Goal: Task Accomplishment & Management: Manage account settings

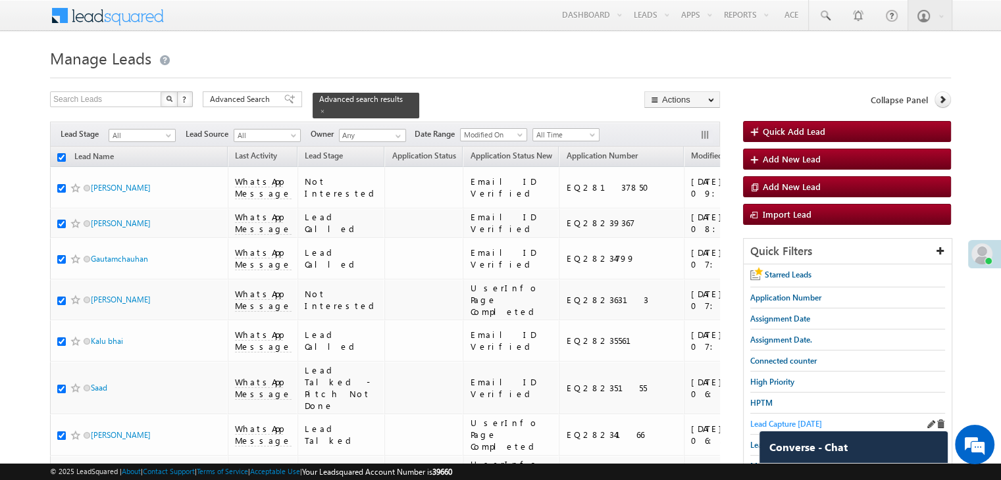
click at [756, 421] on span "Lead Capture today" at bounding box center [786, 424] width 72 height 10
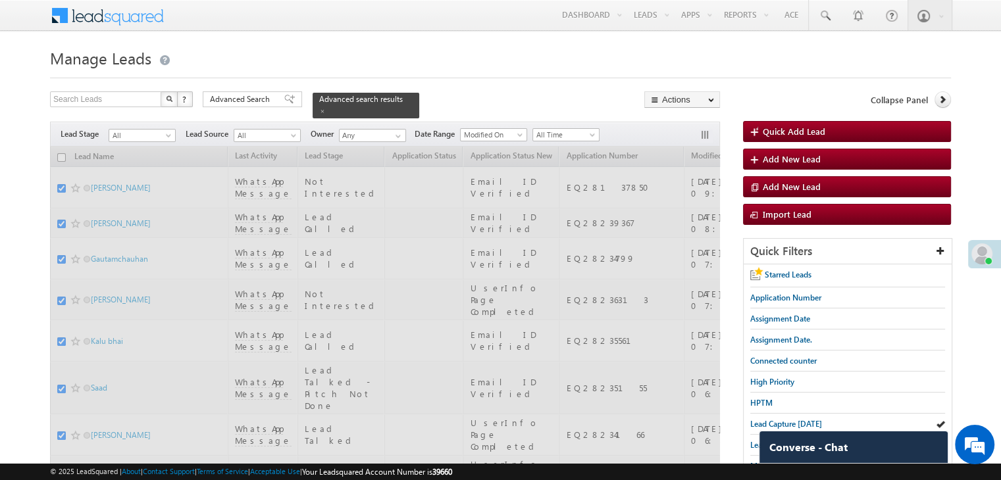
checkbox input "false"
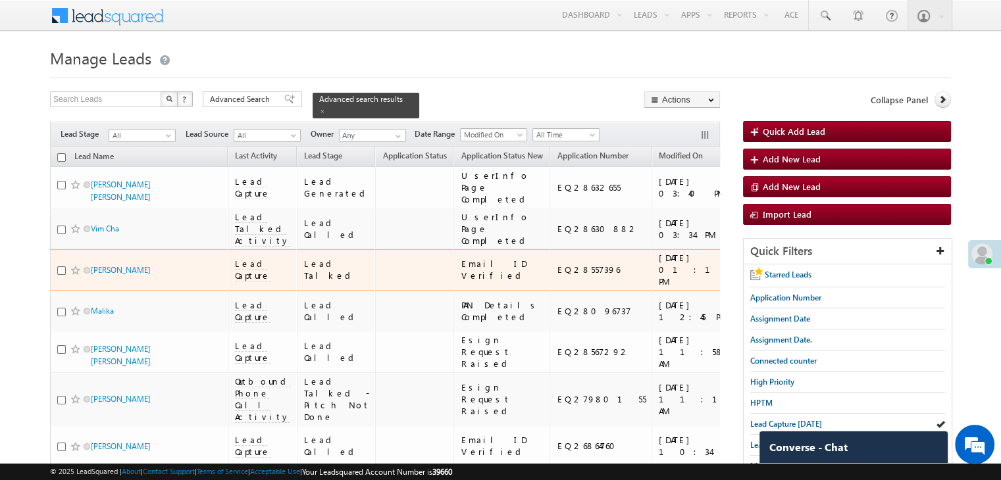
scroll to position [66, 0]
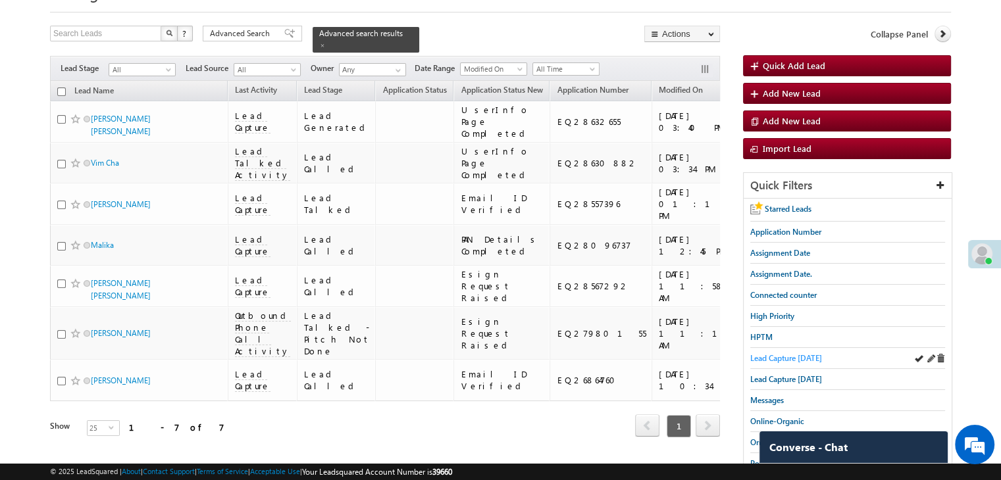
click at [772, 359] on span "Lead Capture [DATE]" at bounding box center [786, 358] width 72 height 10
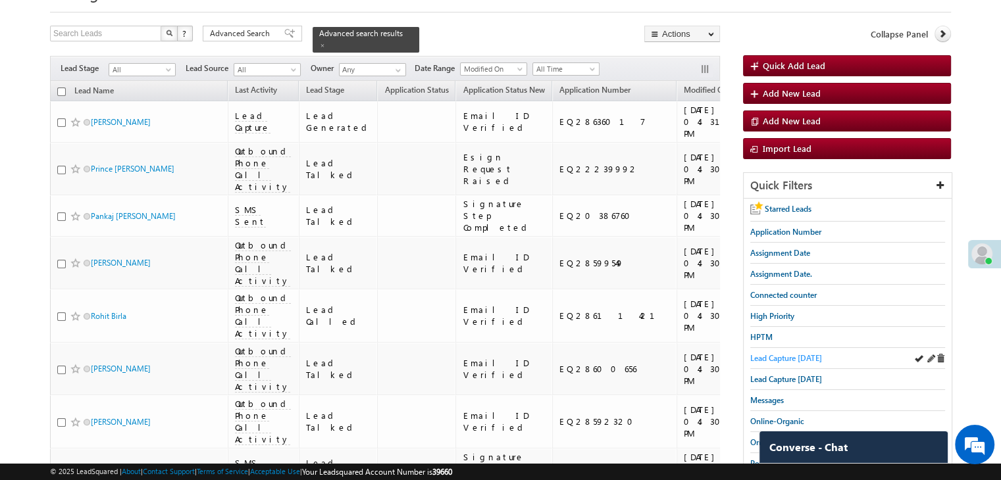
click at [810, 353] on span "Lead Capture [DATE]" at bounding box center [786, 358] width 72 height 10
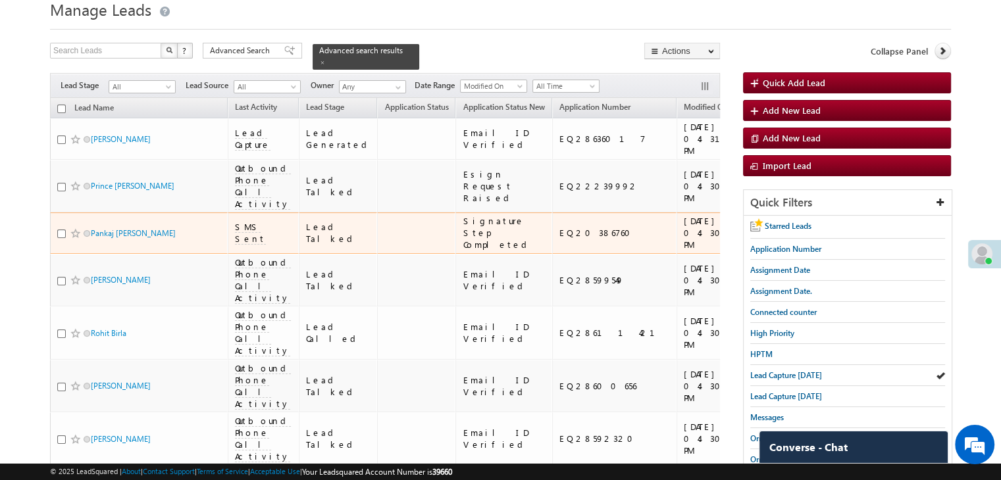
scroll to position [0, 0]
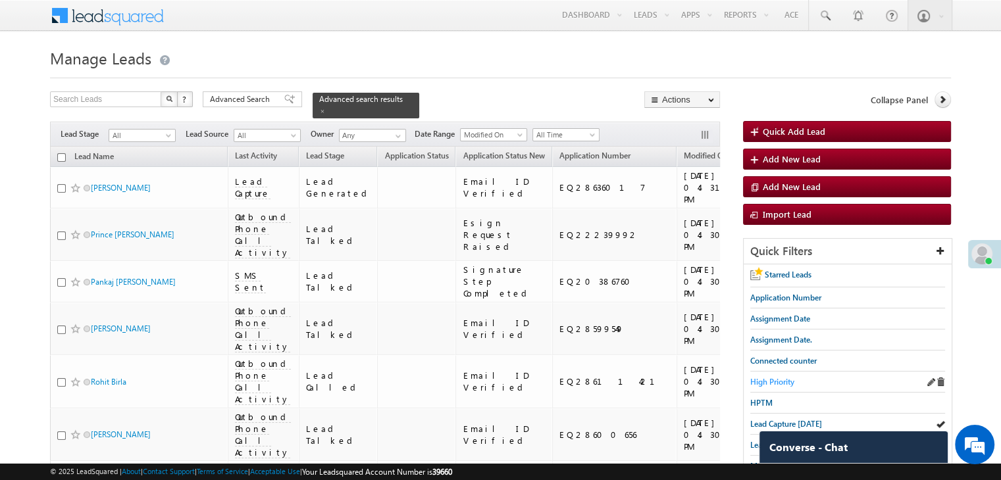
click at [776, 378] on span "High Priority" at bounding box center [772, 382] width 44 height 10
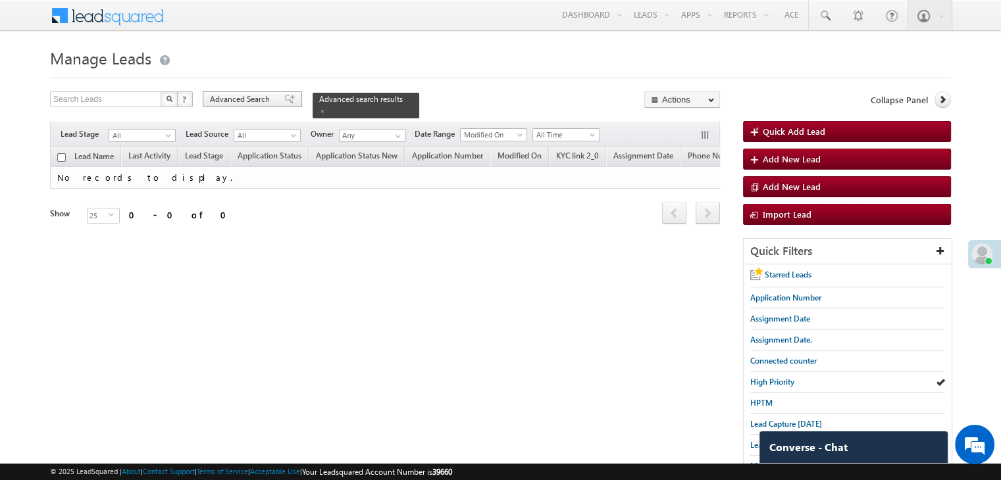
click at [267, 95] on span "Advanced Search" at bounding box center [242, 99] width 64 height 12
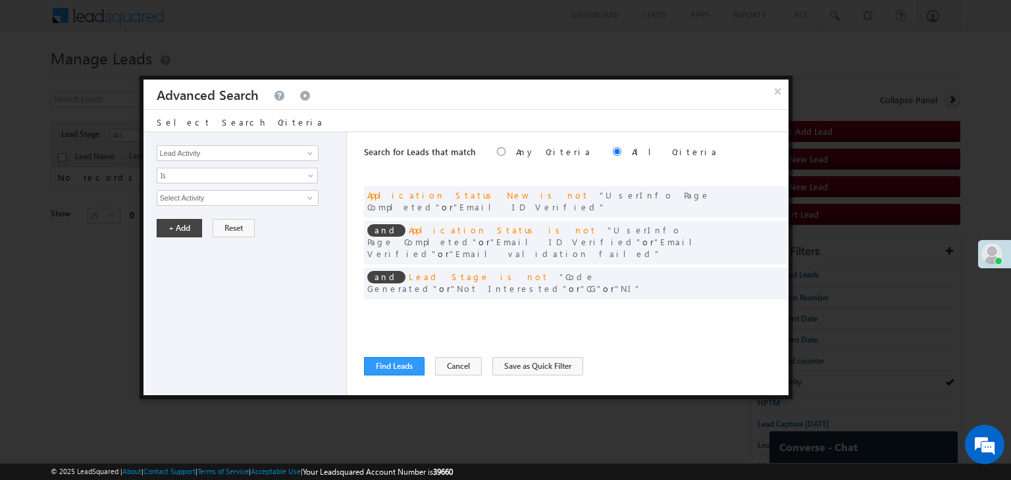
click at [758, 306] on div at bounding box center [770, 312] width 32 height 12
click at [758, 306] on span at bounding box center [758, 310] width 9 height 9
click at [204, 220] on input "07/01/25" at bounding box center [195, 221] width 77 height 17
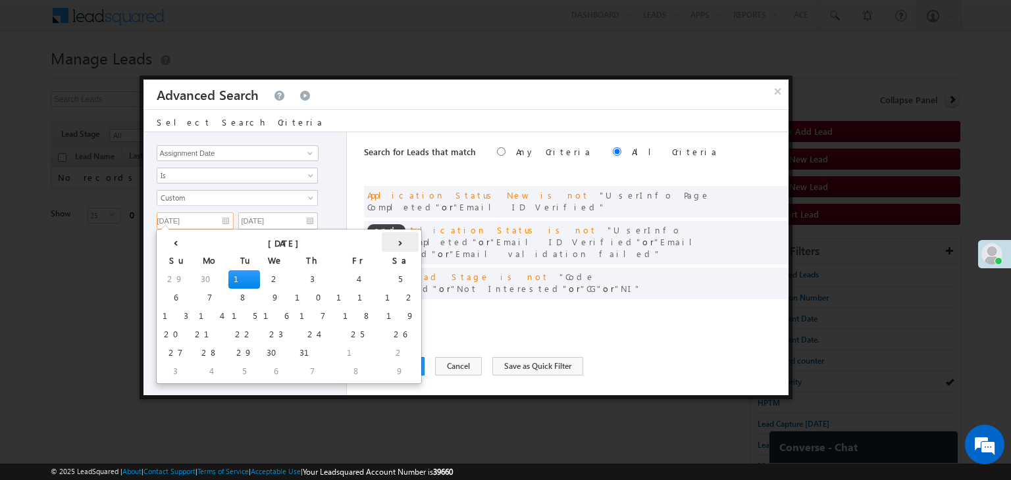
click at [382, 240] on th "›" at bounding box center [400, 242] width 37 height 20
click at [228, 367] on td "7" at bounding box center [244, 372] width 32 height 18
type input "10/07/25"
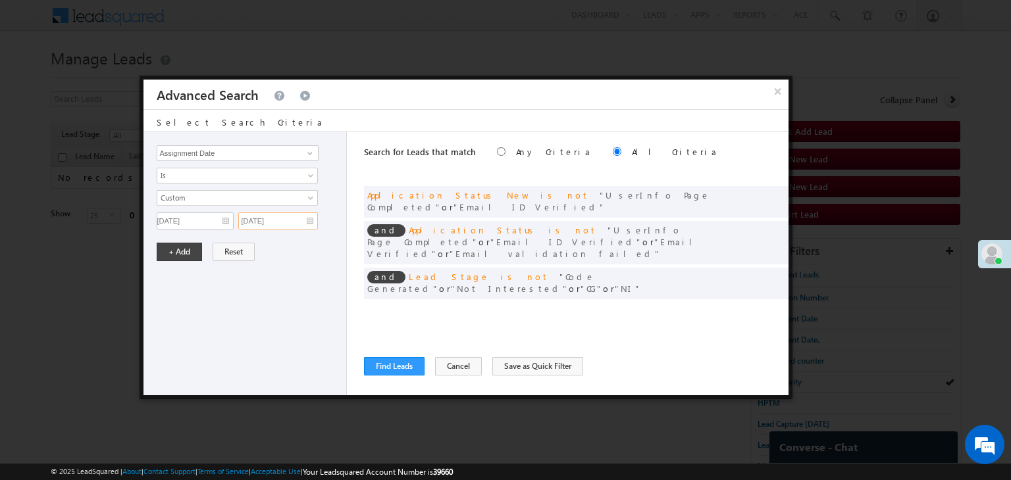
click at [302, 217] on input "07/01/25" at bounding box center [278, 221] width 80 height 17
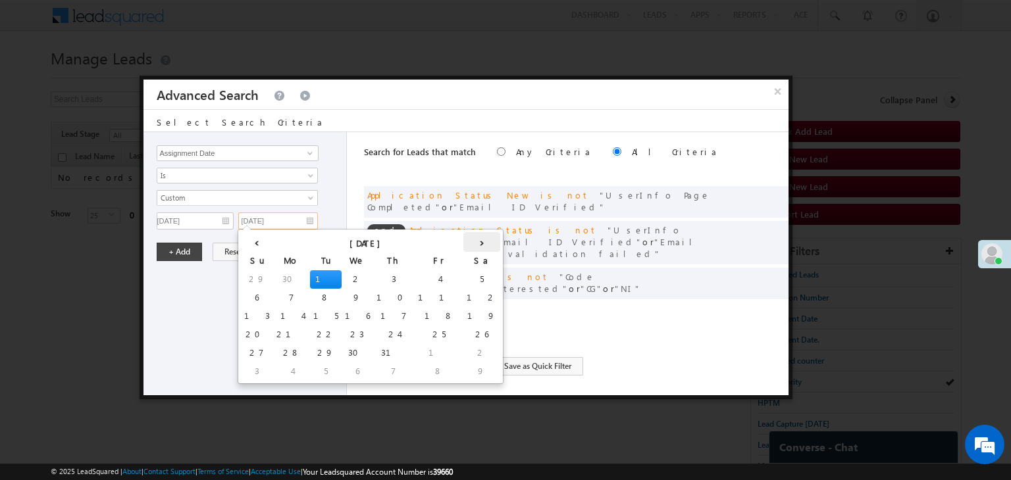
click at [463, 240] on th "›" at bounding box center [481, 242] width 37 height 20
click at [469, 240] on th "›" at bounding box center [485, 242] width 32 height 20
click at [255, 294] on td "7" at bounding box center [259, 298] width 37 height 18
type input "[DATE]"
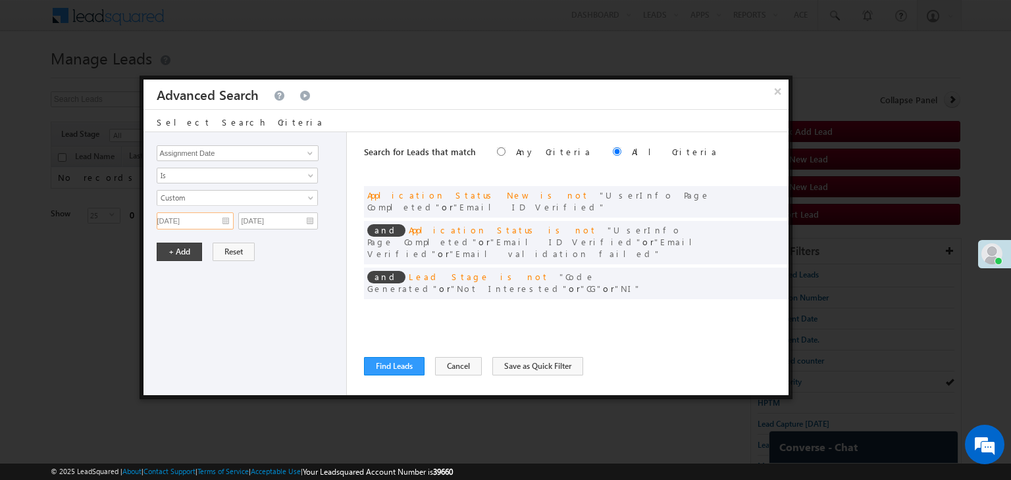
click at [213, 219] on input "10/07/25" at bounding box center [195, 221] width 77 height 17
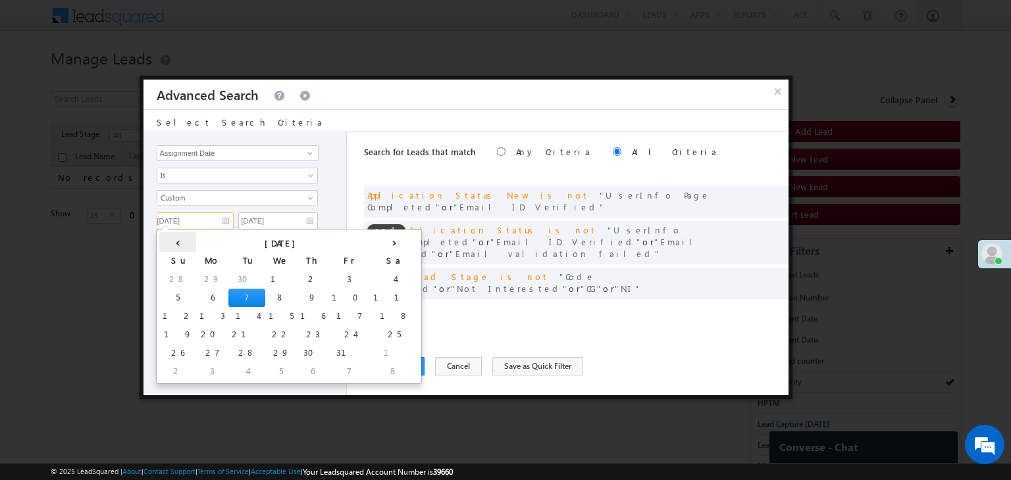
click at [167, 244] on th "‹" at bounding box center [177, 242] width 37 height 20
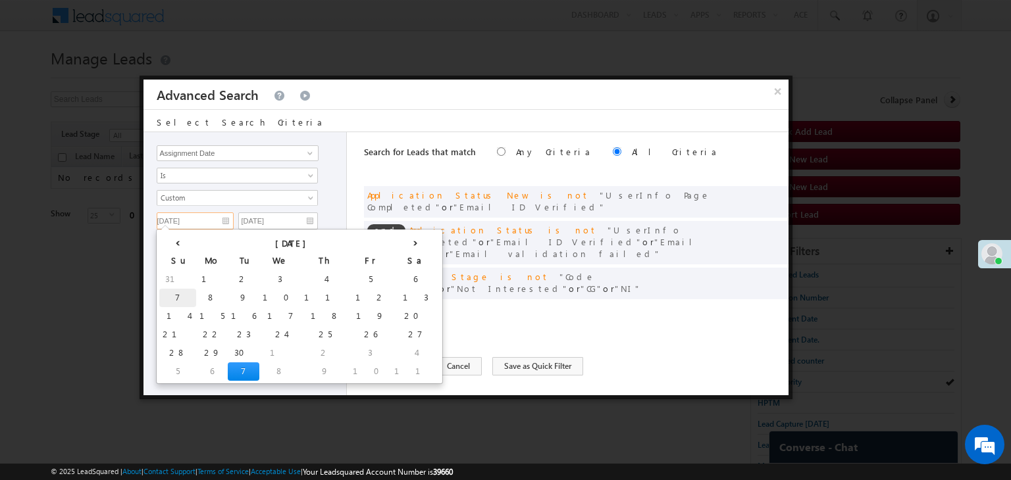
click at [169, 296] on td "7" at bounding box center [177, 298] width 37 height 18
type input "[DATE]"
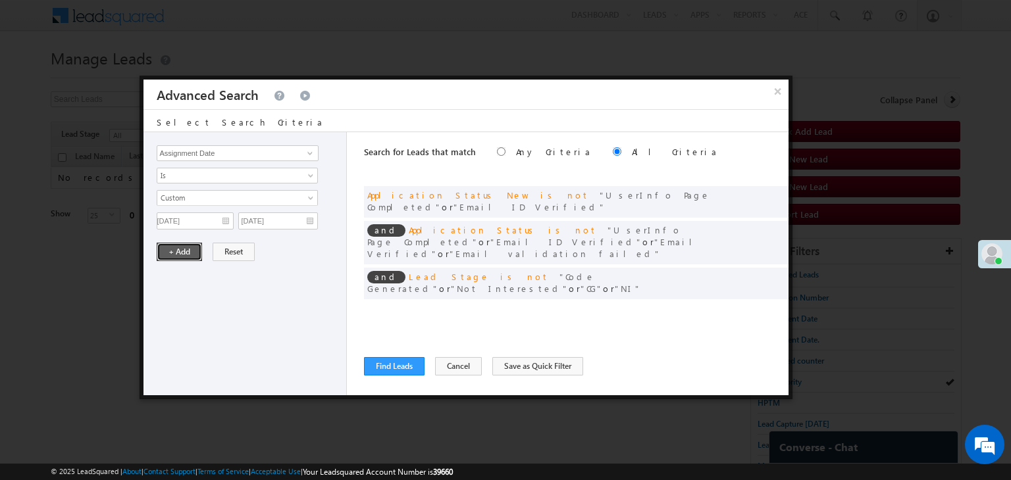
click at [166, 253] on button "+ Add" at bounding box center [179, 252] width 45 height 18
click at [387, 369] on button "Find Leads" at bounding box center [394, 366] width 61 height 18
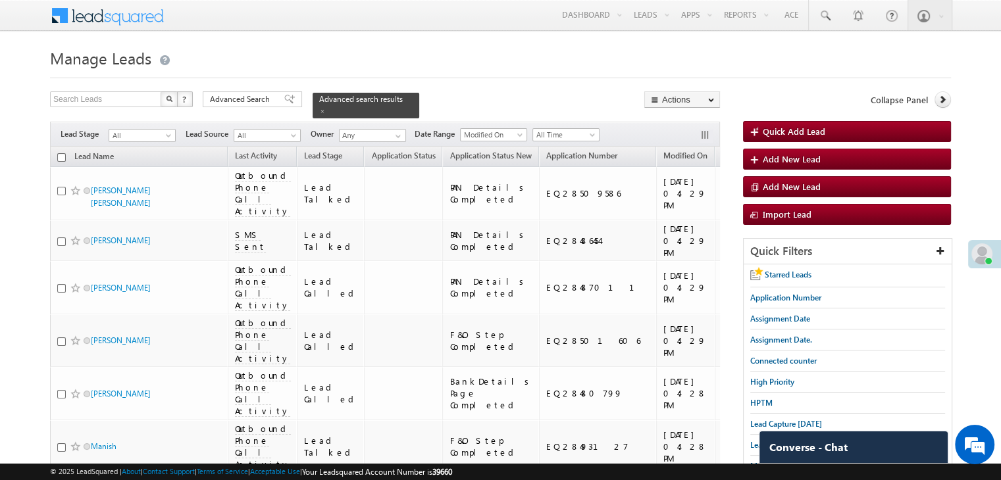
drag, startPoint x: 282, startPoint y: 101, endPoint x: 300, endPoint y: 130, distance: 34.3
click at [284, 101] on span at bounding box center [289, 99] width 11 height 9
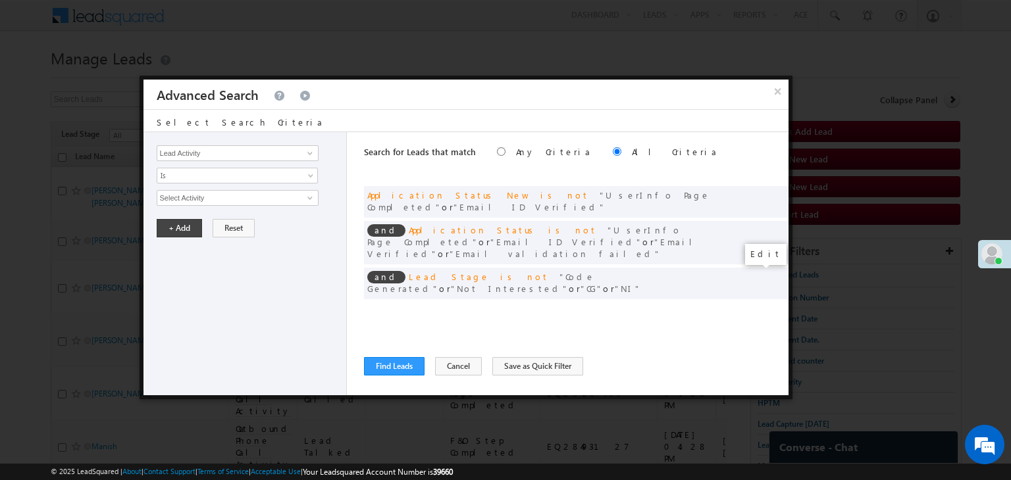
click at [756, 306] on span at bounding box center [758, 310] width 9 height 9
click at [212, 217] on input "[DATE]" at bounding box center [195, 221] width 77 height 17
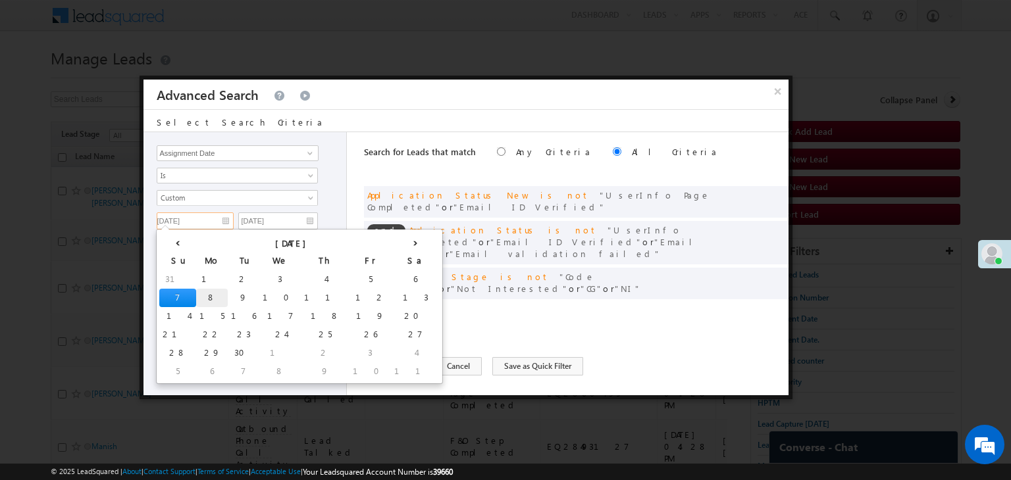
click at [196, 290] on td "8" at bounding box center [212, 298] width 32 height 18
type input "[DATE]"
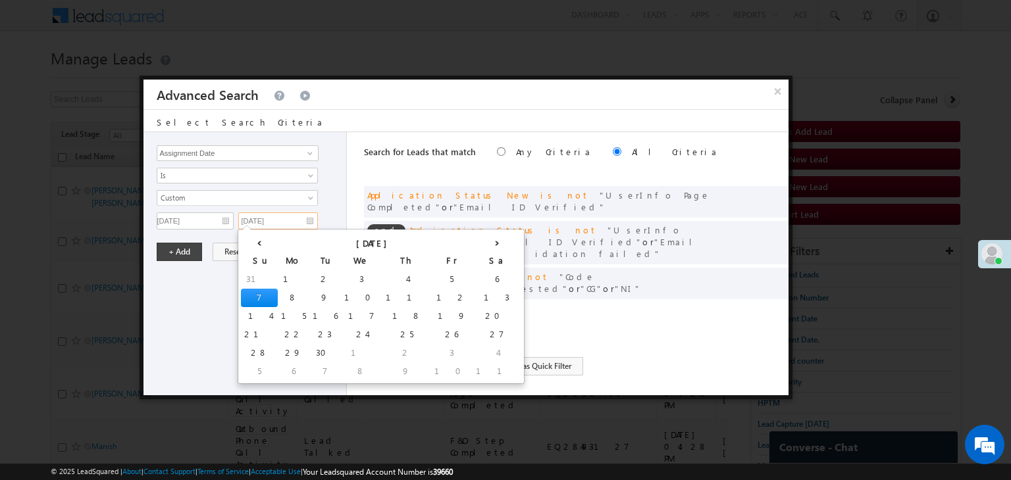
click at [276, 224] on input "[DATE]" at bounding box center [278, 221] width 80 height 17
click at [278, 297] on td "8" at bounding box center [294, 298] width 32 height 18
type input "[DATE]"
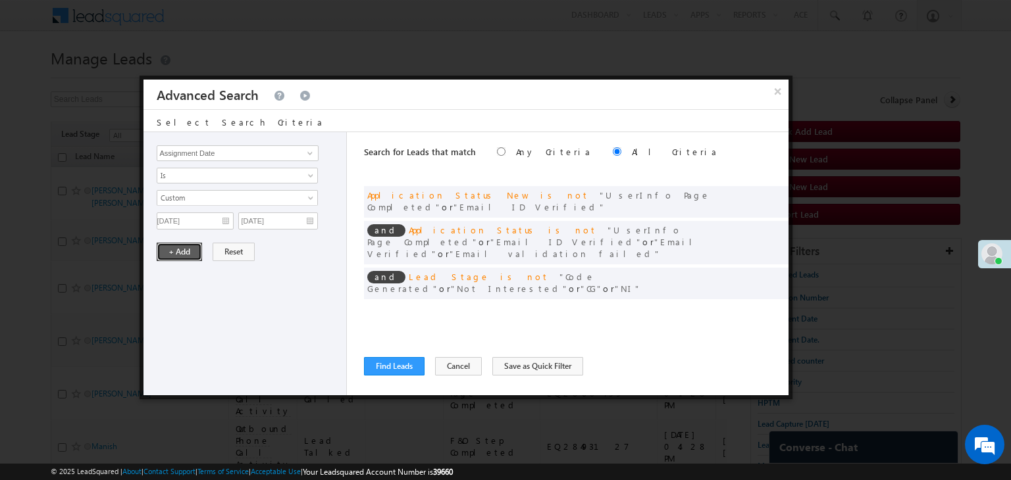
click at [184, 255] on button "+ Add" at bounding box center [179, 252] width 45 height 18
click at [382, 359] on button "Find Leads" at bounding box center [394, 366] width 61 height 18
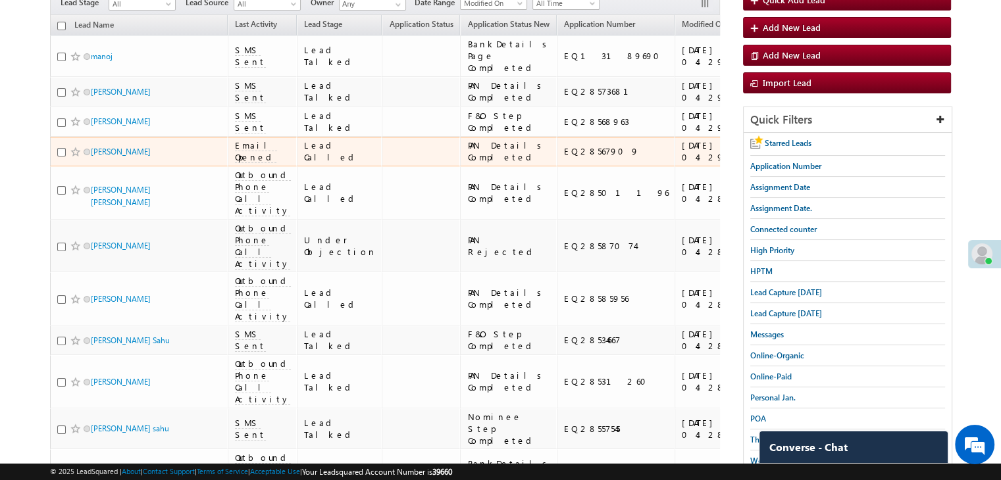
scroll to position [197, 0]
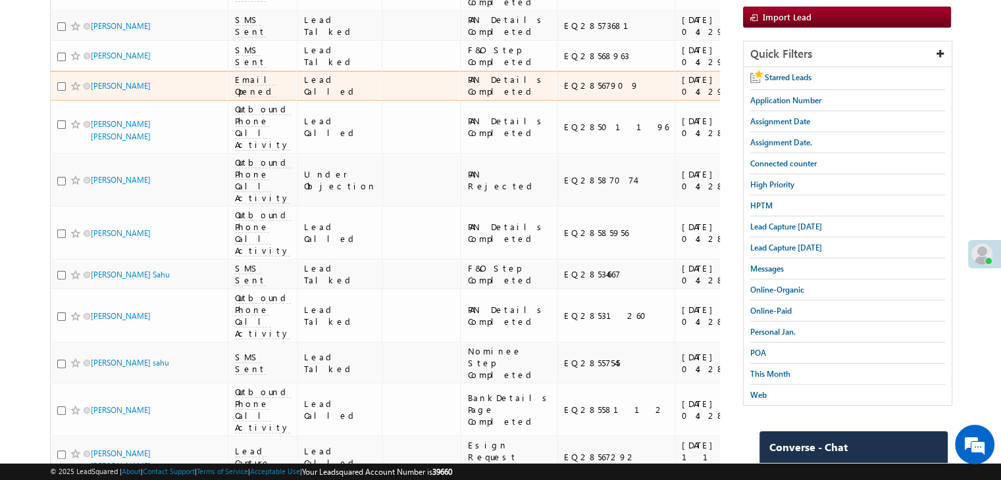
click at [75, 91] on span at bounding box center [75, 86] width 11 height 11
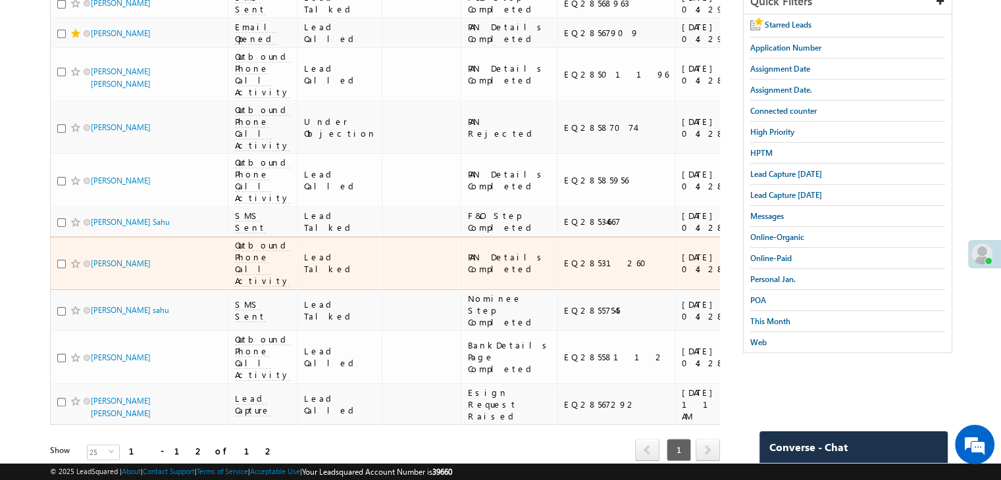
scroll to position [0, 0]
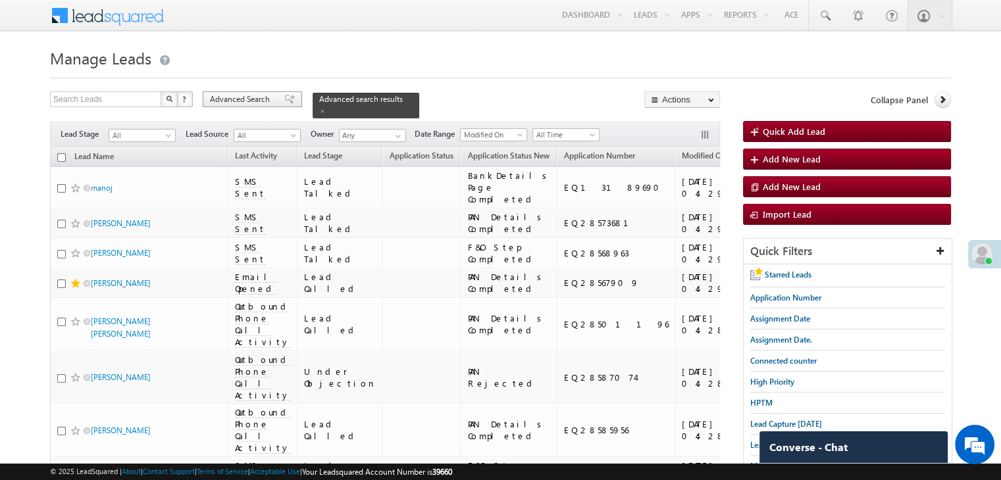
click at [284, 97] on span at bounding box center [289, 99] width 11 height 9
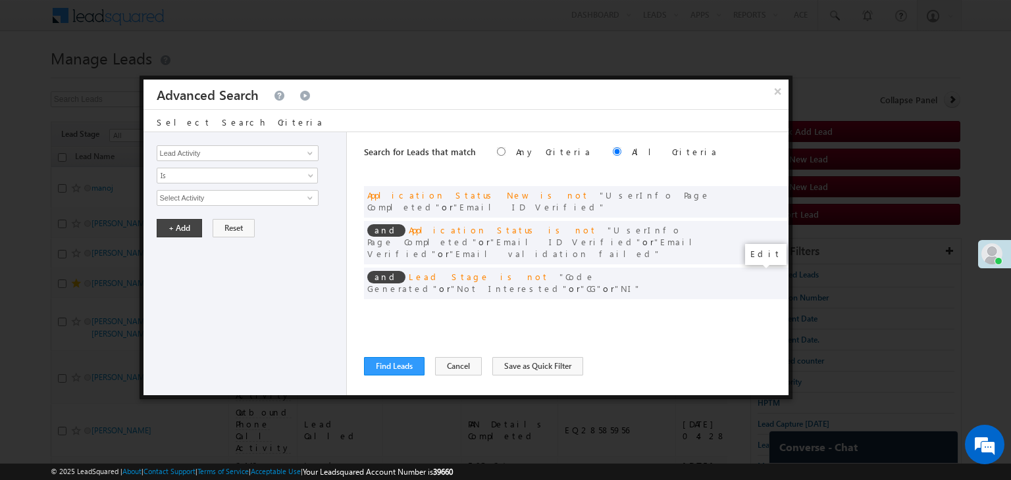
click at [758, 306] on span at bounding box center [758, 310] width 9 height 9
click at [221, 219] on input "[DATE]" at bounding box center [195, 221] width 77 height 17
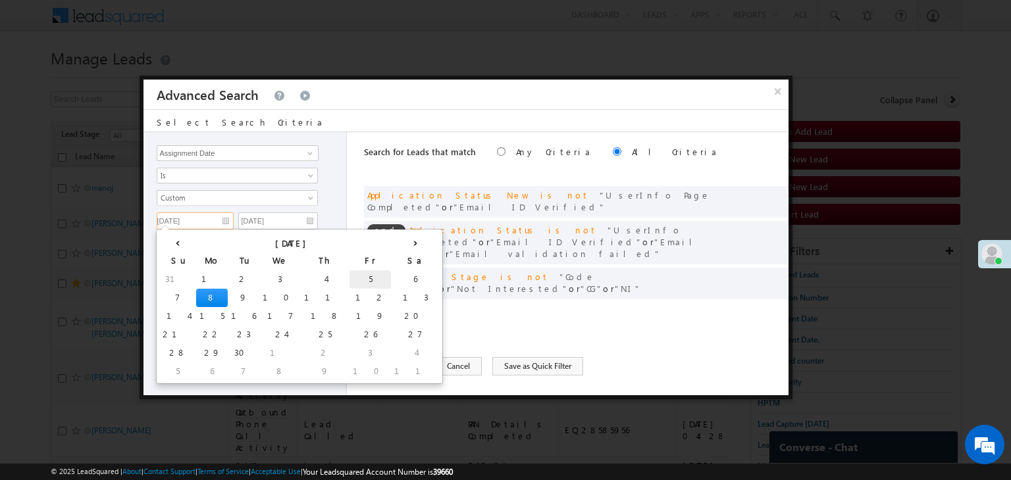
click at [349, 276] on td "5" at bounding box center [369, 279] width 41 height 18
type input "[DATE]"
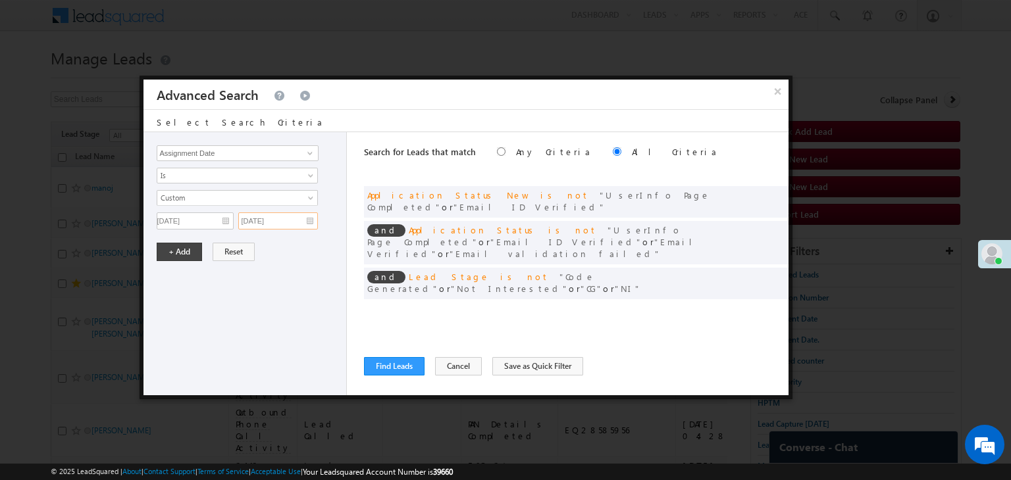
click at [287, 222] on input "[DATE]" at bounding box center [278, 221] width 80 height 17
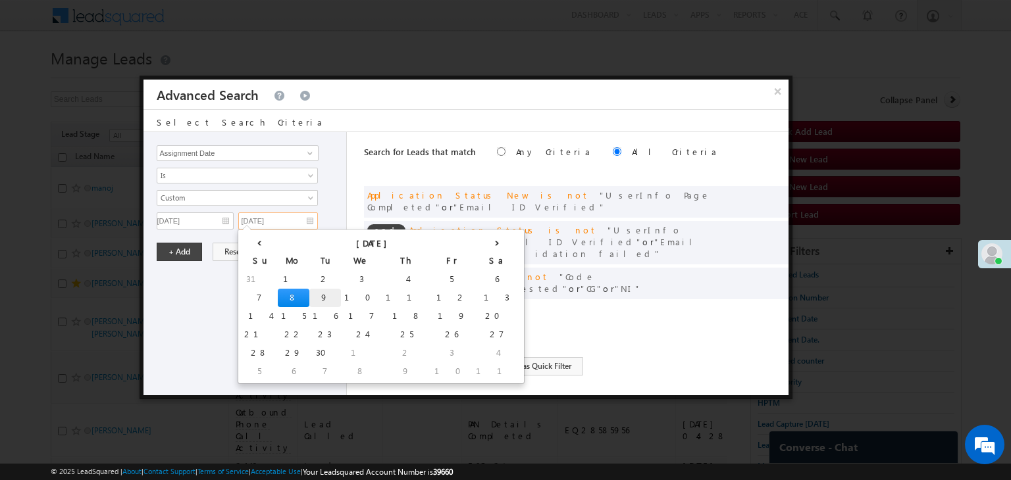
click at [309, 293] on td "9" at bounding box center [325, 298] width 32 height 18
type input "[DATE]"
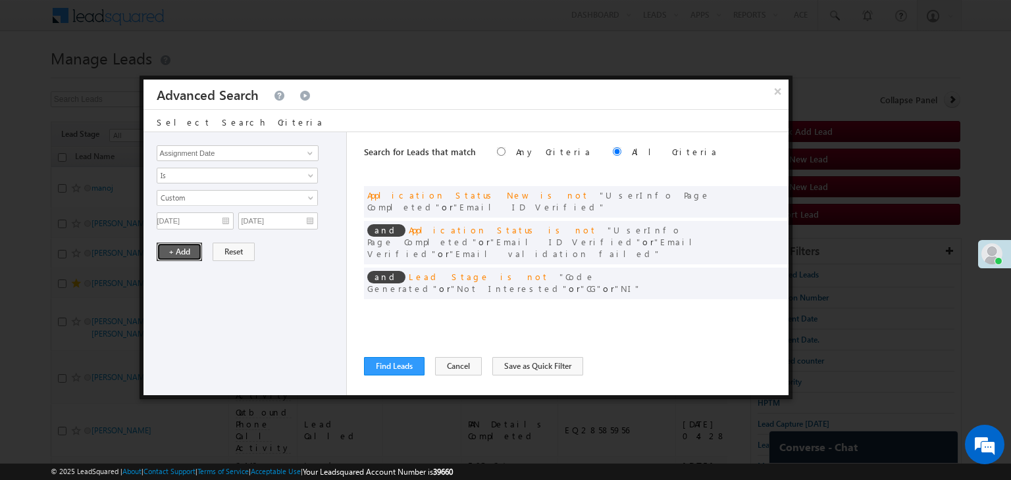
click at [172, 253] on button "+ Add" at bounding box center [179, 252] width 45 height 18
click at [392, 363] on button "Find Leads" at bounding box center [394, 366] width 61 height 18
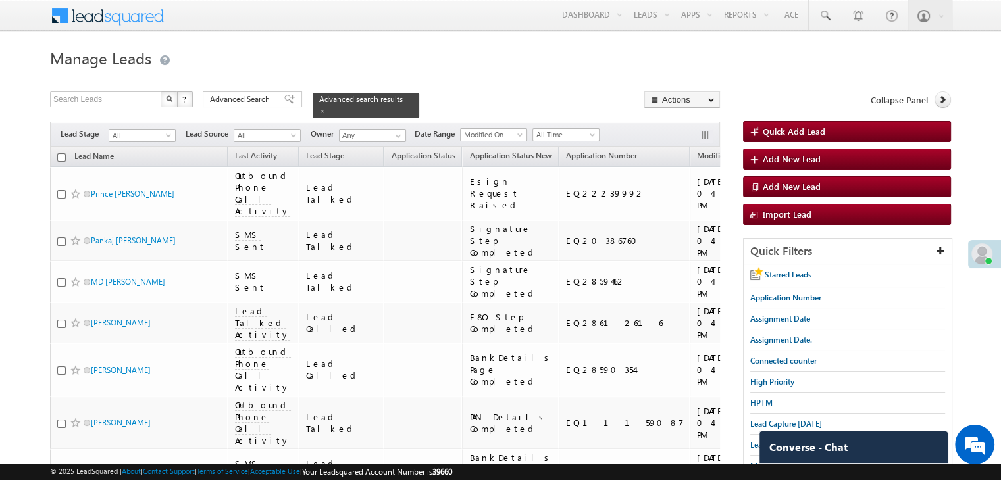
drag, startPoint x: 259, startPoint y: 95, endPoint x: 344, endPoint y: 244, distance: 170.7
click at [259, 95] on span "Advanced Search" at bounding box center [242, 99] width 64 height 12
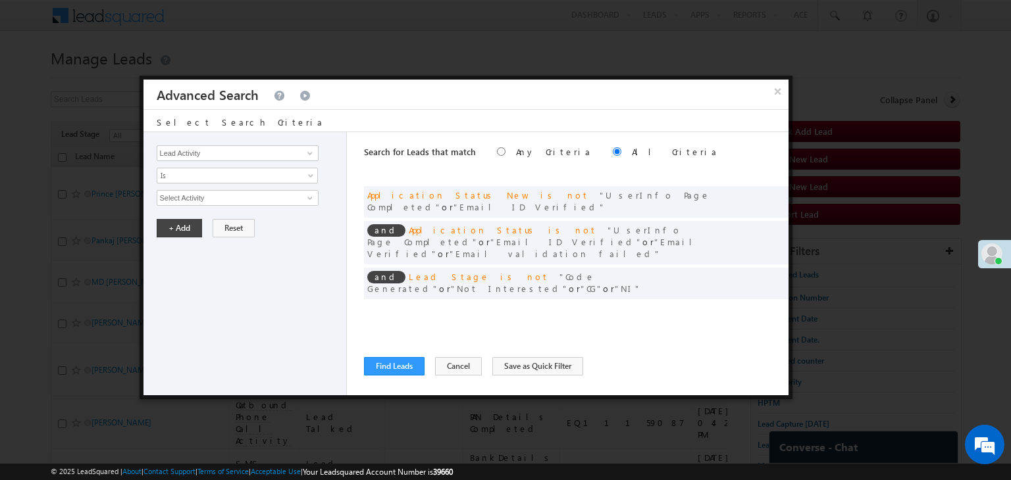
click at [752, 303] on div "and Assignment Date is between 09/05/25 and 09/09/25" at bounding box center [576, 313] width 424 height 20
click at [758, 306] on span at bounding box center [758, 310] width 9 height 9
click at [205, 215] on input "[DATE]" at bounding box center [195, 221] width 77 height 17
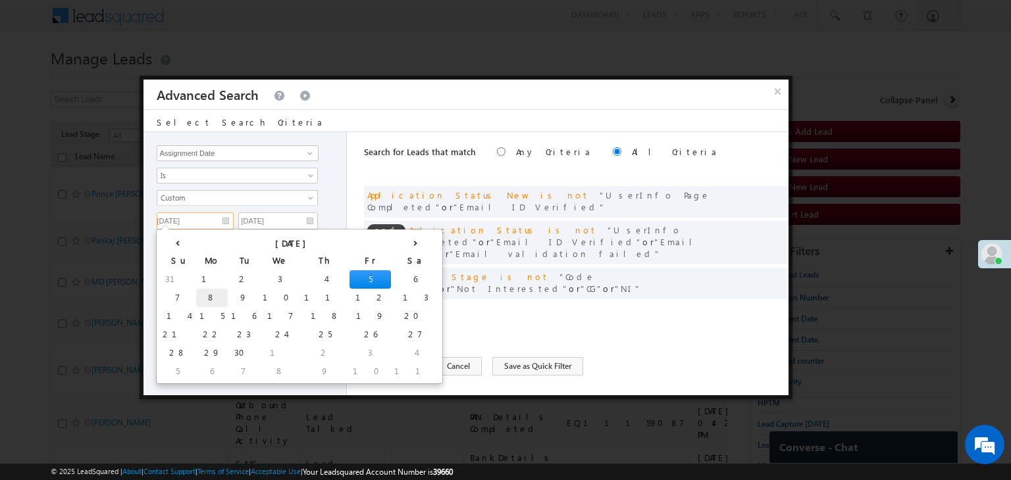
click at [196, 289] on td "8" at bounding box center [212, 298] width 32 height 18
type input "[DATE]"
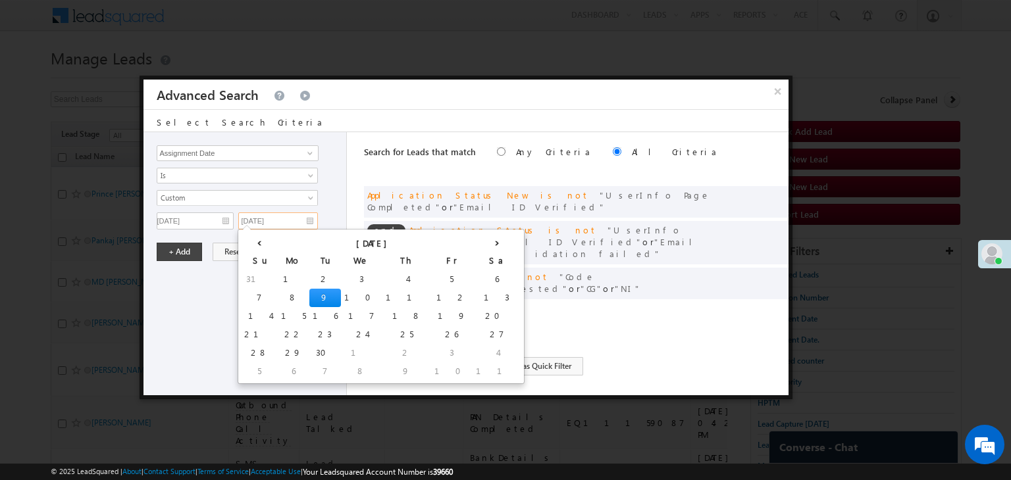
click at [285, 217] on input "[DATE]" at bounding box center [278, 221] width 80 height 17
click at [278, 293] on td "8" at bounding box center [294, 298] width 32 height 18
type input "[DATE]"
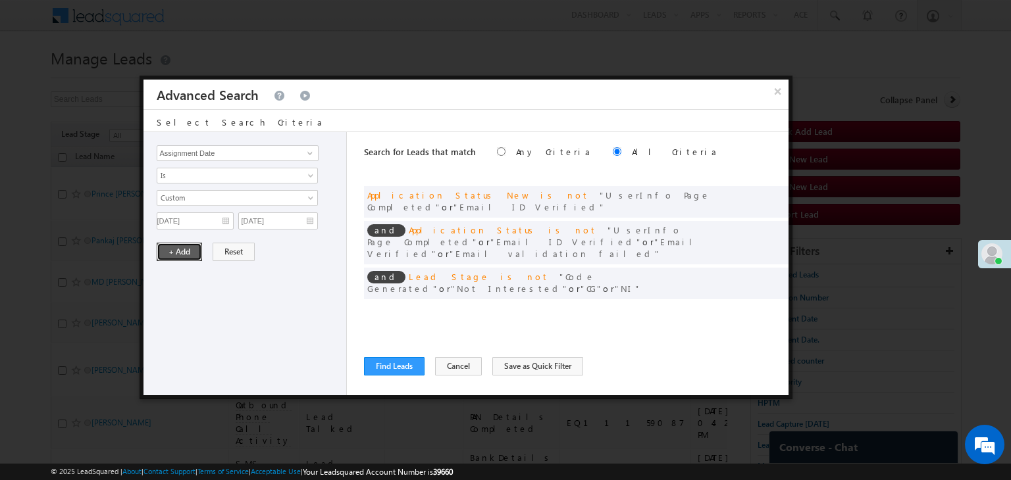
click at [192, 249] on button "+ Add" at bounding box center [179, 252] width 45 height 18
click at [386, 363] on button "Find Leads" at bounding box center [394, 366] width 61 height 18
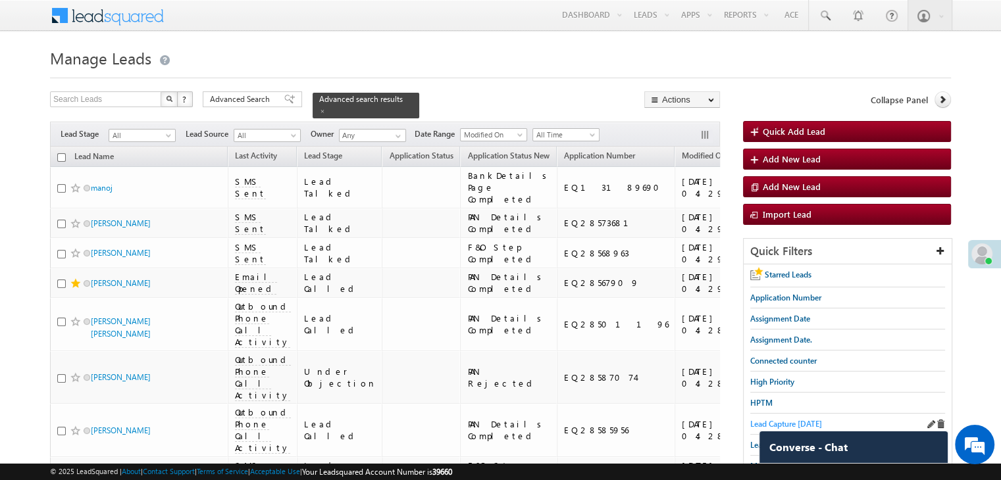
click at [758, 421] on span "Lead Capture [DATE]" at bounding box center [786, 424] width 72 height 10
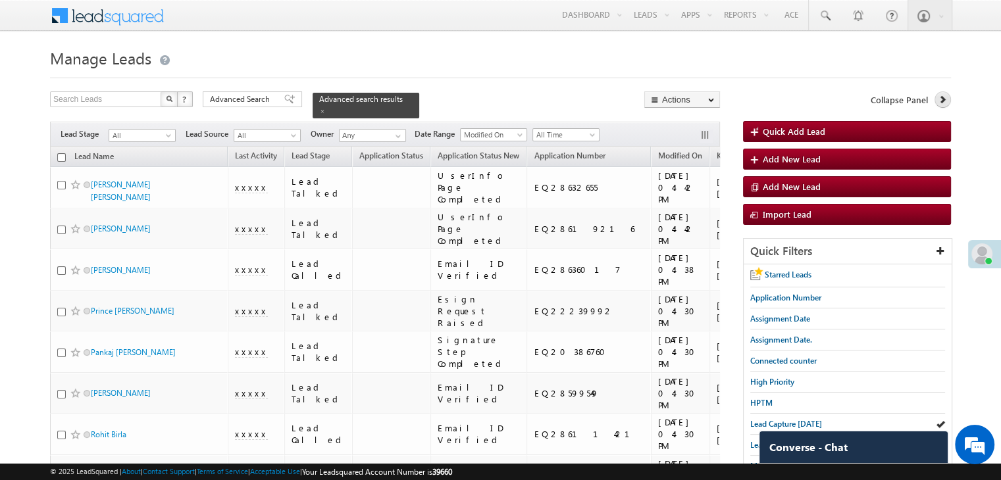
click at [940, 103] on icon at bounding box center [942, 99] width 9 height 9
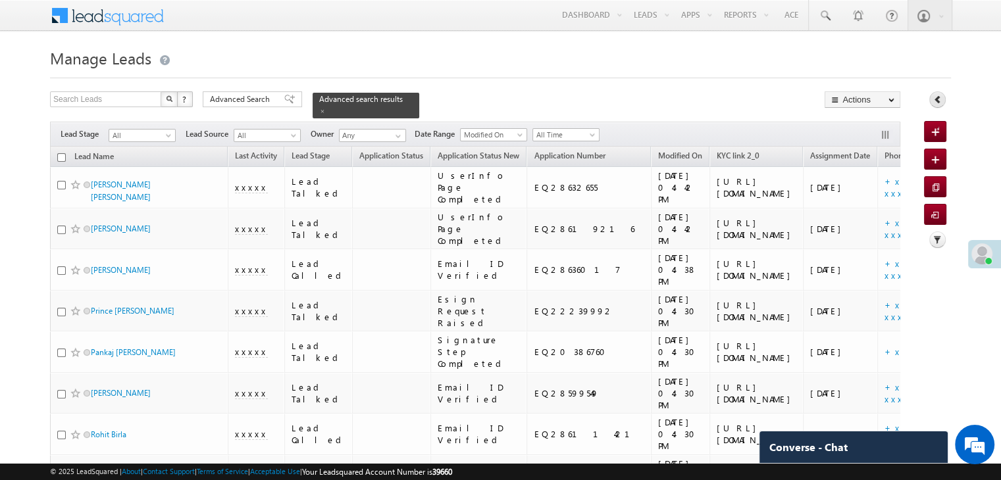
click at [935, 101] on icon at bounding box center [937, 99] width 9 height 9
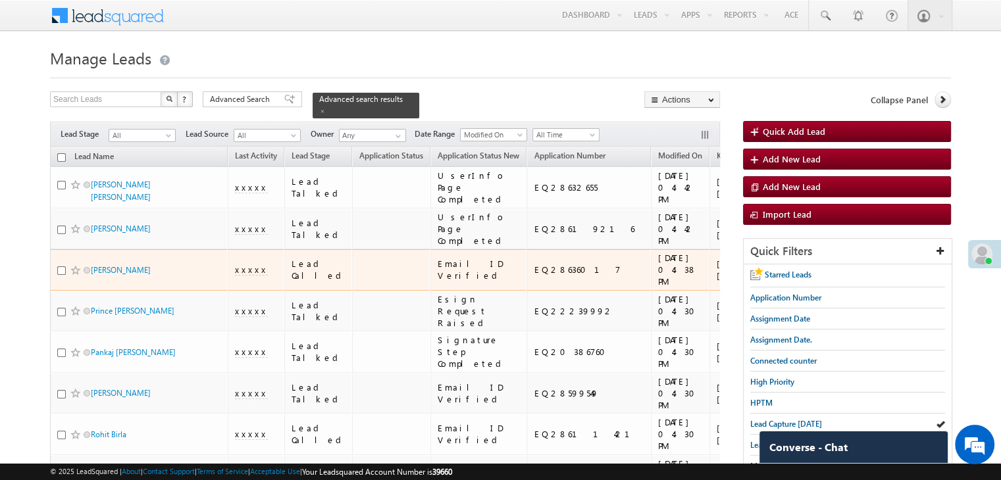
scroll to position [66, 0]
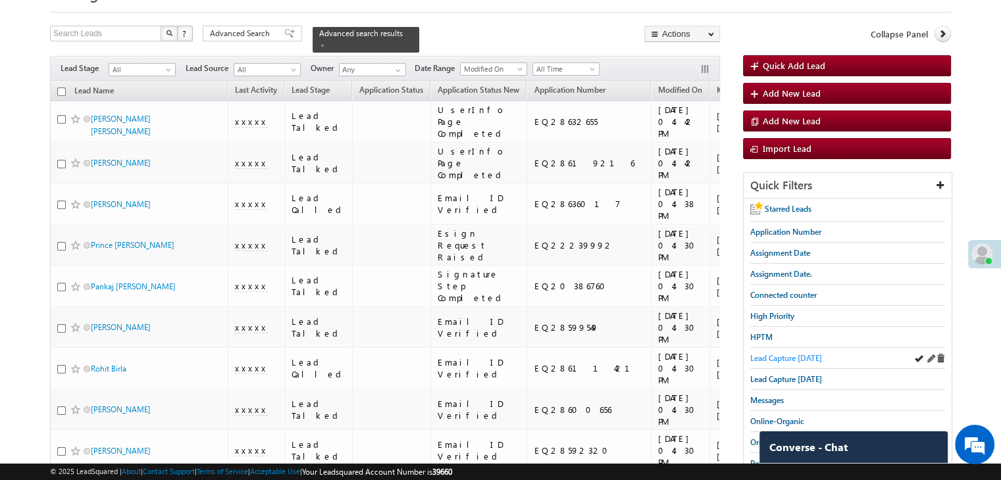
click at [779, 356] on span "Lead Capture [DATE]" at bounding box center [786, 358] width 72 height 10
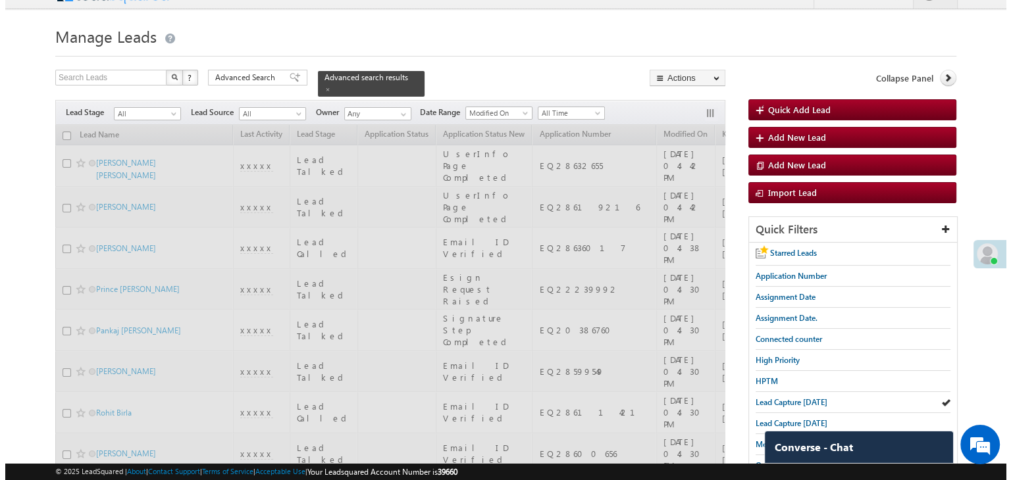
scroll to position [0, 0]
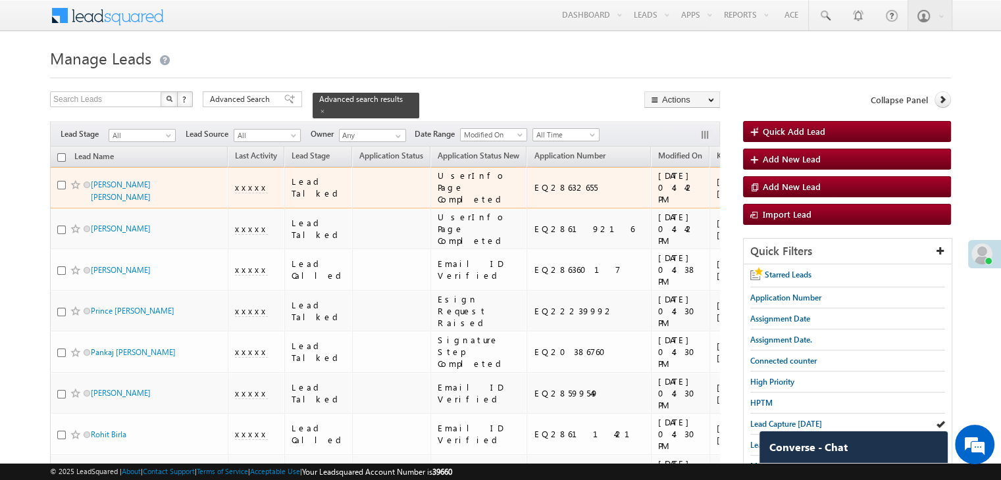
click at [241, 193] on span "xxxxx" at bounding box center [251, 188] width 33 height 12
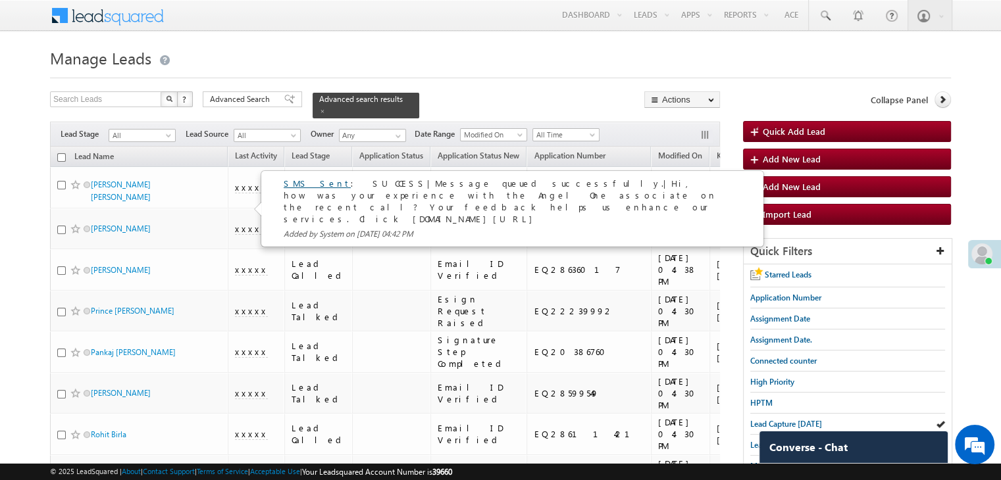
click at [311, 185] on link "SMS Sent" at bounding box center [317, 183] width 67 height 11
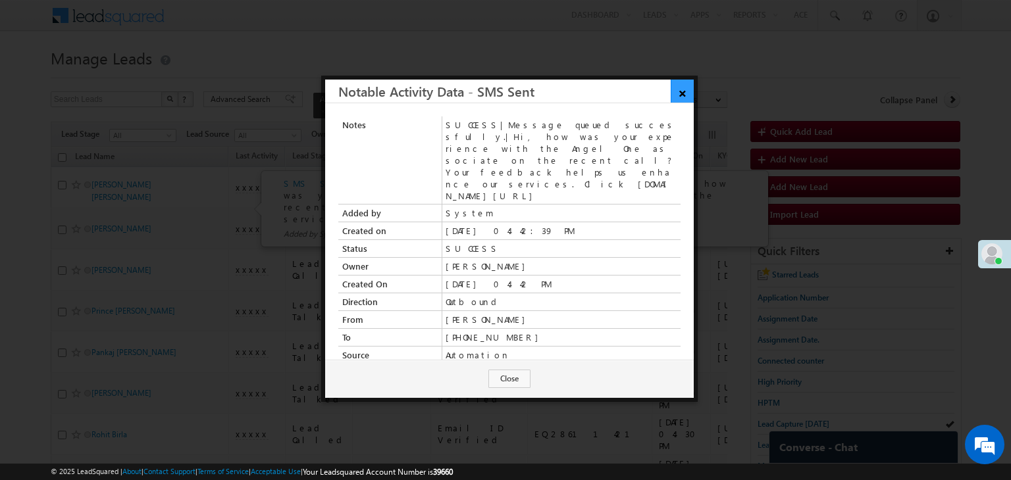
click at [677, 90] on link "×" at bounding box center [682, 91] width 23 height 23
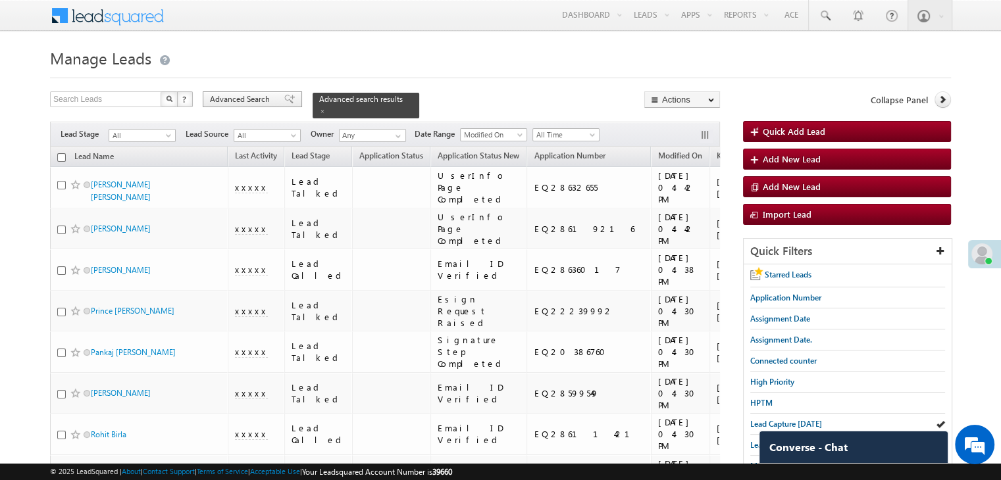
click at [273, 95] on div "Advanced Search" at bounding box center [252, 99] width 99 height 16
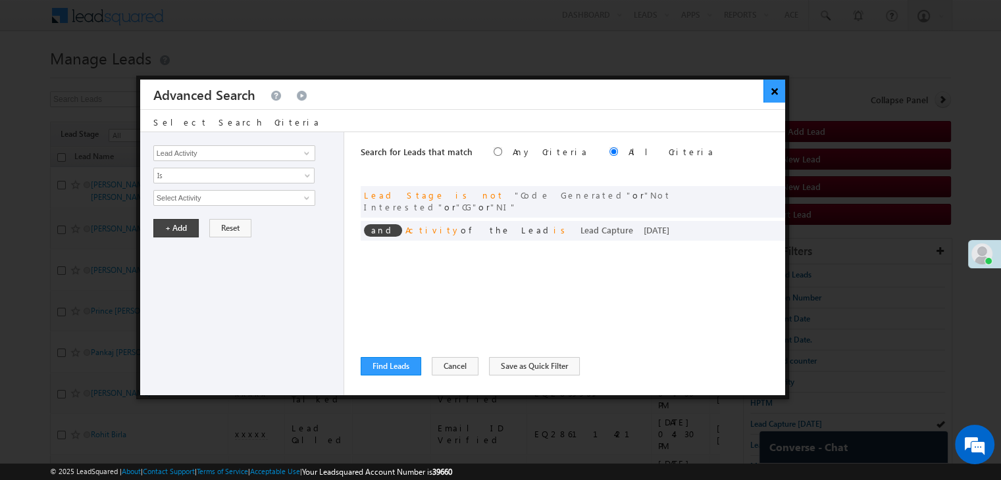
click at [771, 86] on button "×" at bounding box center [774, 91] width 22 height 23
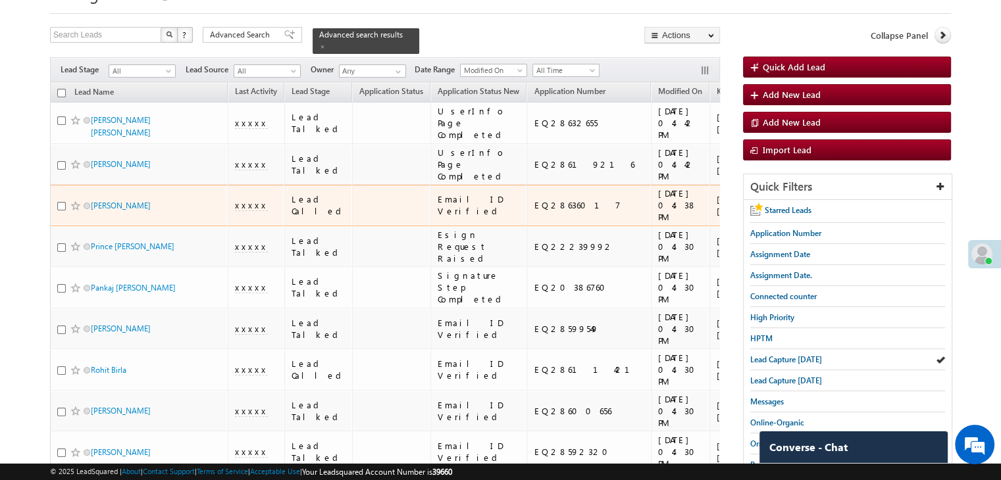
scroll to position [132, 0]
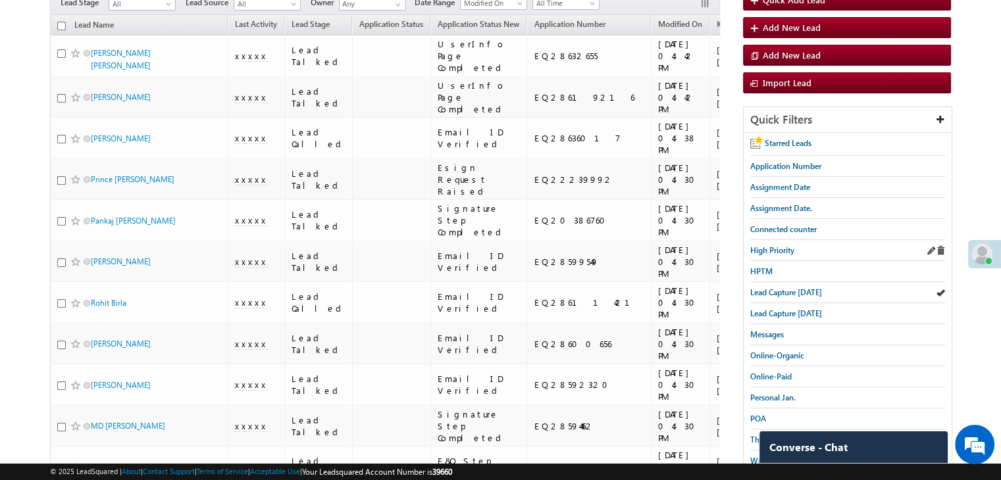
click at [771, 254] on div "High Priority" at bounding box center [847, 250] width 195 height 21
click at [771, 248] on span "High Priority" at bounding box center [772, 250] width 44 height 10
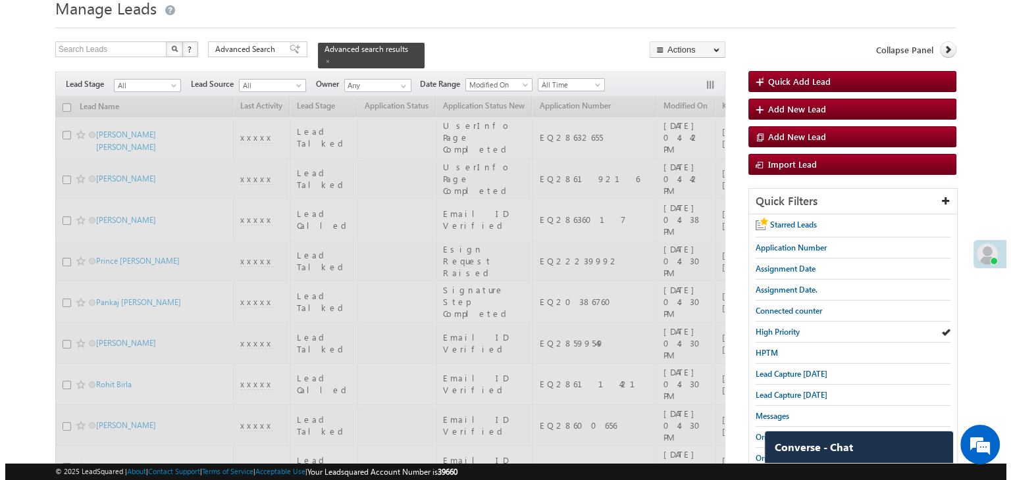
scroll to position [0, 0]
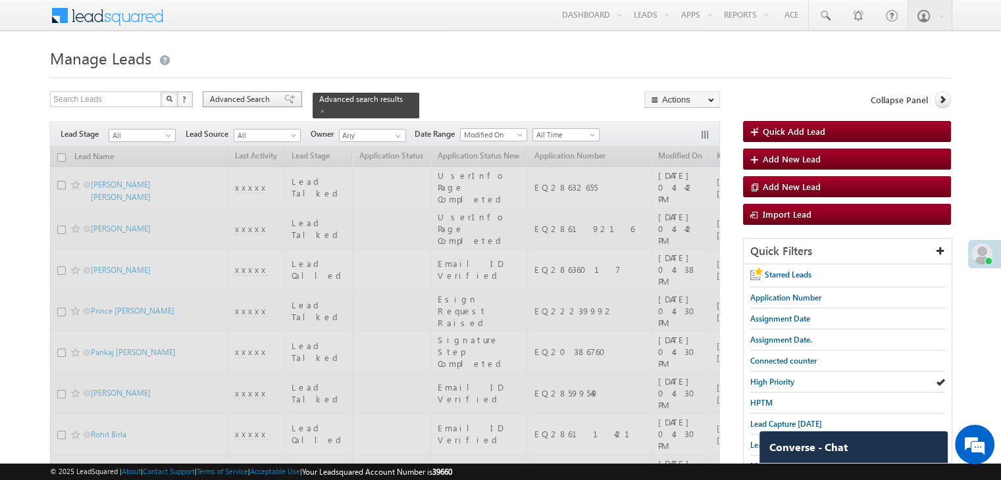
click at [271, 95] on span "Advanced Search" at bounding box center [242, 99] width 64 height 12
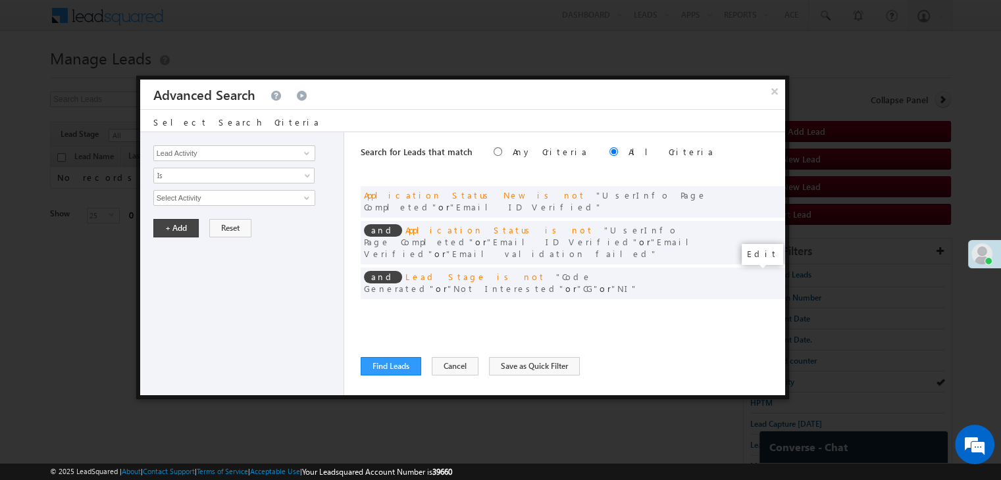
click at [752, 306] on span at bounding box center [754, 310] width 9 height 9
click at [201, 217] on input "07/01/25" at bounding box center [191, 221] width 77 height 17
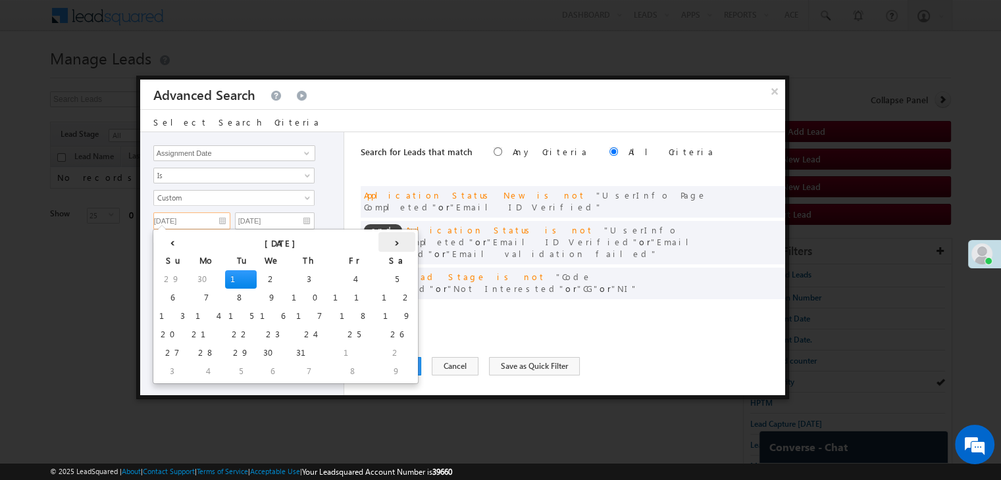
click at [378, 238] on th "›" at bounding box center [396, 242] width 37 height 20
click at [384, 238] on th "›" at bounding box center [400, 242] width 32 height 20
click at [256, 370] on td "8" at bounding box center [276, 372] width 41 height 18
type input "10/08/25"
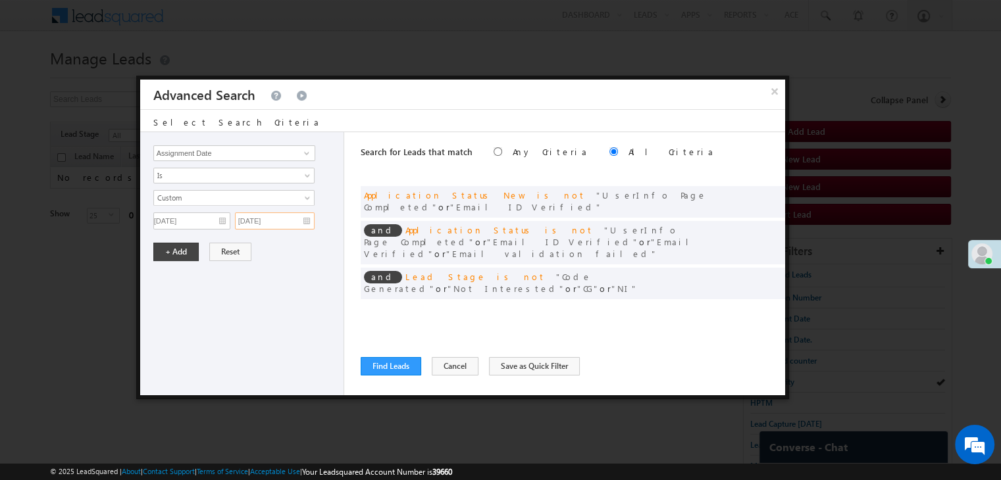
click at [272, 216] on input "07/01/25" at bounding box center [275, 221] width 80 height 17
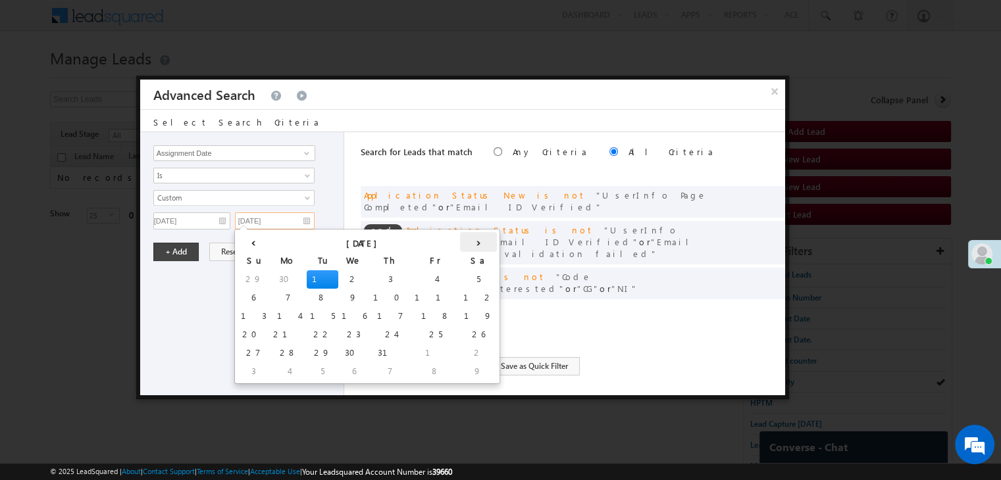
click at [460, 238] on th "›" at bounding box center [478, 242] width 37 height 20
click at [465, 243] on th "›" at bounding box center [481, 242] width 32 height 20
click at [274, 296] on td "8" at bounding box center [290, 298] width 32 height 18
type input "[DATE]"
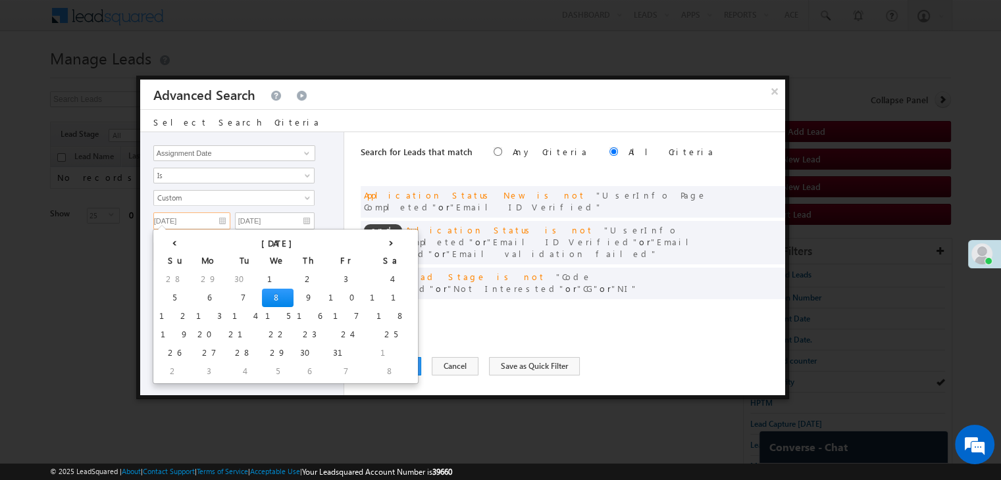
click at [193, 213] on input "10/08/25" at bounding box center [191, 221] width 77 height 17
click at [165, 239] on th "‹" at bounding box center [174, 242] width 37 height 20
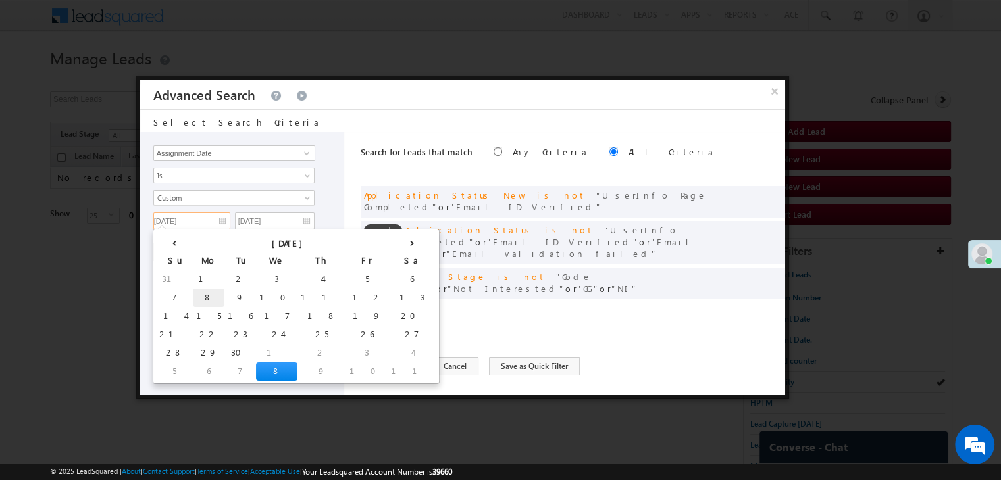
click at [193, 296] on td "8" at bounding box center [209, 298] width 32 height 18
type input "[DATE]"
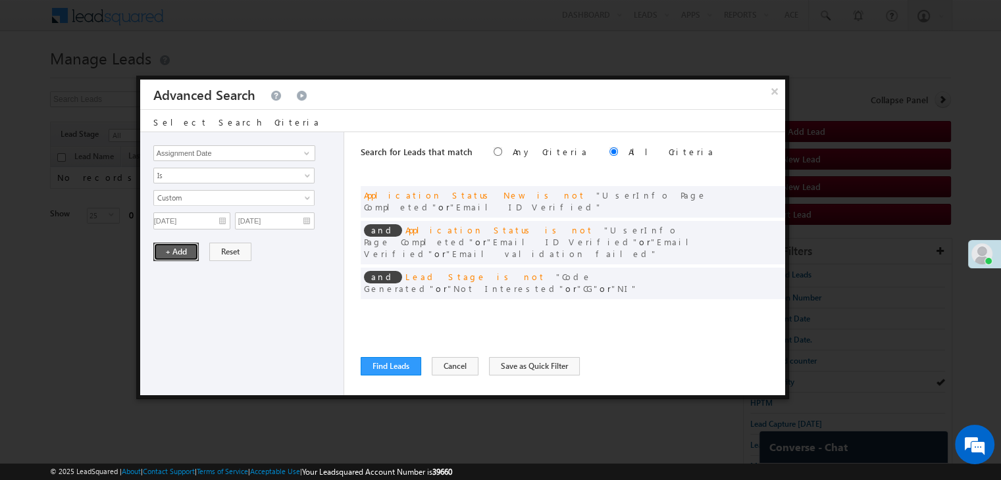
click at [174, 248] on button "+ Add" at bounding box center [175, 252] width 45 height 18
click at [769, 271] on span at bounding box center [770, 275] width 9 height 9
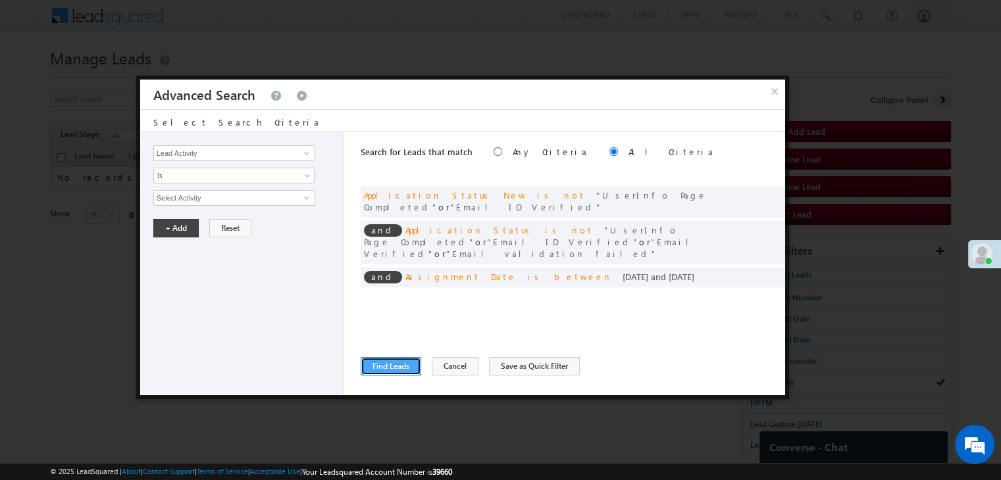
click at [382, 361] on button "Find Leads" at bounding box center [391, 366] width 61 height 18
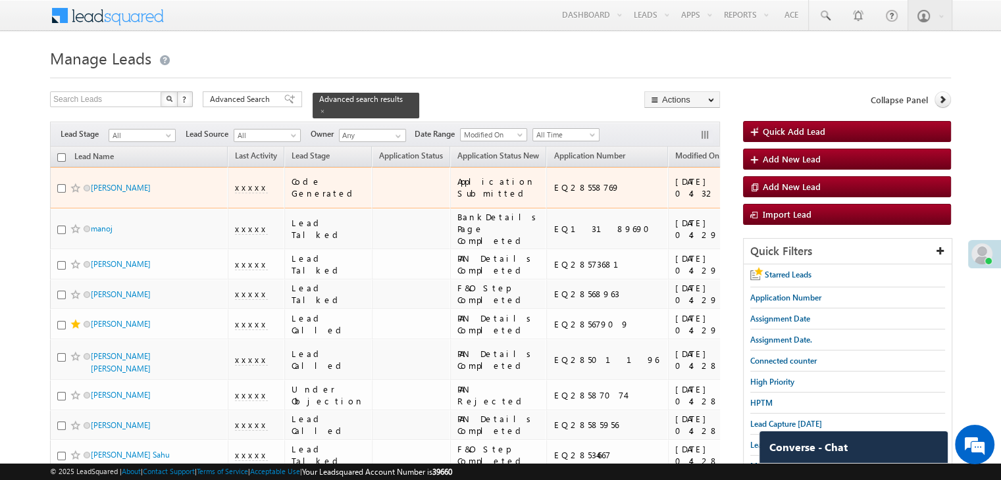
click at [250, 193] on span "xxxxx" at bounding box center [251, 188] width 33 height 12
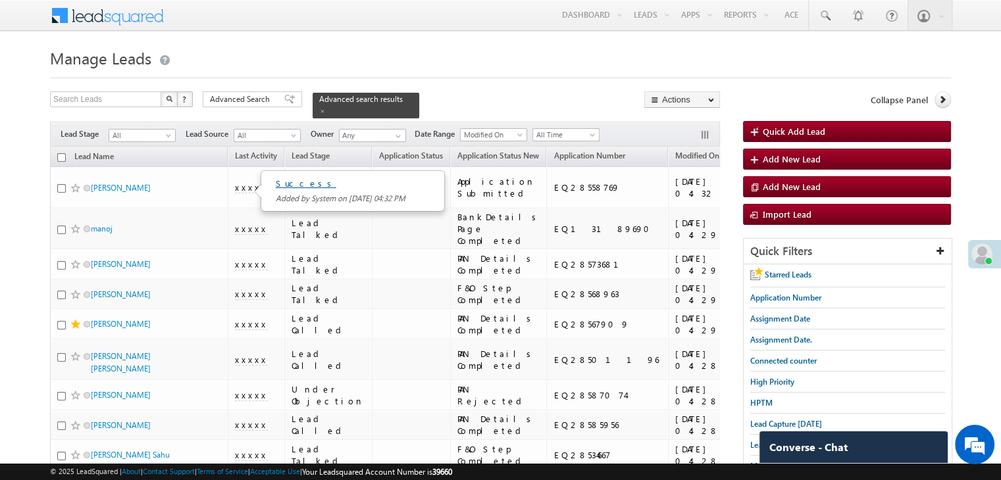
click at [284, 185] on link "Success" at bounding box center [306, 183] width 61 height 11
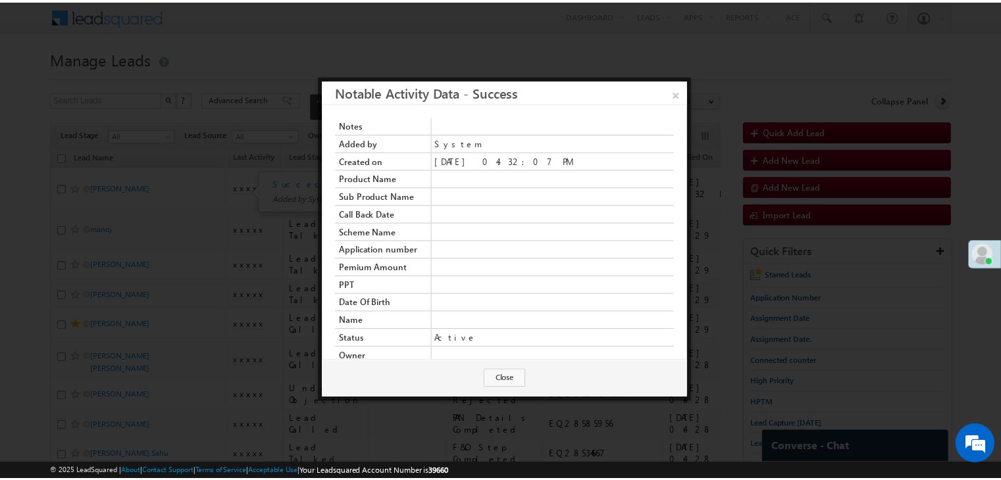
scroll to position [16, 0]
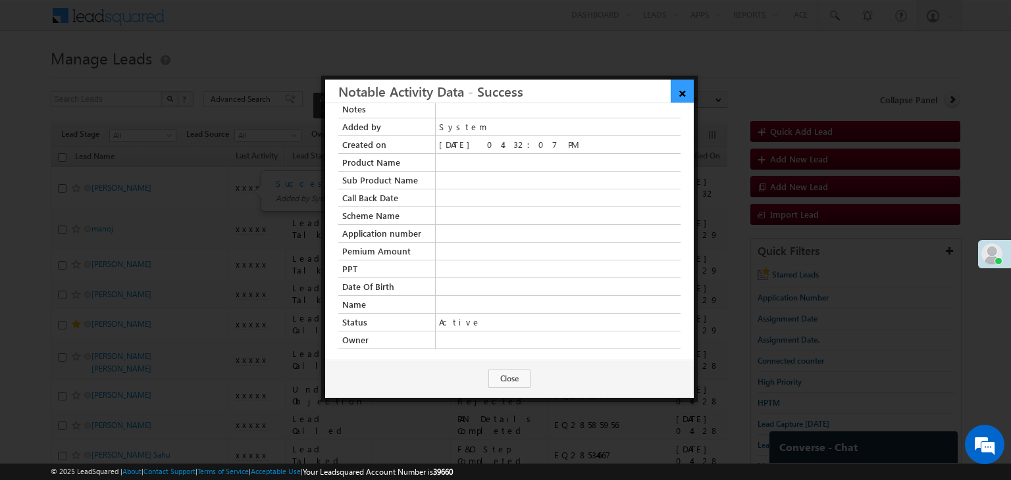
click at [686, 93] on link "×" at bounding box center [682, 91] width 23 height 23
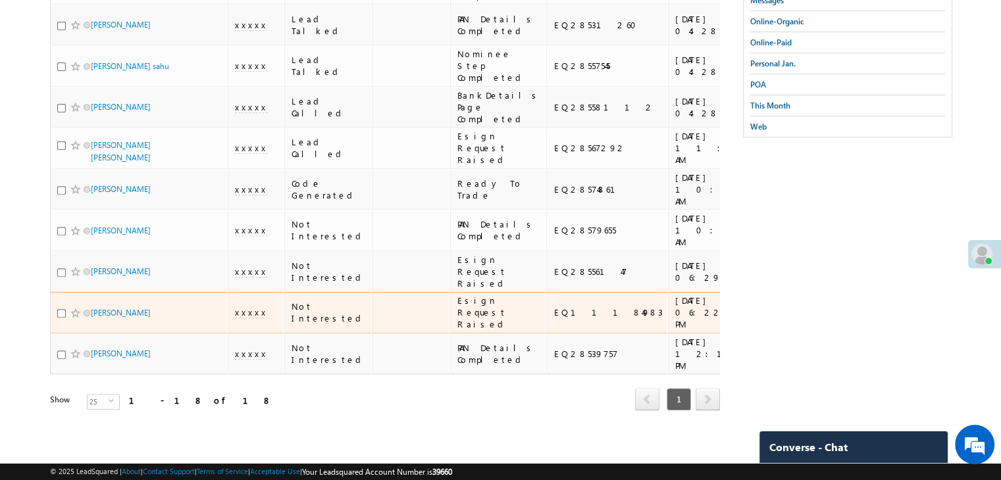
scroll to position [1037, 0]
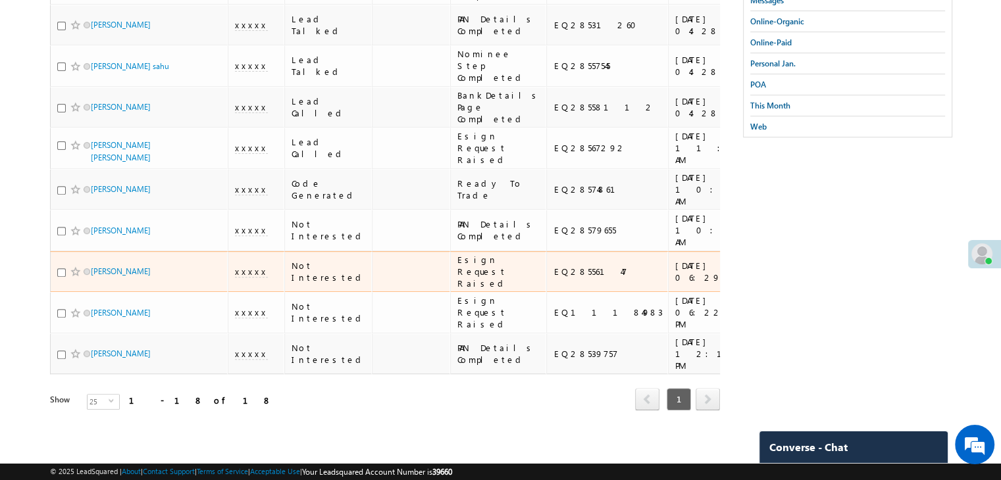
click at [250, 278] on span "xxxxx" at bounding box center [251, 272] width 33 height 12
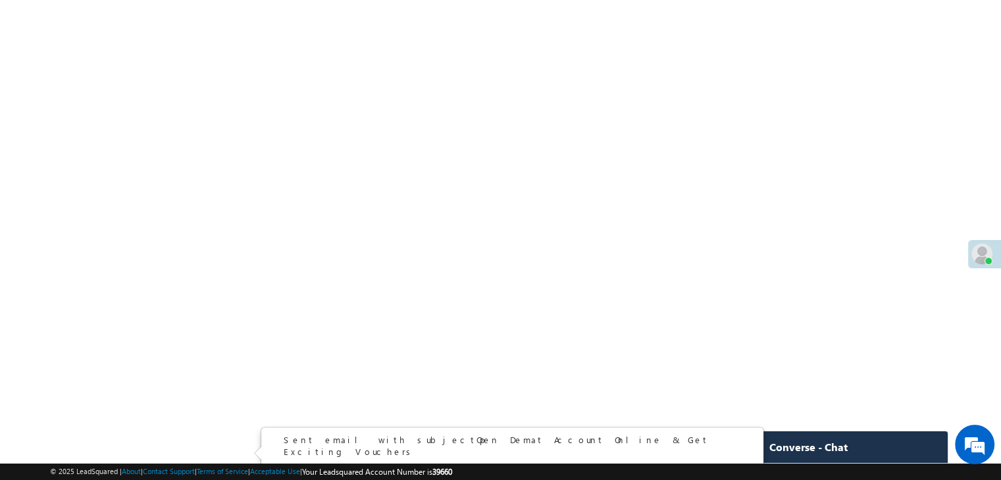
click at [351, 434] on div "Sent email with subject Open Demat Account Online & Get Exciting Vouchers by An…" at bounding box center [504, 453] width 441 height 39
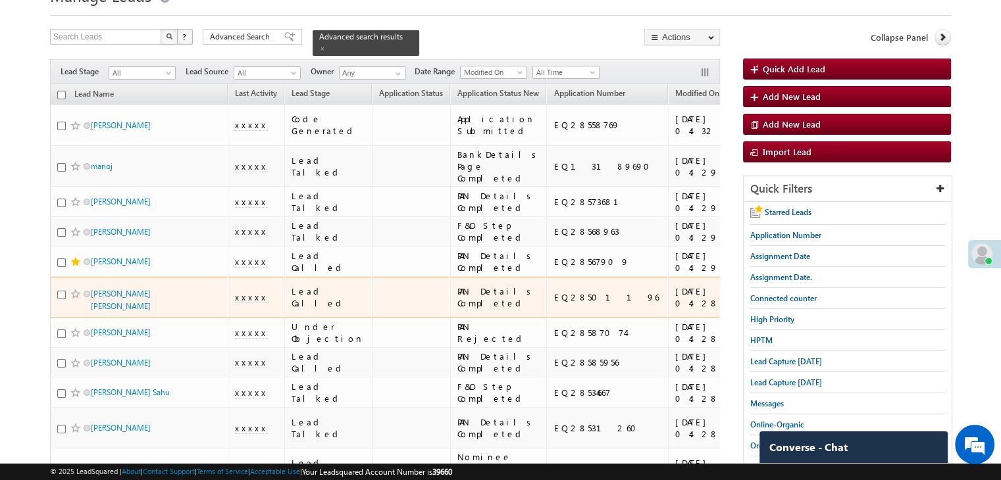
scroll to position [0, 0]
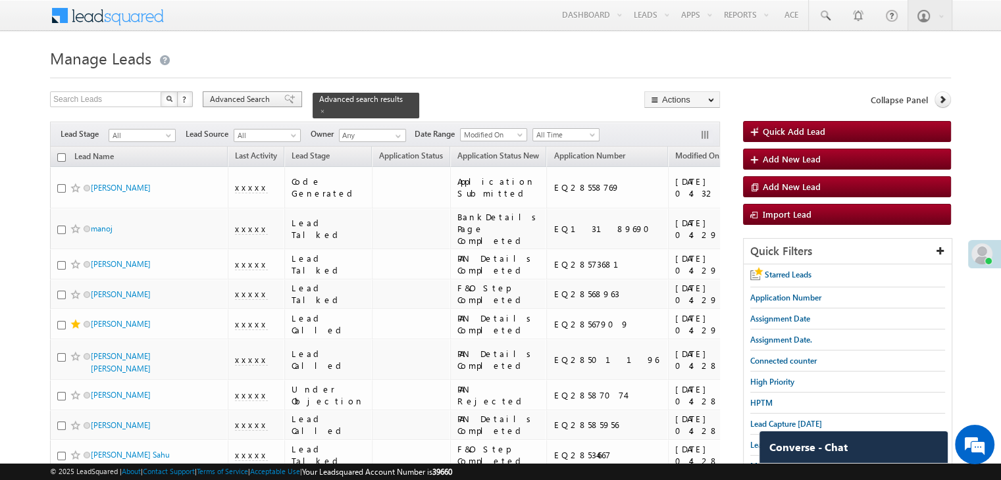
click at [260, 101] on span "Advanced Search" at bounding box center [242, 99] width 64 height 12
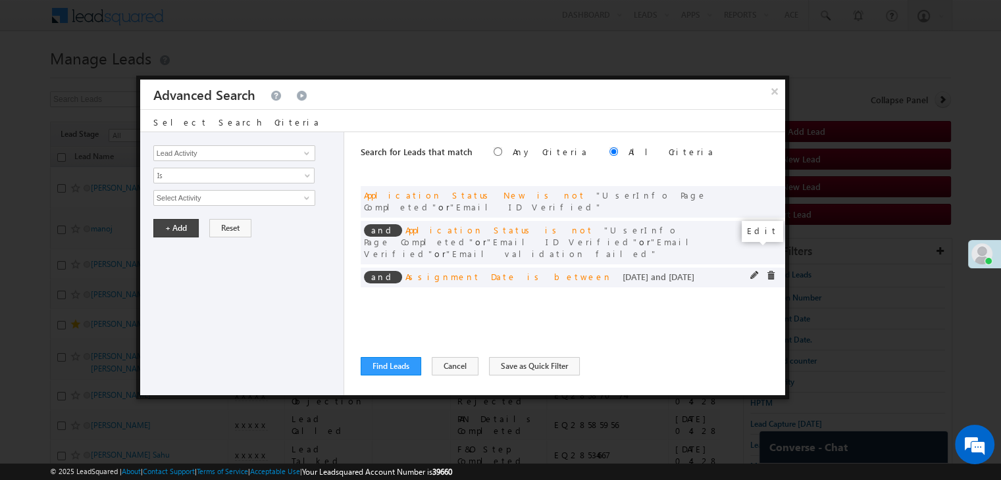
click at [751, 271] on span at bounding box center [754, 275] width 9 height 9
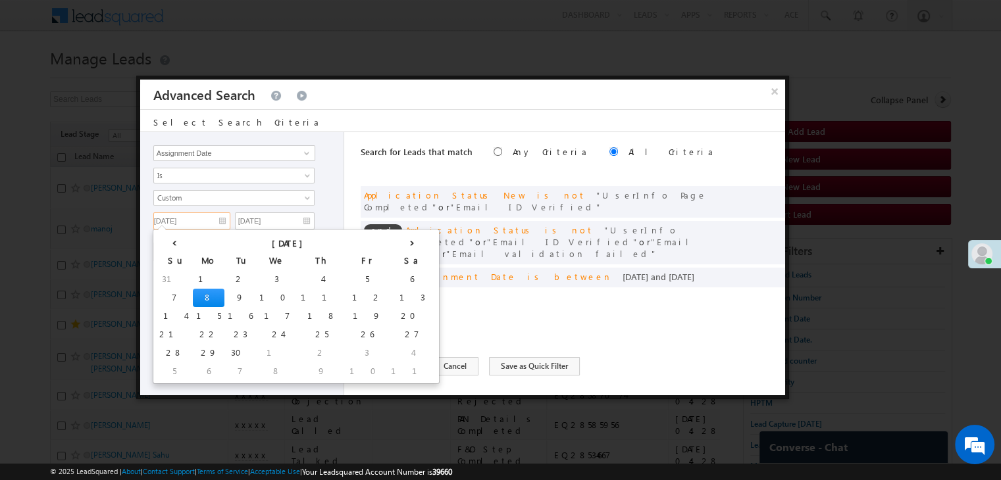
click at [225, 216] on input "[DATE]" at bounding box center [191, 221] width 77 height 17
click at [171, 292] on td "7" at bounding box center [174, 298] width 37 height 18
type input "[DATE]"
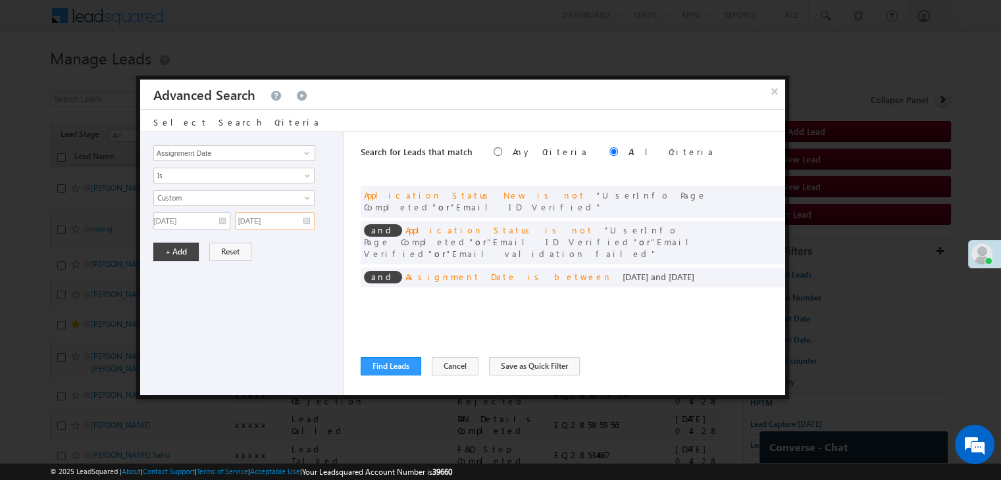
click at [284, 223] on input "[DATE]" at bounding box center [275, 221] width 80 height 17
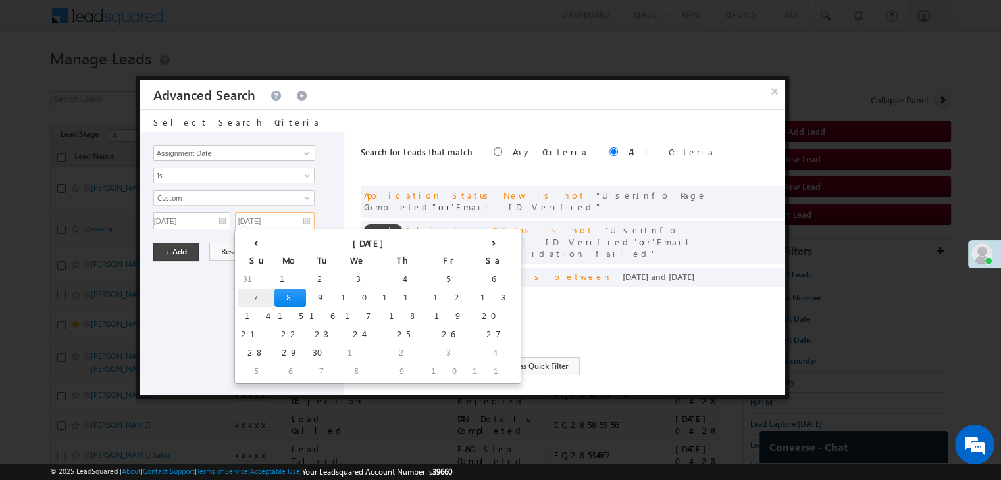
click at [251, 294] on td "7" at bounding box center [256, 298] width 37 height 18
type input "[DATE]"
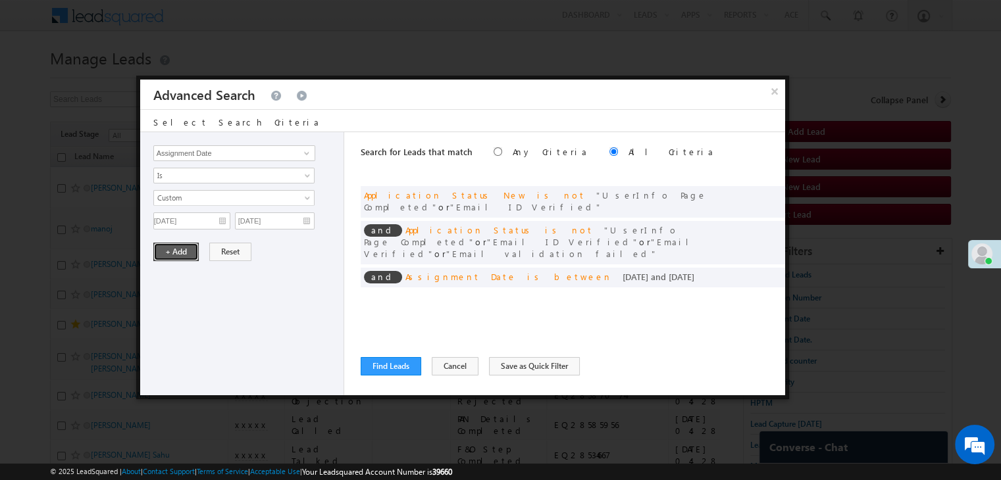
click at [190, 251] on button "+ Add" at bounding box center [175, 252] width 45 height 18
click at [388, 365] on button "Find Leads" at bounding box center [391, 366] width 61 height 18
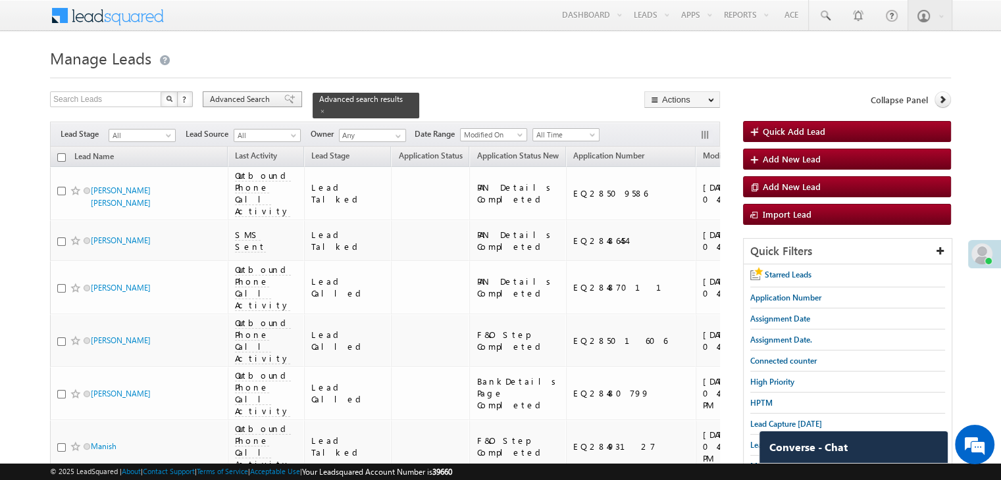
click at [284, 101] on span at bounding box center [289, 99] width 11 height 9
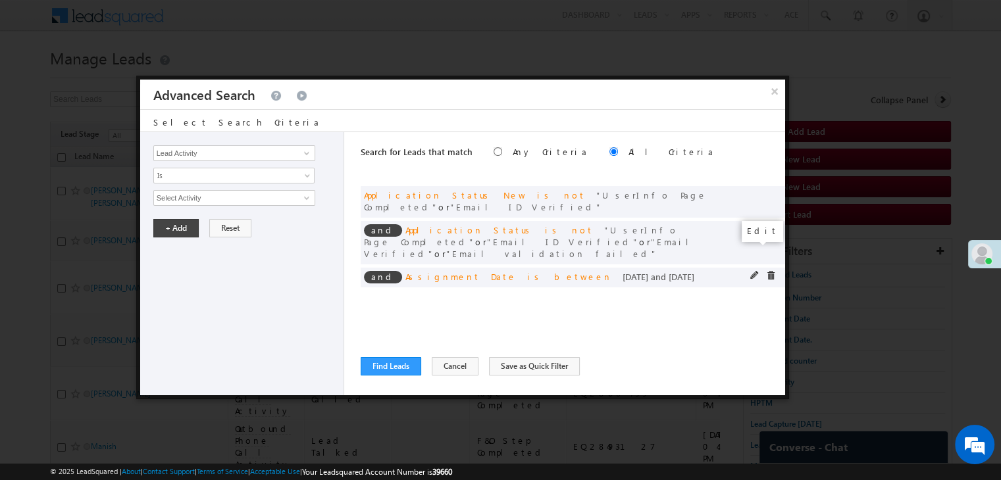
click at [754, 271] on span at bounding box center [754, 275] width 9 height 9
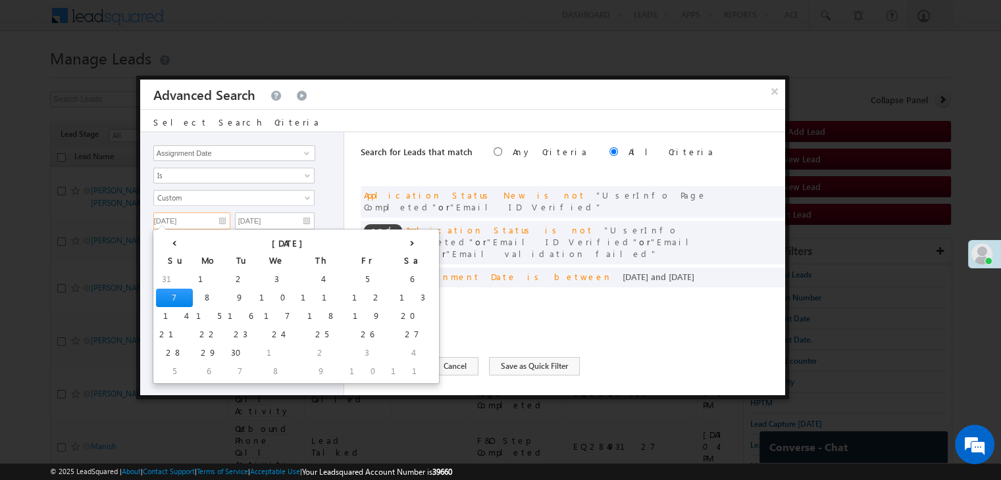
drag, startPoint x: 195, startPoint y: 211, endPoint x: 199, endPoint y: 220, distance: 10.0
click at [195, 213] on input "[DATE]" at bounding box center [191, 221] width 77 height 17
click at [193, 296] on td "8" at bounding box center [209, 298] width 32 height 18
type input "[DATE]"
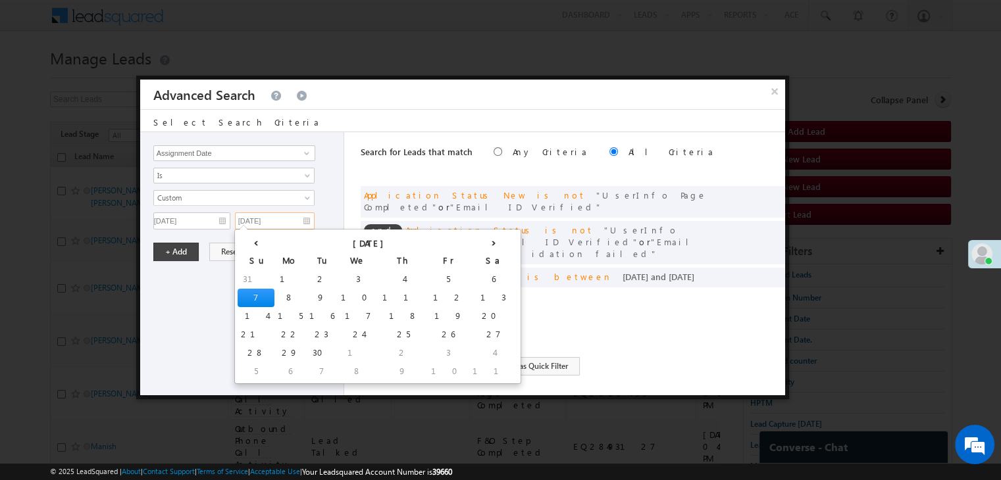
click at [276, 224] on input "[DATE]" at bounding box center [275, 221] width 80 height 17
click at [274, 298] on td "8" at bounding box center [290, 298] width 32 height 18
type input "[DATE]"
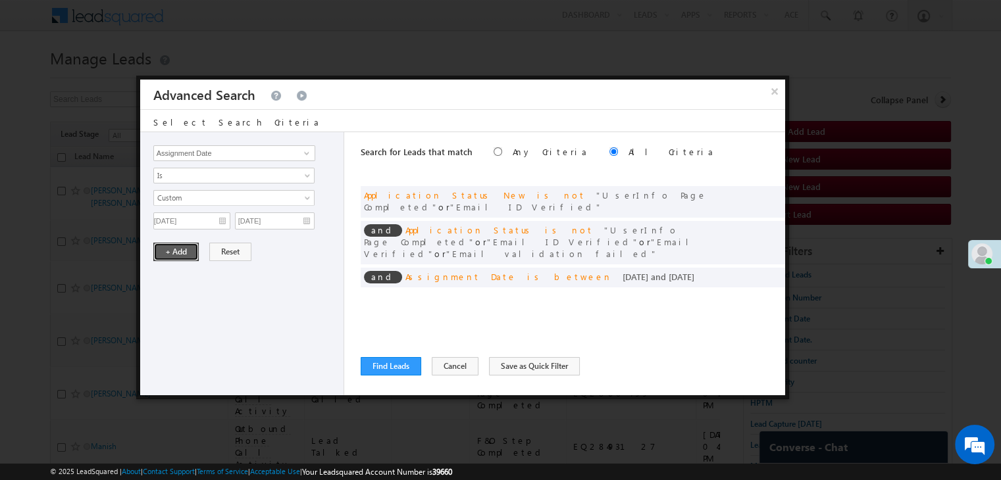
click at [174, 244] on button "+ Add" at bounding box center [175, 252] width 45 height 18
click at [376, 361] on button "Find Leads" at bounding box center [391, 366] width 61 height 18
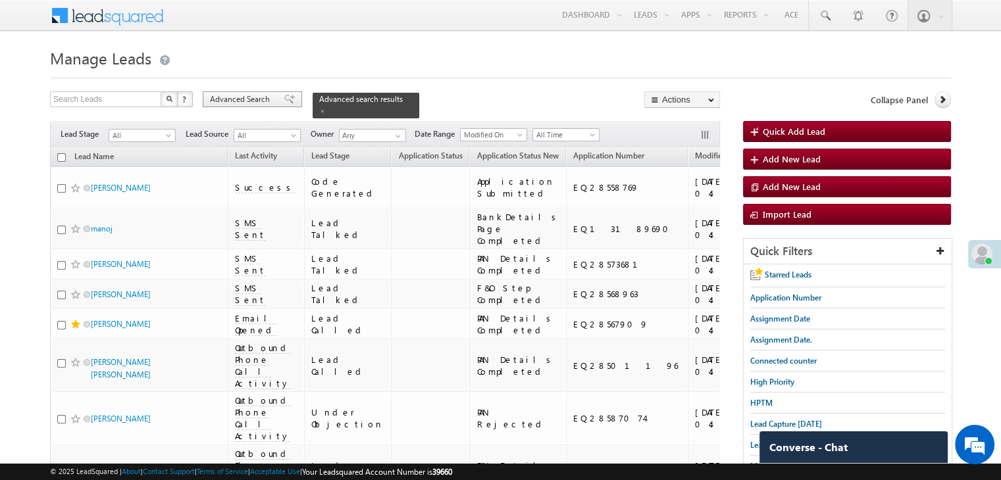
click at [284, 95] on span at bounding box center [289, 99] width 11 height 9
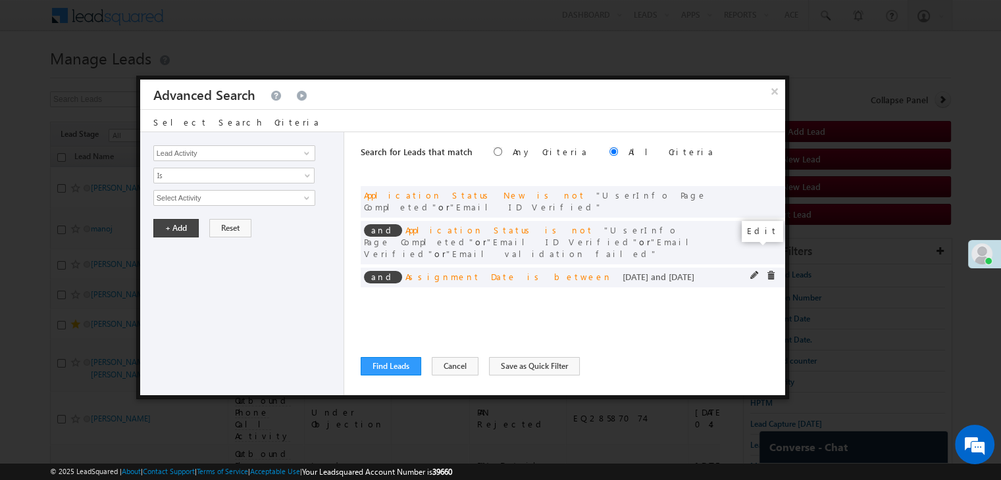
click at [753, 271] on span at bounding box center [754, 275] width 9 height 9
click at [215, 218] on input "[DATE]" at bounding box center [191, 221] width 77 height 17
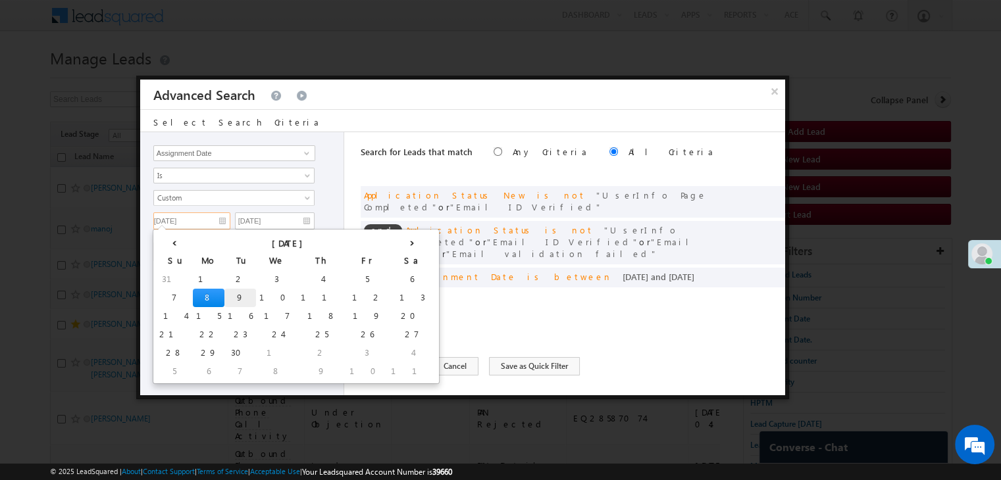
click at [224, 296] on td "9" at bounding box center [240, 298] width 32 height 18
type input "[DATE]"
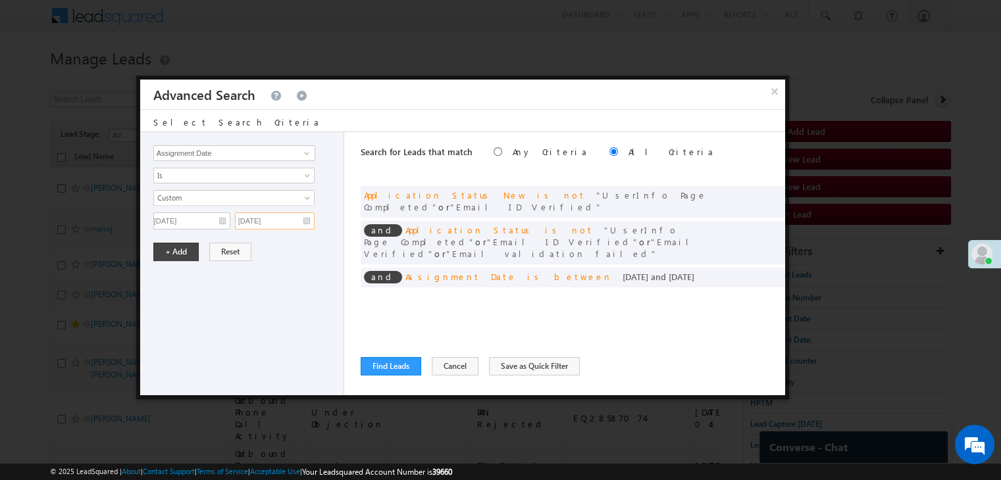
click at [286, 222] on input "[DATE]" at bounding box center [275, 221] width 80 height 17
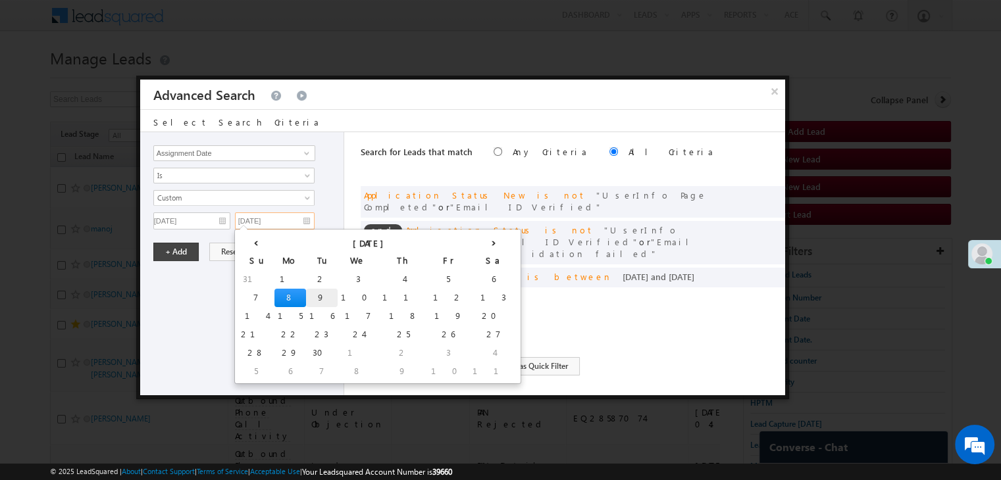
click at [306, 295] on td "9" at bounding box center [322, 298] width 32 height 18
type input "[DATE]"
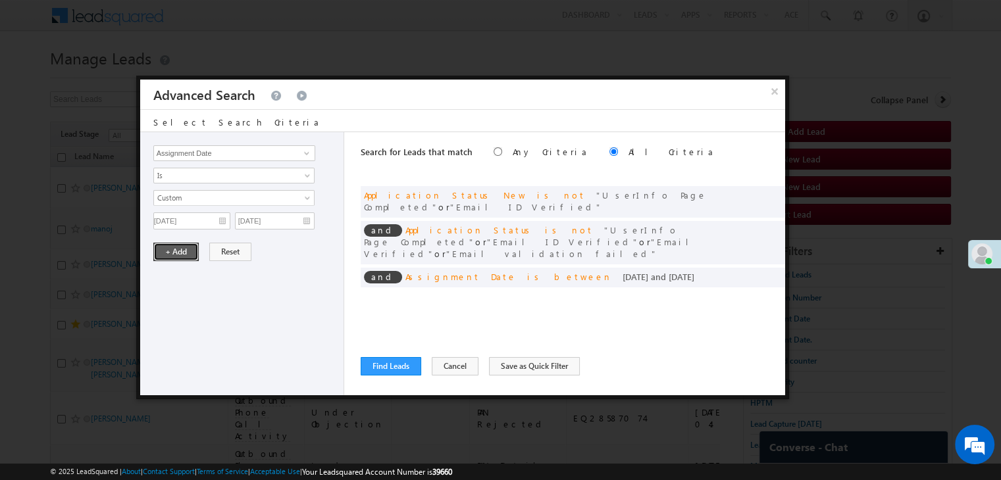
click at [190, 251] on button "+ Add" at bounding box center [175, 252] width 45 height 18
click at [396, 362] on button "Find Leads" at bounding box center [391, 366] width 61 height 18
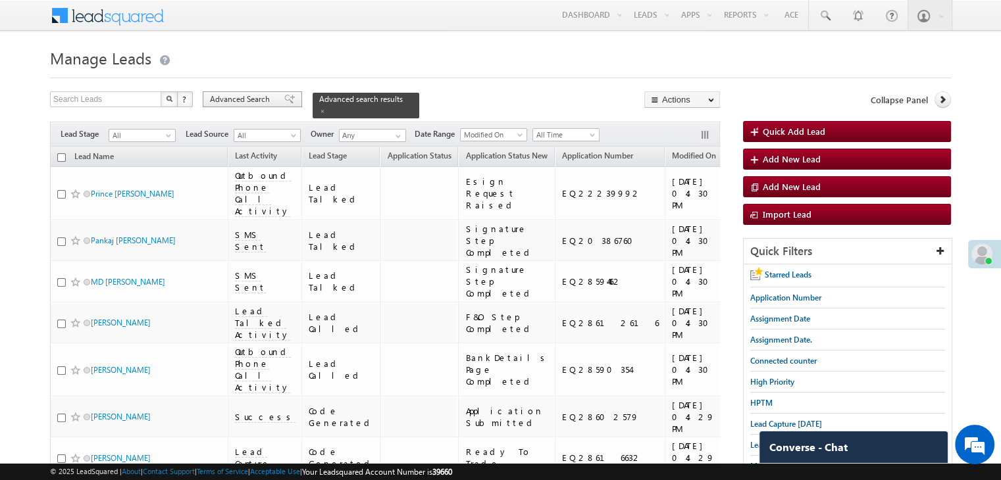
click at [247, 100] on span "Advanced Search" at bounding box center [242, 99] width 64 height 12
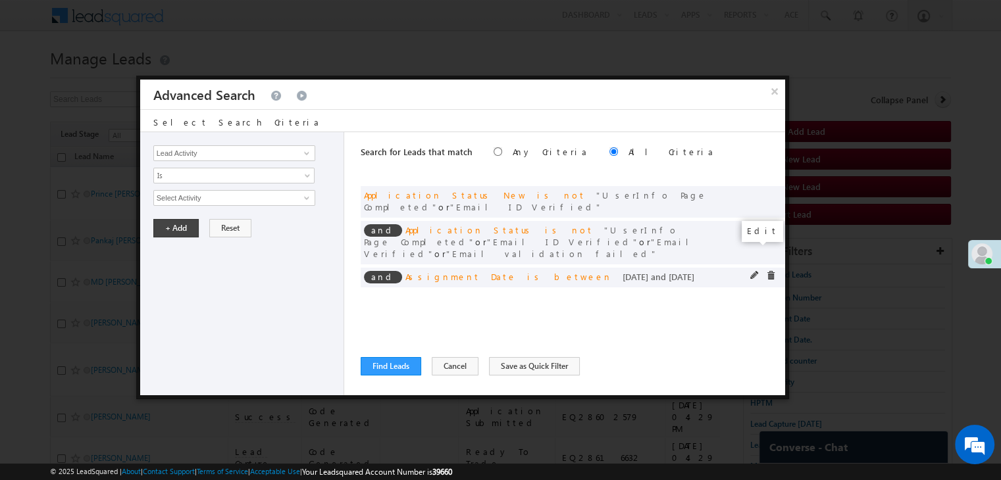
click at [752, 271] on span at bounding box center [754, 275] width 9 height 9
click at [215, 220] on input "[DATE]" at bounding box center [191, 221] width 77 height 17
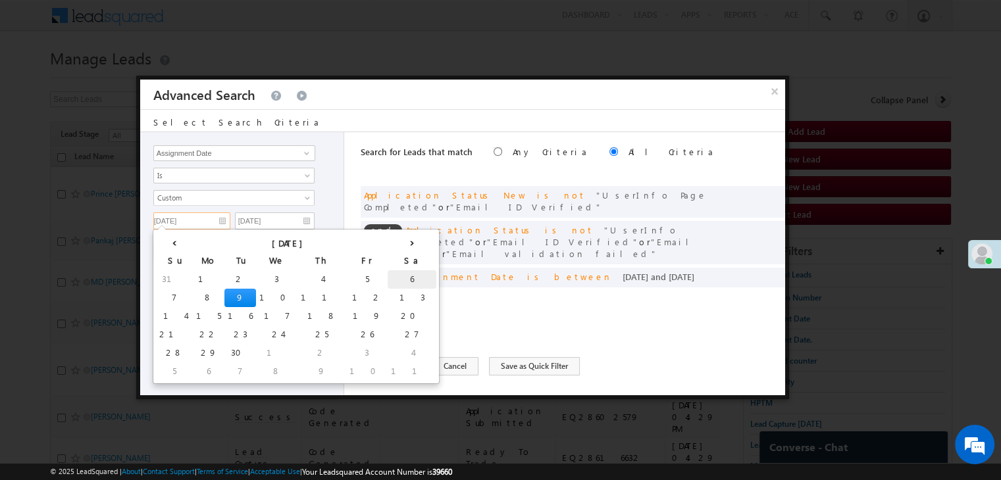
click at [388, 277] on td "6" at bounding box center [412, 279] width 49 height 18
type input "[DATE]"
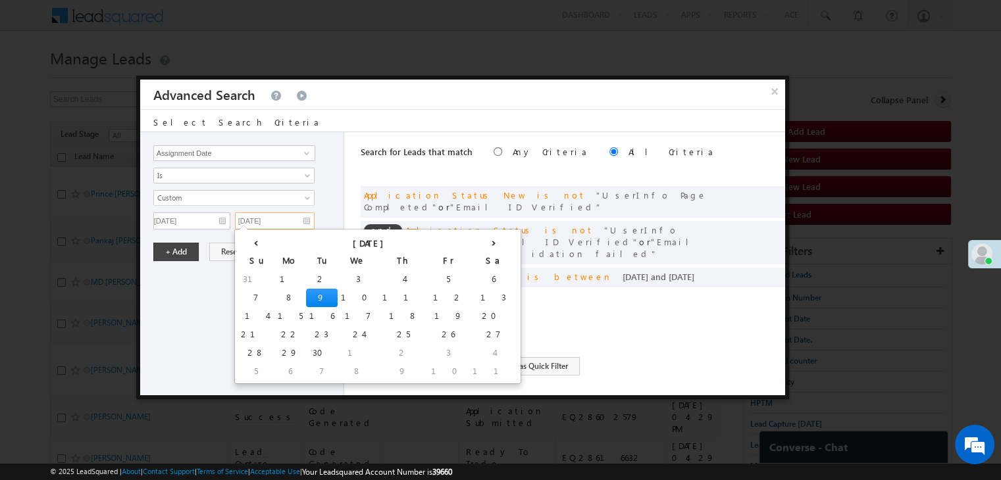
click at [282, 220] on input "[DATE]" at bounding box center [275, 221] width 80 height 17
click at [469, 278] on td "6" at bounding box center [493, 279] width 49 height 18
type input "[DATE]"
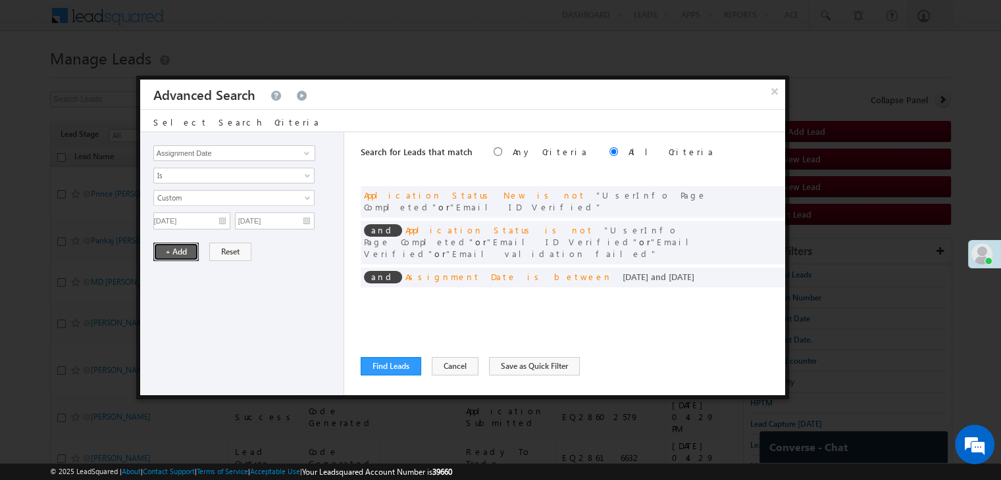
click at [168, 246] on button "+ Add" at bounding box center [175, 252] width 45 height 18
click at [378, 362] on button "Find Leads" at bounding box center [391, 366] width 61 height 18
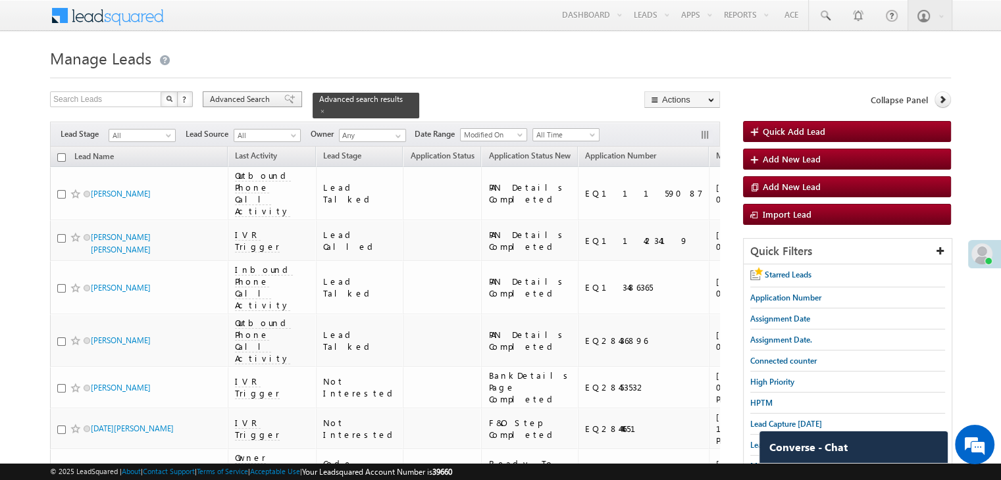
click at [274, 101] on div "Advanced Search" at bounding box center [252, 99] width 99 height 16
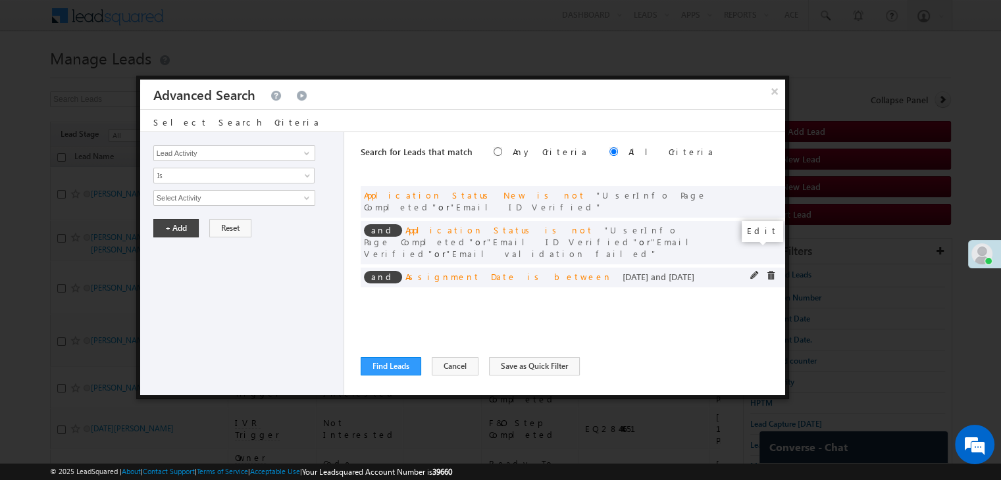
drag, startPoint x: 750, startPoint y: 249, endPoint x: 714, endPoint y: 261, distance: 38.3
click at [754, 271] on span at bounding box center [754, 275] width 9 height 9
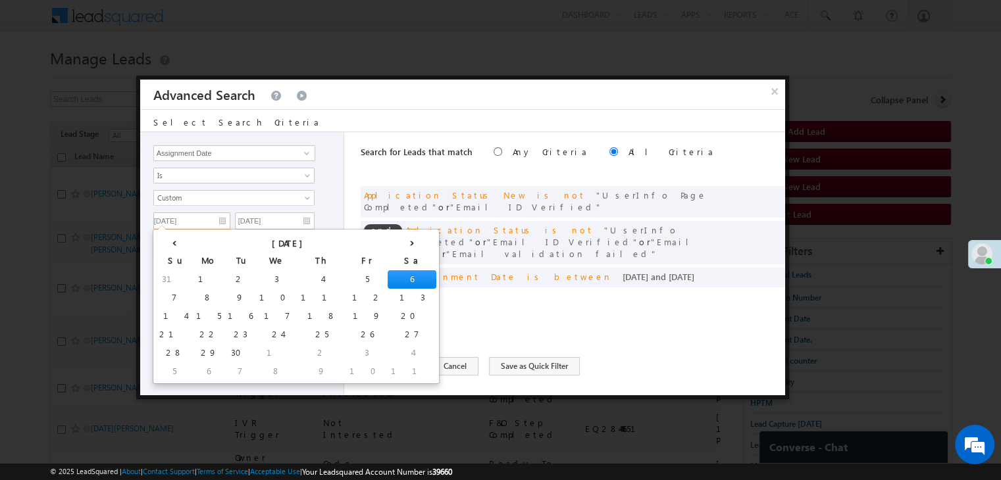
click at [213, 218] on input "[DATE]" at bounding box center [191, 221] width 77 height 17
click at [346, 276] on td "5" at bounding box center [366, 279] width 41 height 18
type input "[DATE]"
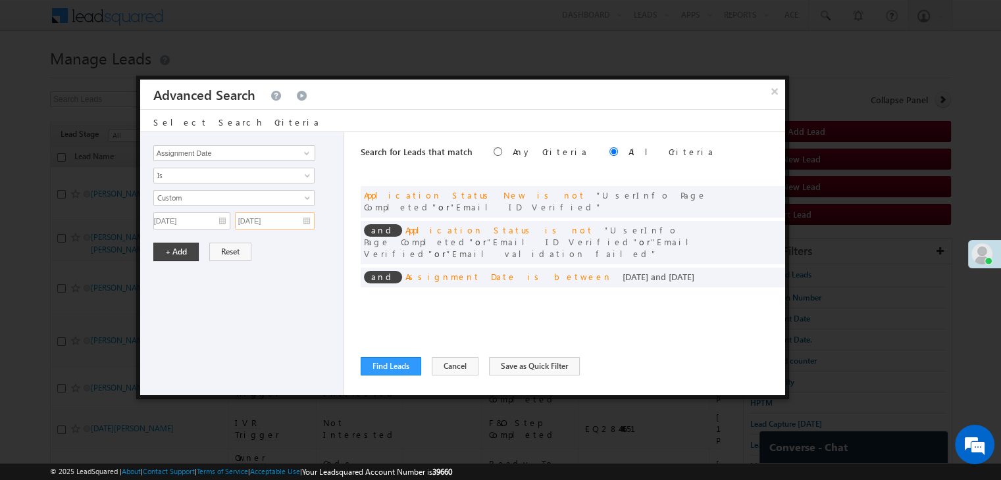
click at [293, 213] on input "[DATE]" at bounding box center [275, 221] width 80 height 17
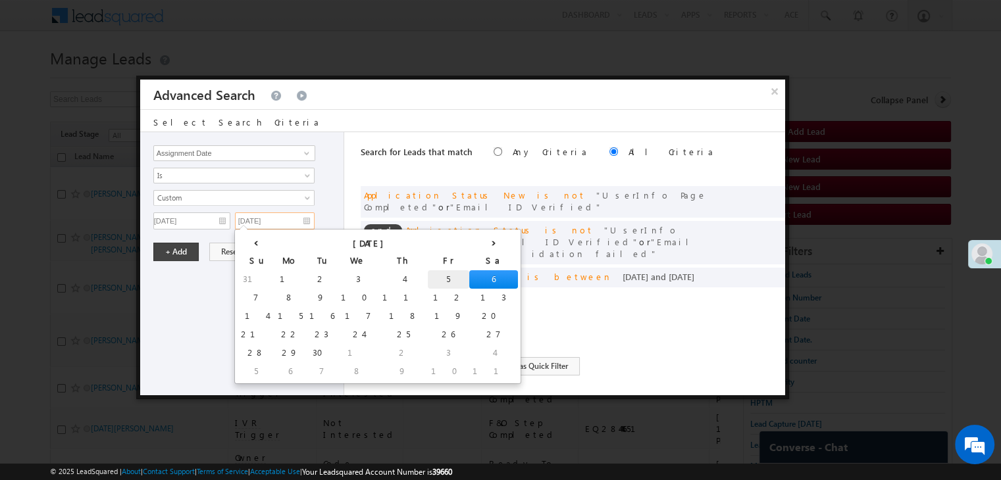
click at [428, 282] on td "5" at bounding box center [448, 279] width 41 height 18
type input "[DATE]"
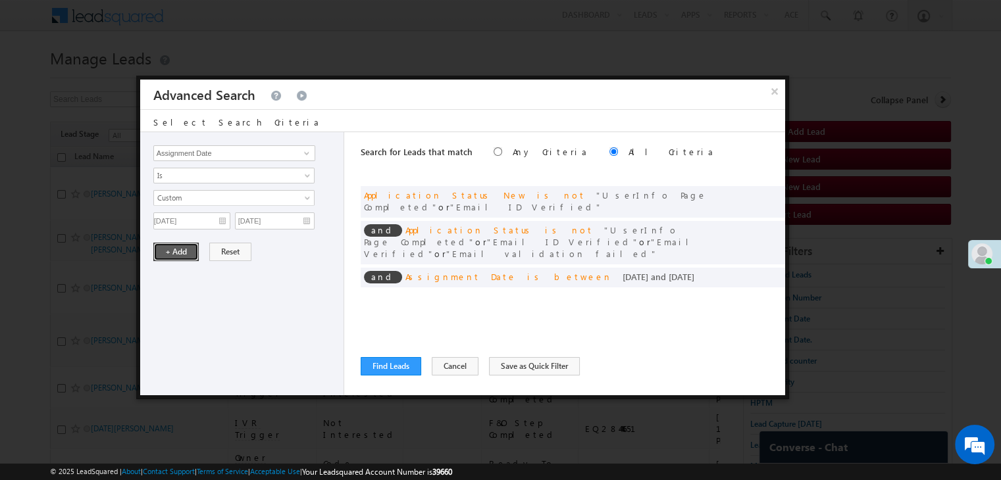
click at [168, 251] on button "+ Add" at bounding box center [175, 252] width 45 height 18
click at [386, 369] on button "Find Leads" at bounding box center [391, 366] width 61 height 18
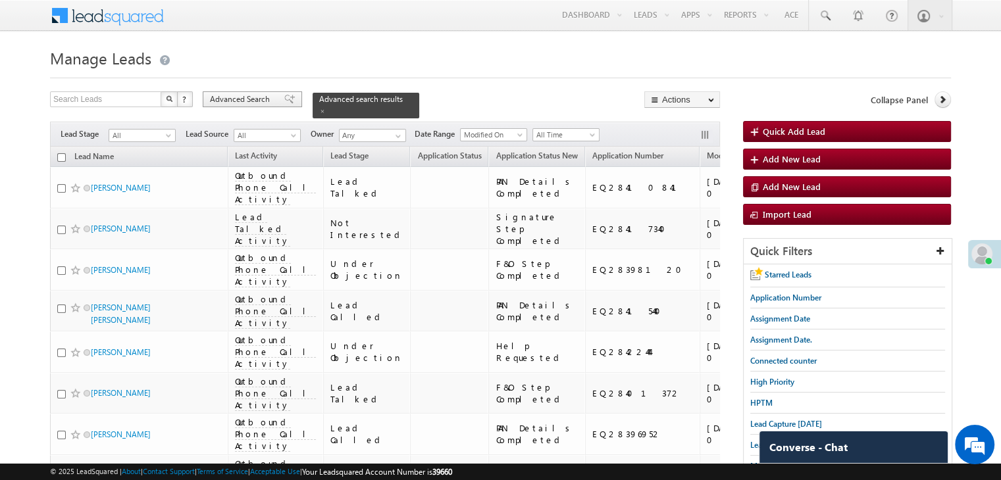
click at [284, 103] on span at bounding box center [289, 99] width 11 height 9
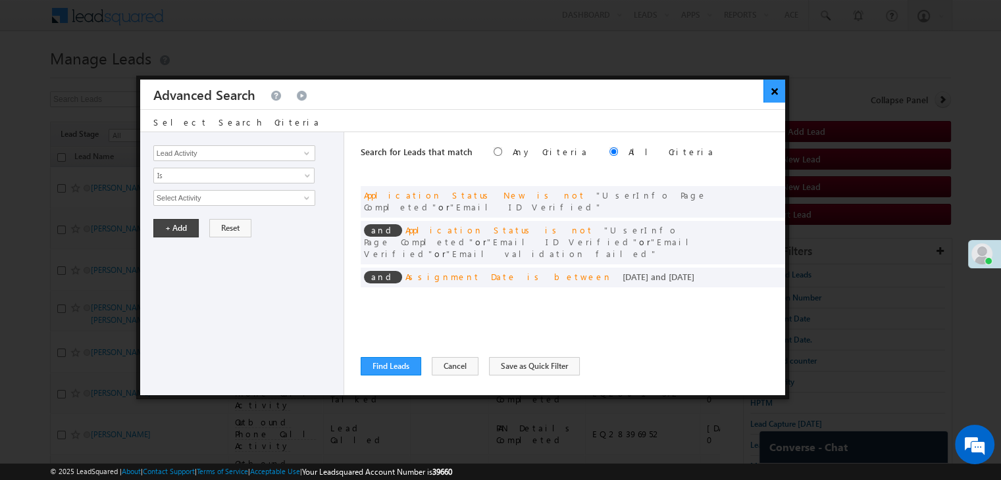
click at [773, 89] on button "×" at bounding box center [774, 91] width 22 height 23
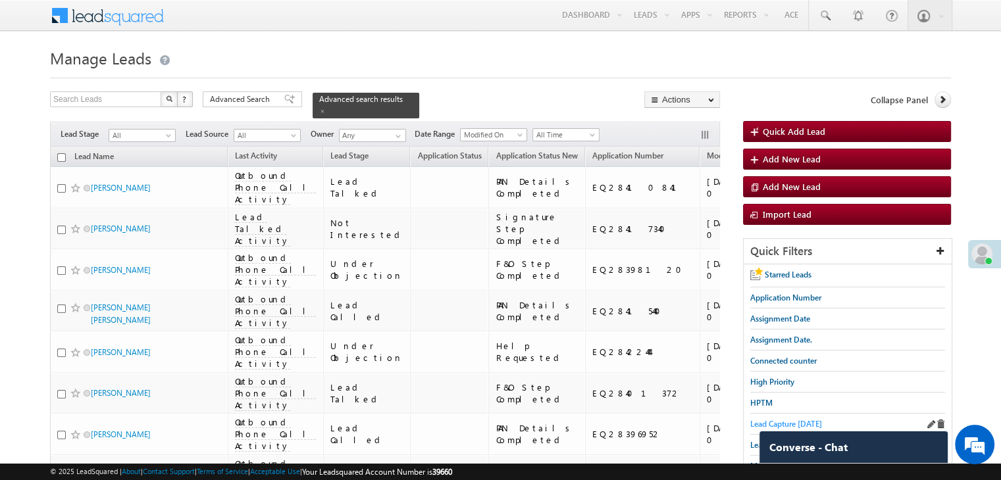
click at [761, 419] on span "Lead Capture [DATE]" at bounding box center [786, 424] width 72 height 10
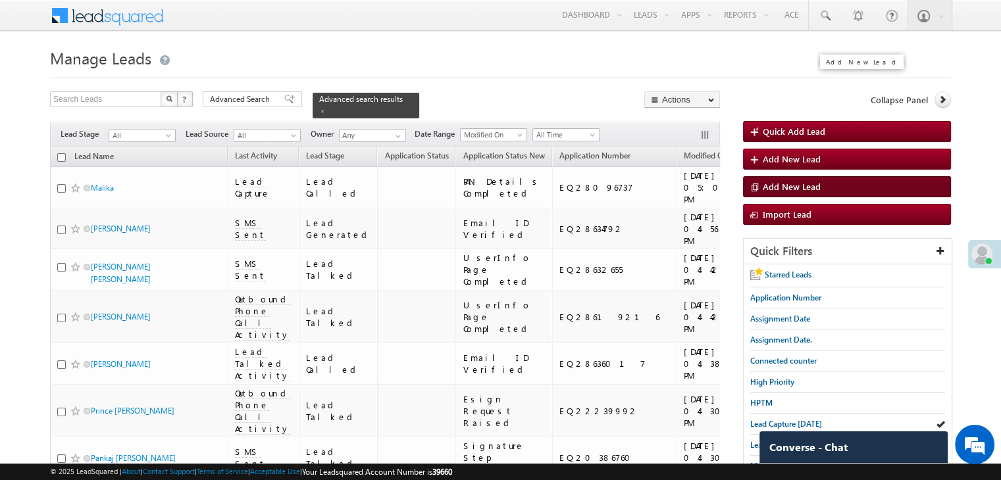
scroll to position [263, 0]
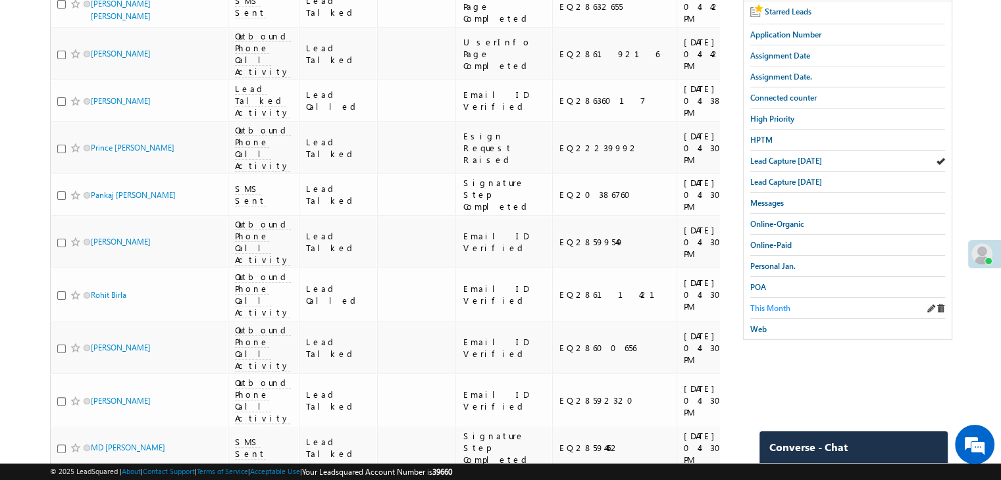
click at [770, 306] on span "This Month" at bounding box center [770, 308] width 40 height 10
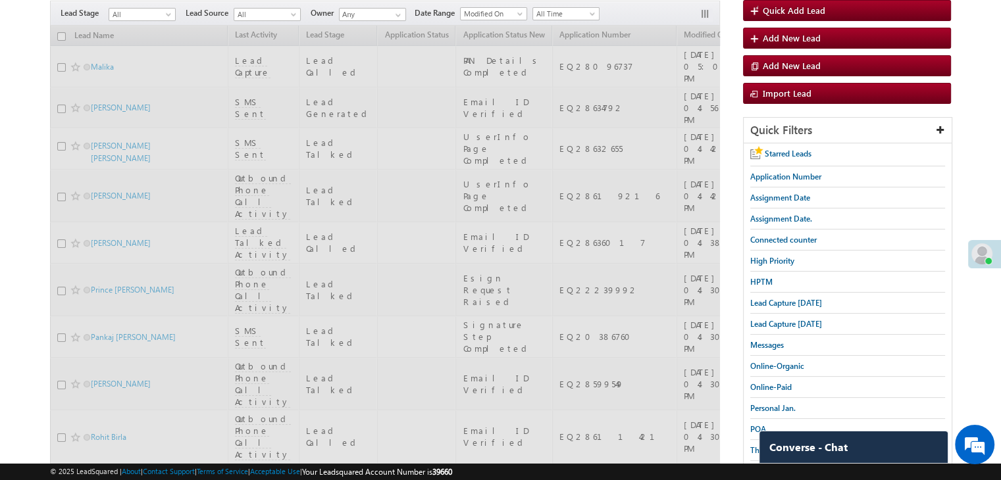
scroll to position [0, 0]
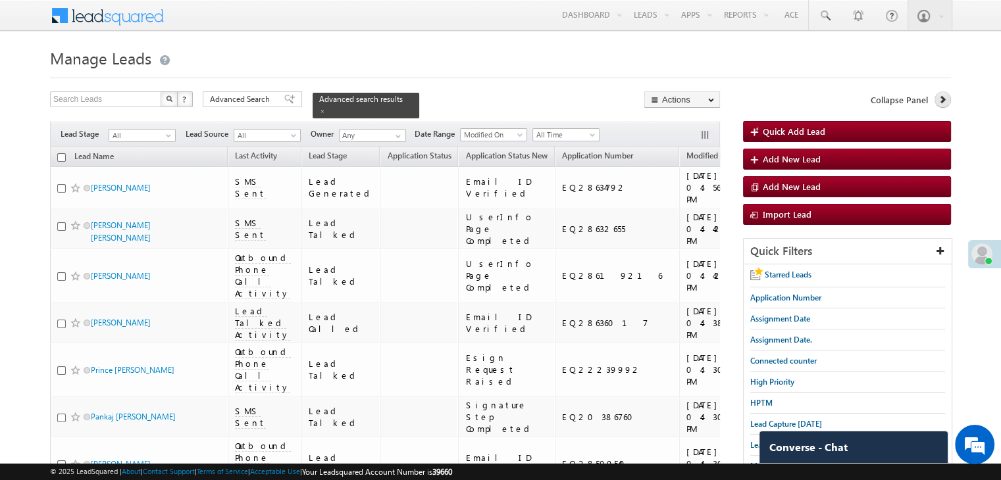
click at [940, 107] on link at bounding box center [943, 99] width 16 height 16
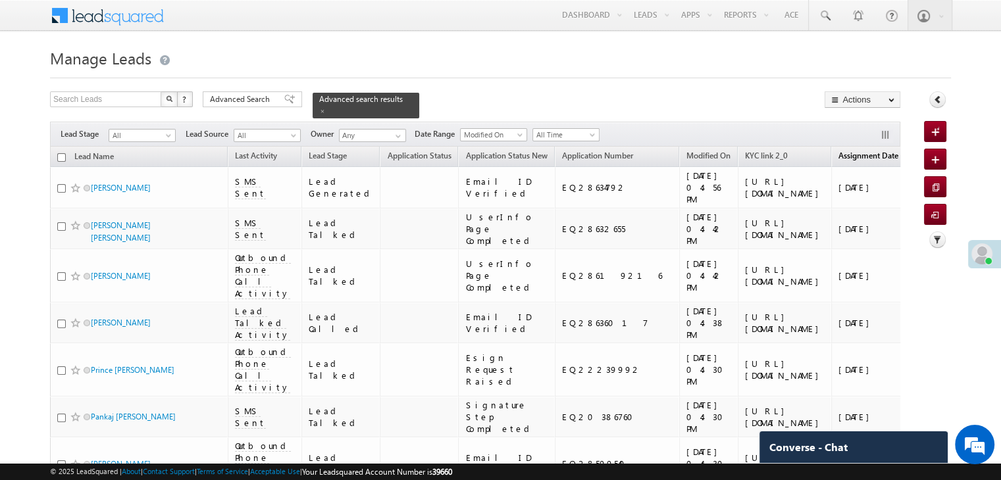
click at [832, 156] on link "Assignment Date" at bounding box center [868, 157] width 73 height 17
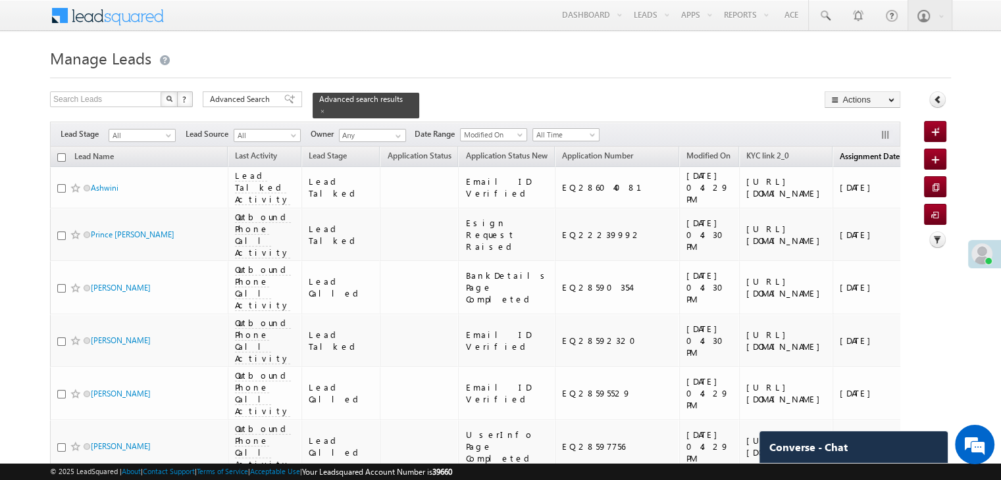
click at [840, 151] on span "Assignment Date" at bounding box center [870, 156] width 60 height 10
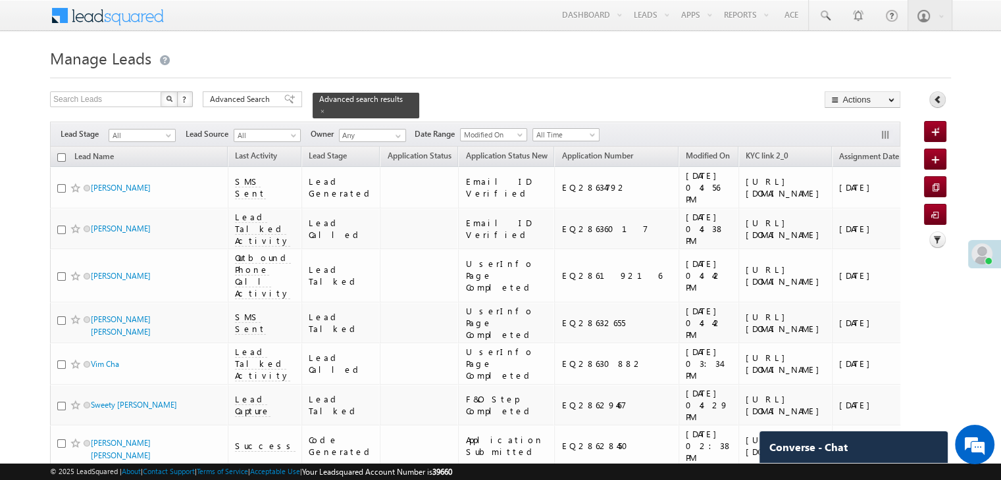
click at [935, 96] on icon at bounding box center [937, 99] width 9 height 9
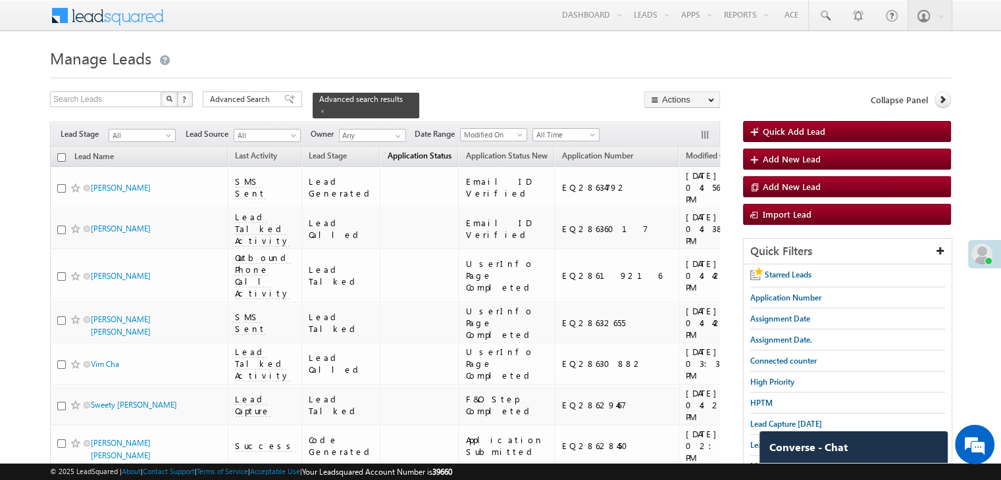
click at [387, 151] on span "Application Status" at bounding box center [419, 156] width 64 height 10
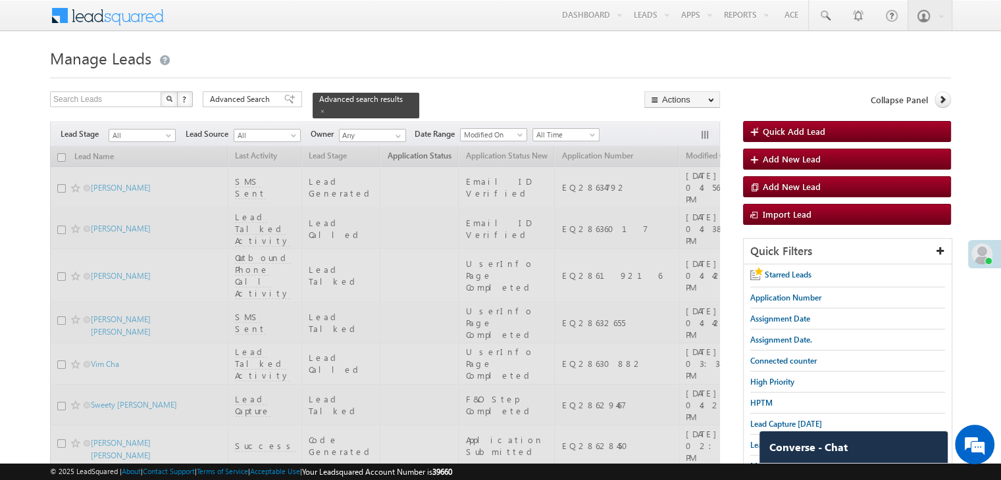
click at [475, 93] on div "Search Leads X ? 31 results found Advanced Search Advanced Search Advanced sear…" at bounding box center [385, 104] width 670 height 27
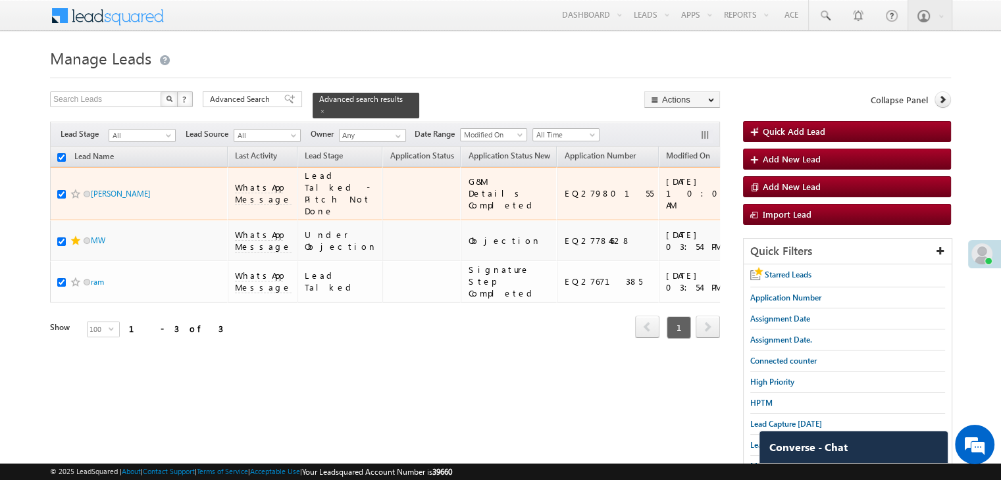
click at [253, 193] on span "WhatsApp Message" at bounding box center [263, 194] width 57 height 24
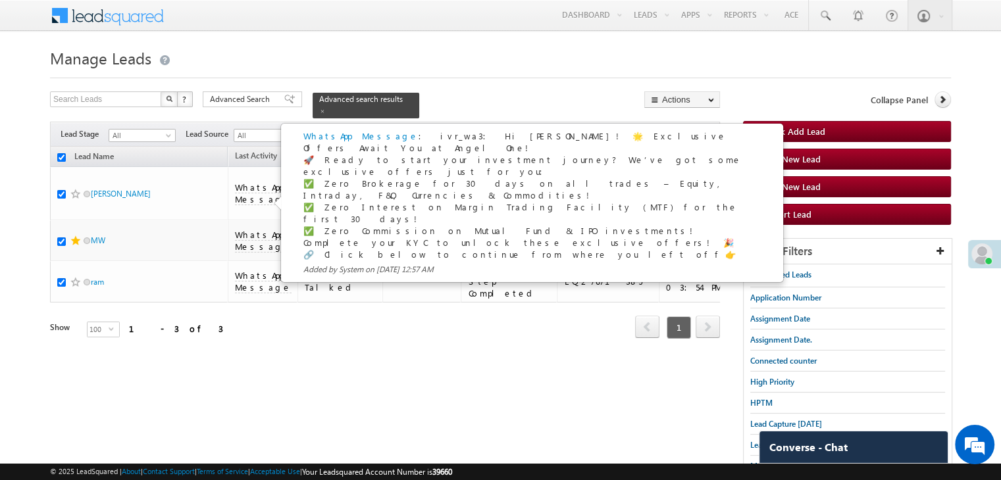
click at [521, 38] on body "Menu Anshul Yadav Anshu l.Yad av@an gelbr oking .com" at bounding box center [500, 308] width 1001 height 617
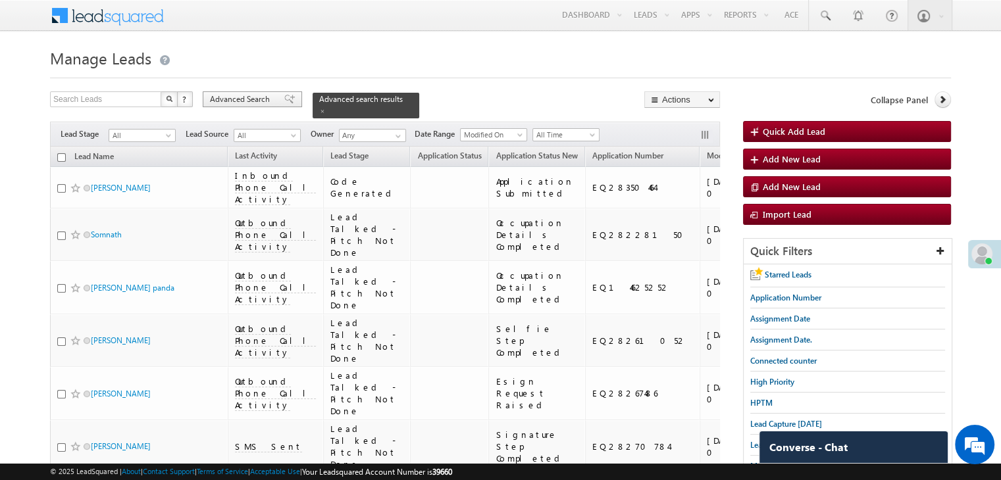
click at [284, 103] on span at bounding box center [289, 99] width 11 height 9
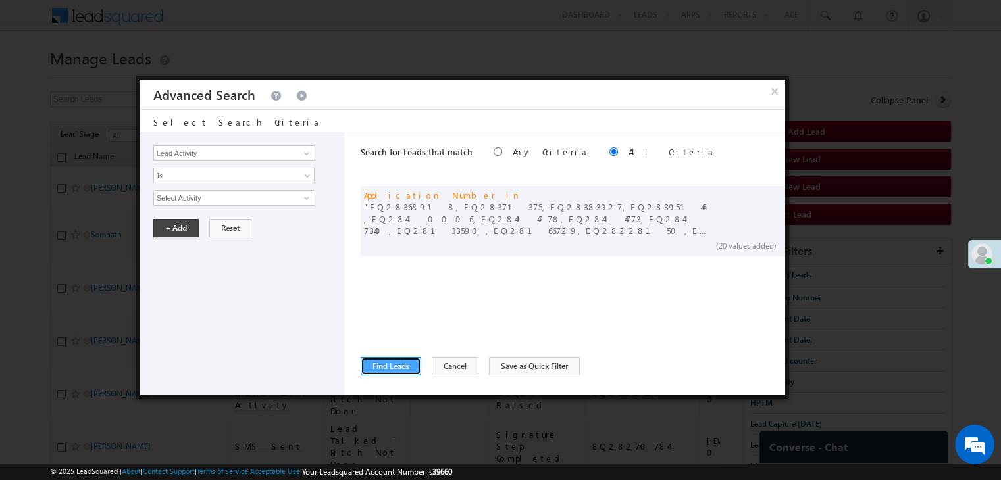
click at [405, 369] on button "Find Leads" at bounding box center [391, 366] width 61 height 18
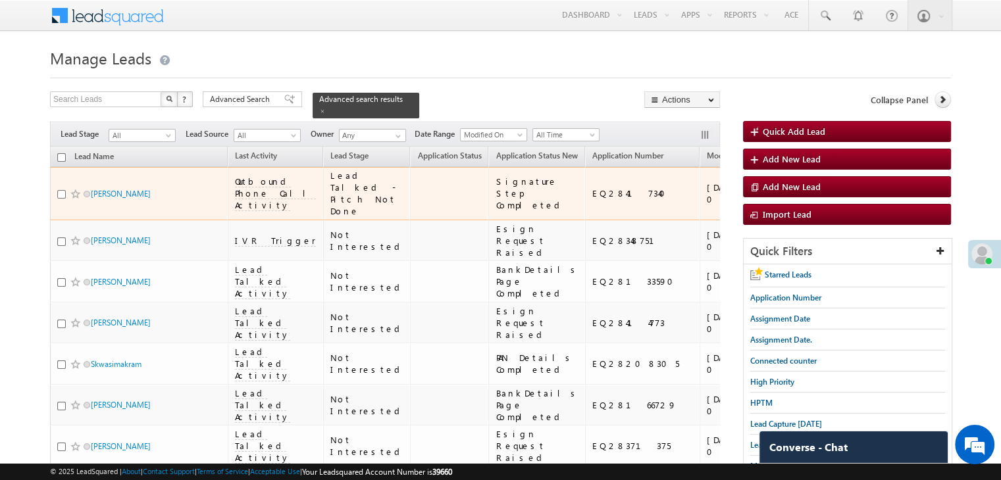
click at [59, 198] on input "checkbox" at bounding box center [61, 194] width 9 height 9
checkbox input "true"
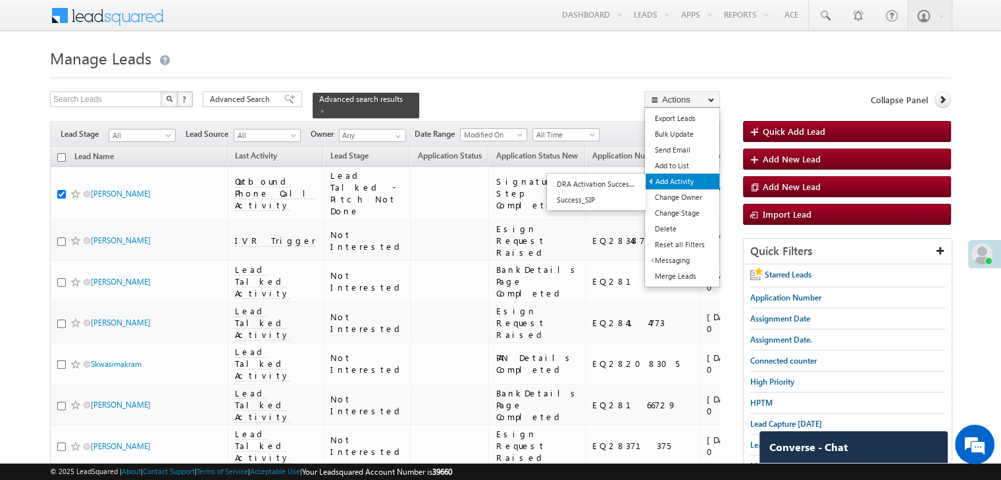
click at [681, 179] on link "Add Activity" at bounding box center [683, 182] width 74 height 16
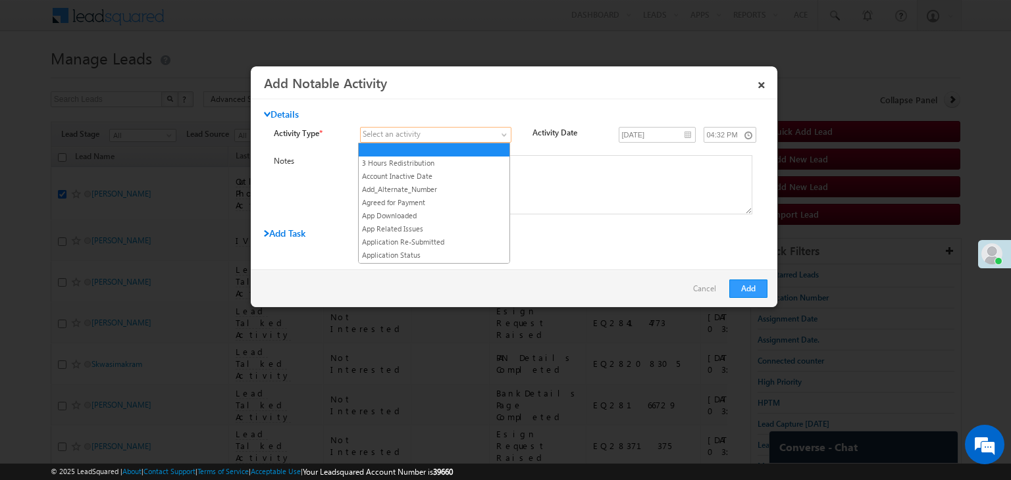
click at [502, 132] on span at bounding box center [505, 137] width 11 height 11
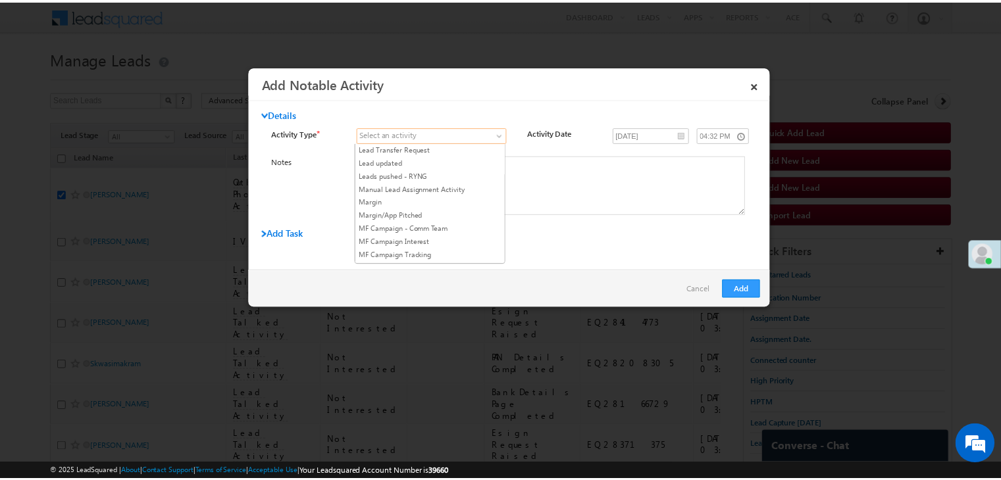
scroll to position [1119, 0]
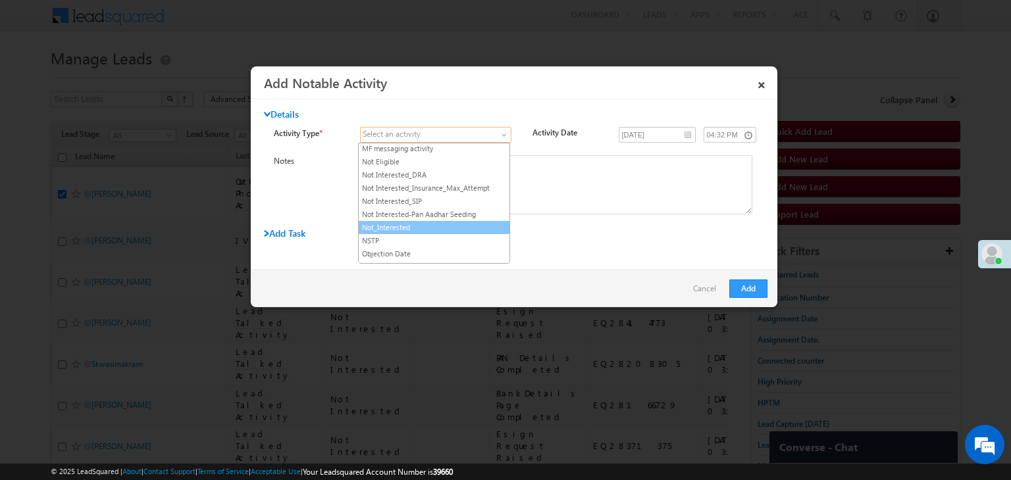
click at [451, 222] on link "Not_Interested" at bounding box center [434, 228] width 151 height 12
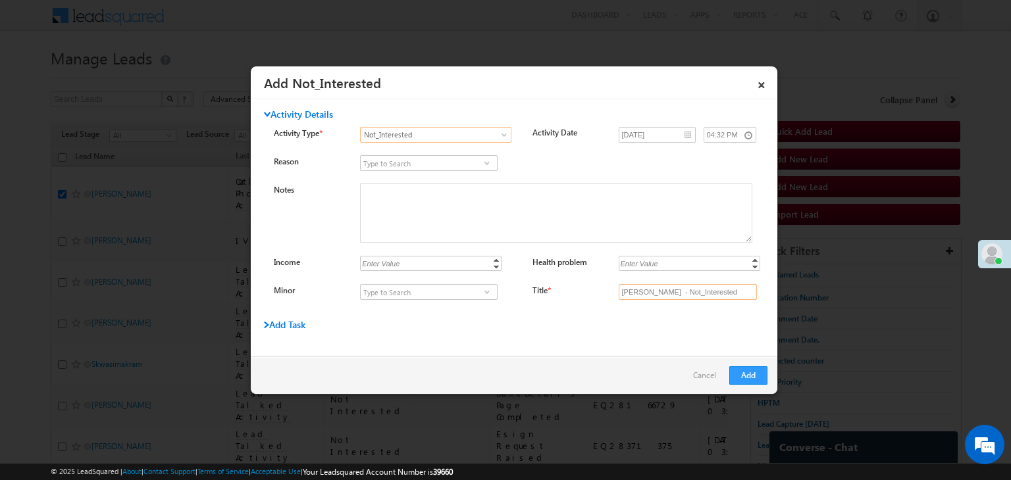
click at [652, 290] on input "Sunny kumar - Not_Interested" at bounding box center [688, 292] width 138 height 16
drag, startPoint x: 652, startPoint y: 290, endPoint x: 653, endPoint y: 299, distance: 8.7
click at [652, 290] on input "Title *" at bounding box center [688, 292] width 138 height 16
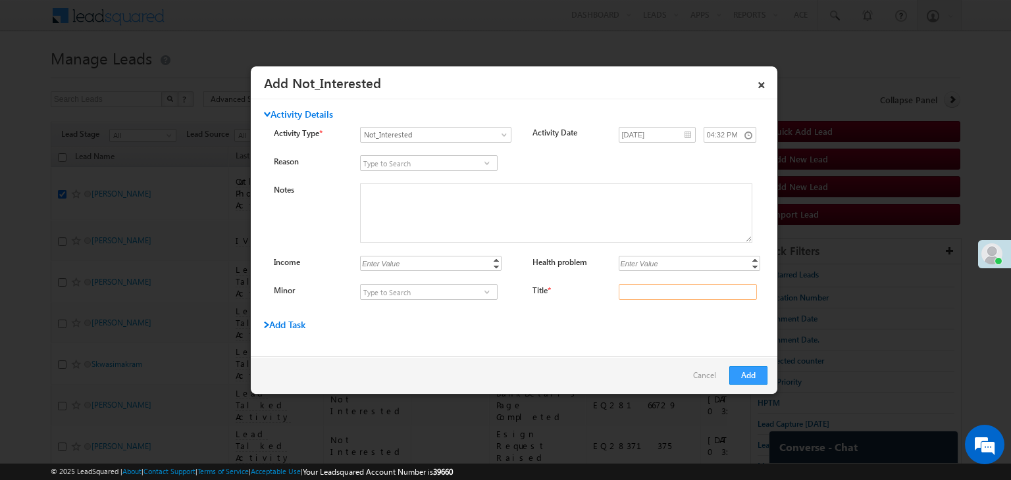
type input "na"
click at [755, 369] on button "Add" at bounding box center [748, 376] width 38 height 18
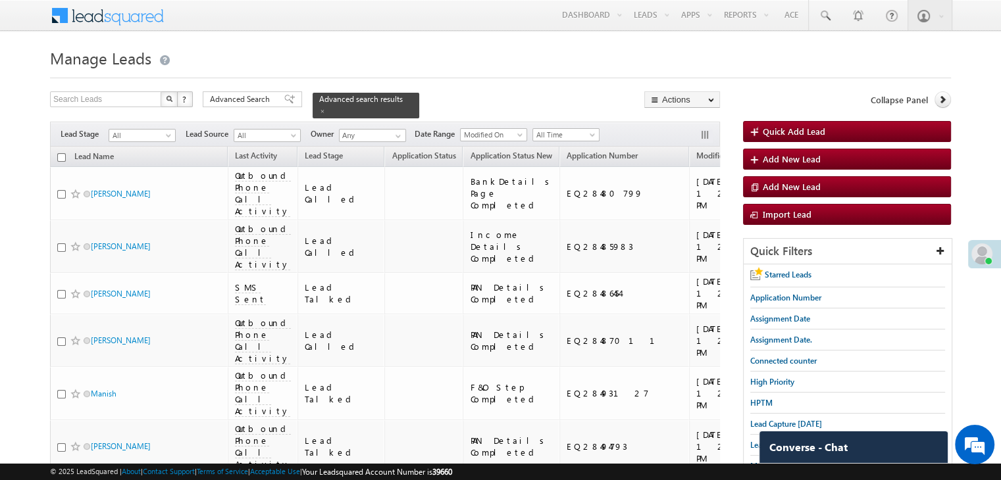
drag, startPoint x: 278, startPoint y: 95, endPoint x: 398, endPoint y: 274, distance: 214.8
click at [284, 95] on span at bounding box center [289, 99] width 11 height 9
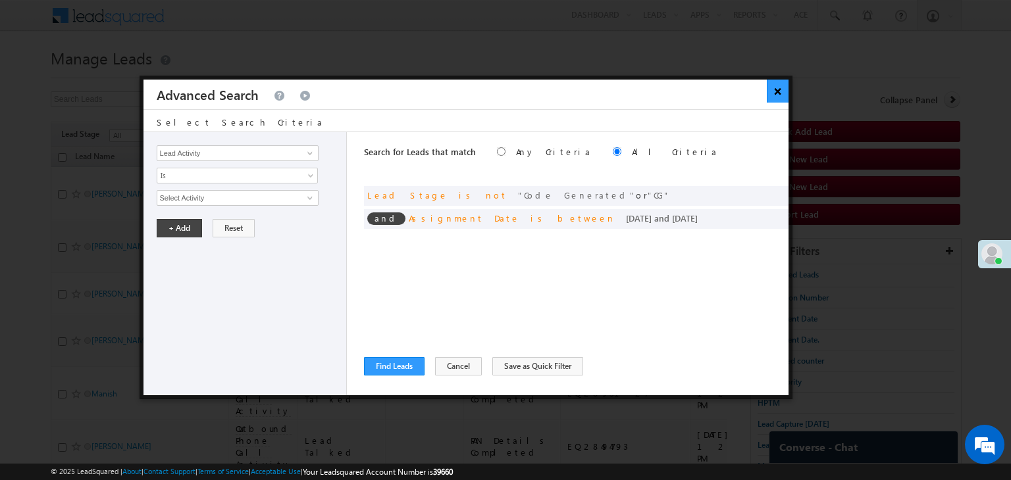
click at [770, 86] on button "×" at bounding box center [778, 91] width 22 height 23
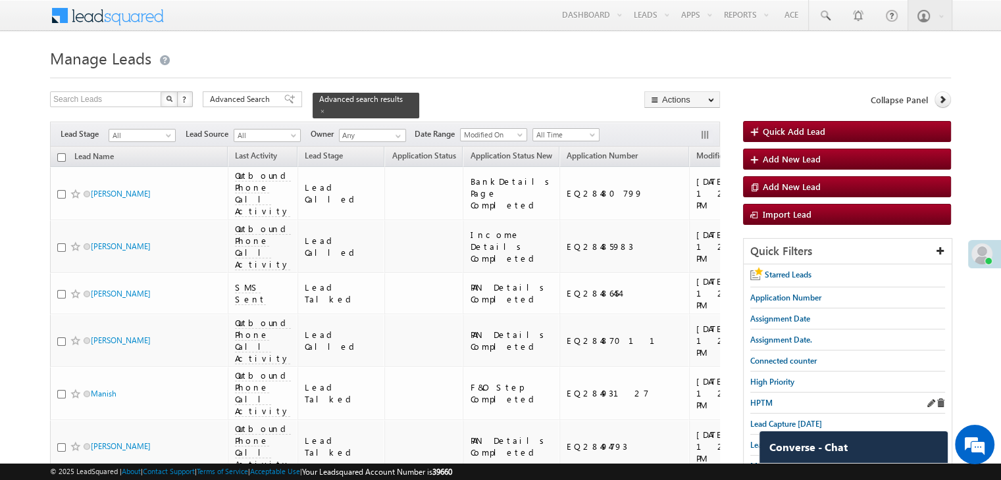
scroll to position [197, 0]
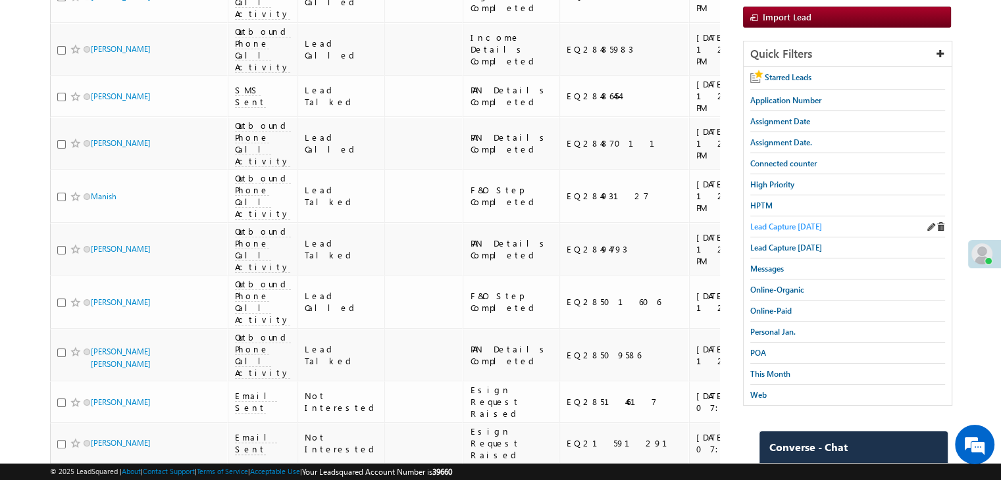
click at [799, 227] on span "Lead Capture [DATE]" at bounding box center [786, 227] width 72 height 10
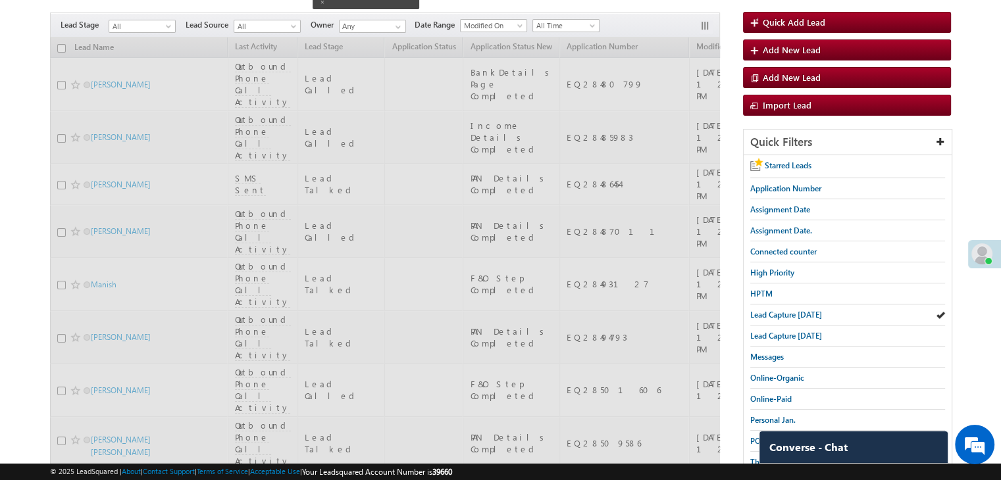
scroll to position [0, 0]
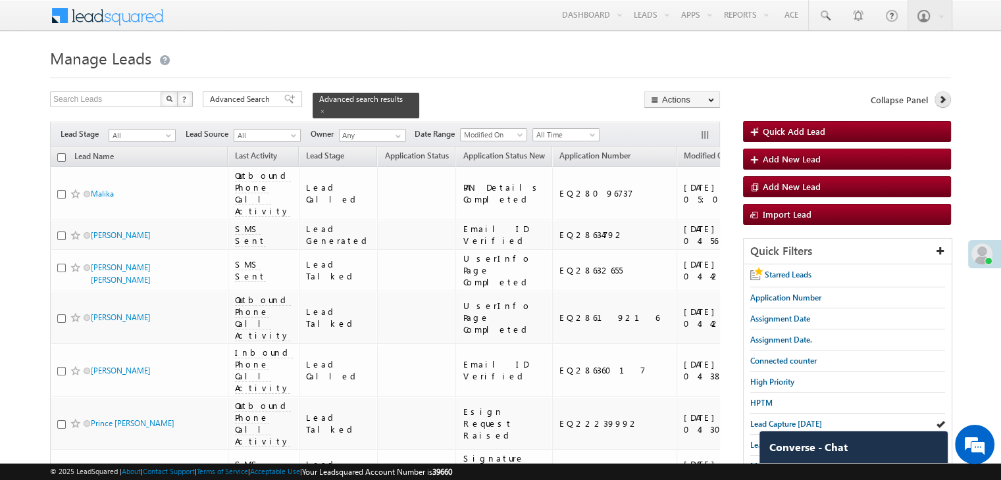
click at [943, 106] on link at bounding box center [943, 99] width 16 height 16
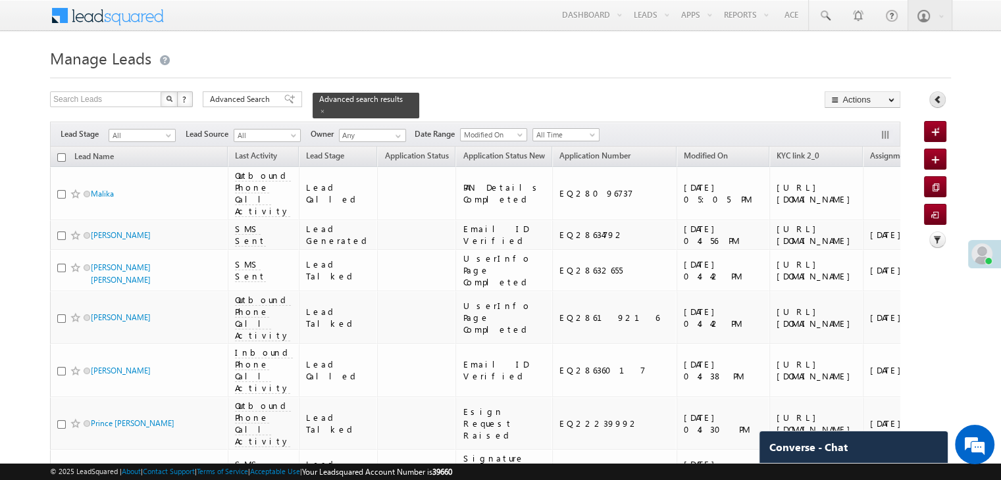
click at [943, 106] on div "Collapse Panel" at bounding box center [937, 102] width 27 height 23
click at [935, 98] on icon at bounding box center [937, 99] width 9 height 9
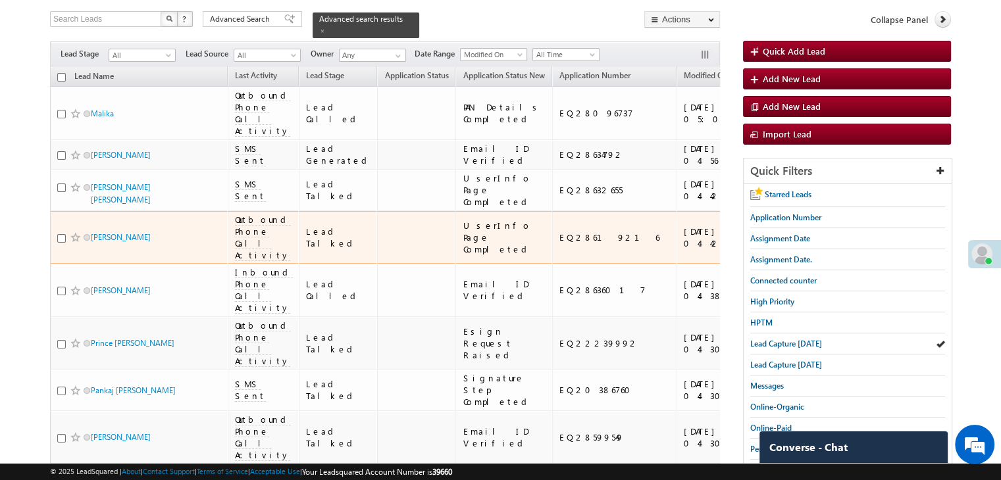
scroll to position [197, 0]
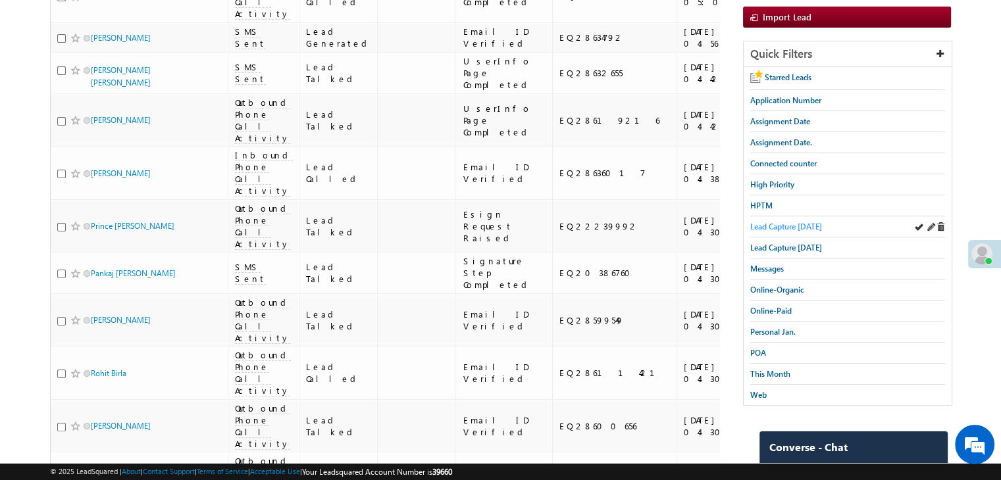
click at [815, 224] on span "Lead Capture [DATE]" at bounding box center [786, 227] width 72 height 10
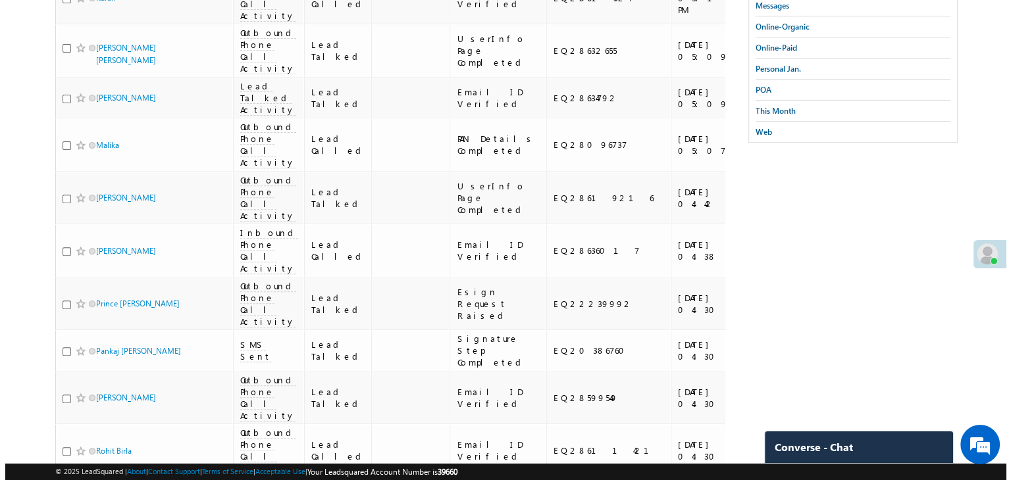
scroll to position [592, 0]
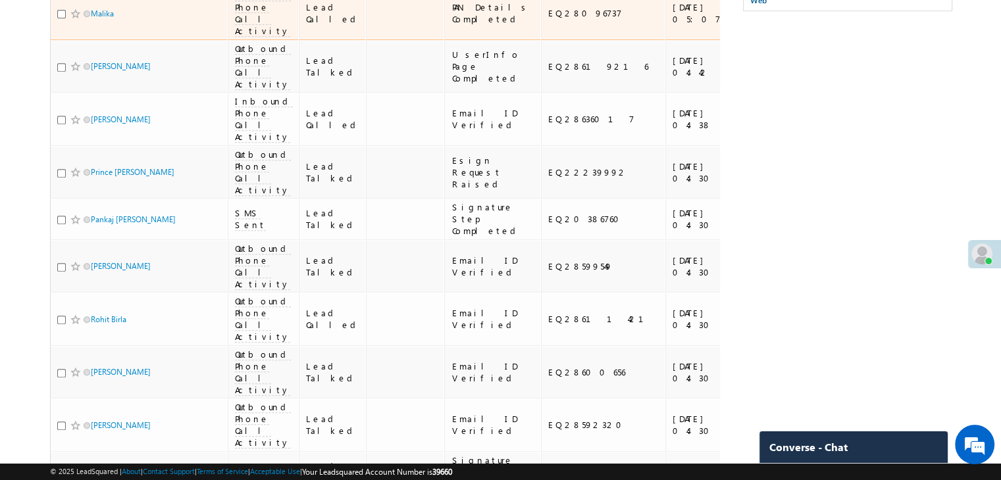
click at [257, 37] on span "Outbound Phone Call Activity" at bounding box center [263, 12] width 56 height 47
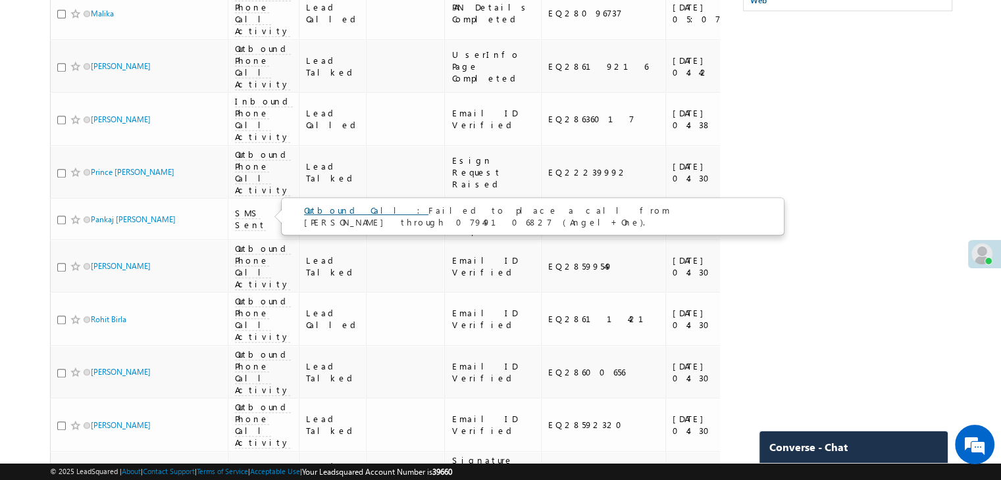
click at [328, 211] on link "Outbound Call :" at bounding box center [366, 210] width 124 height 11
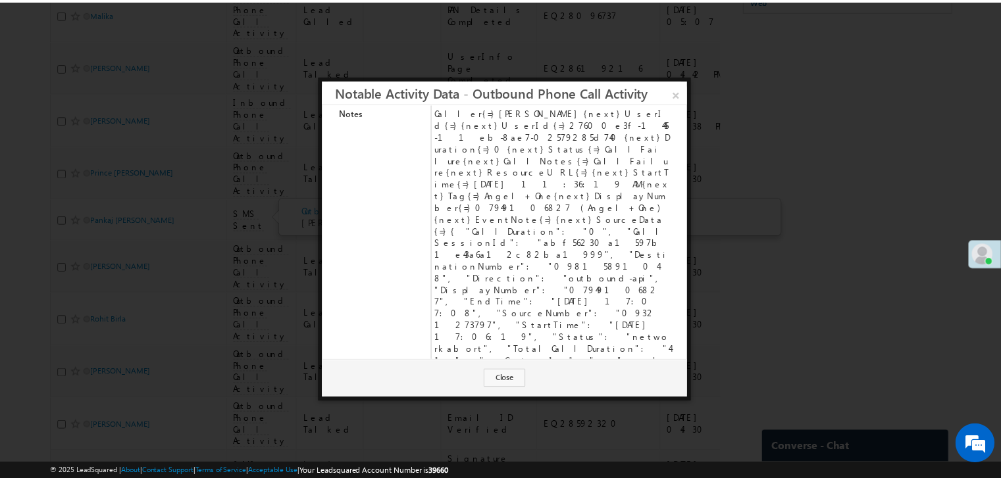
scroll to position [0, 0]
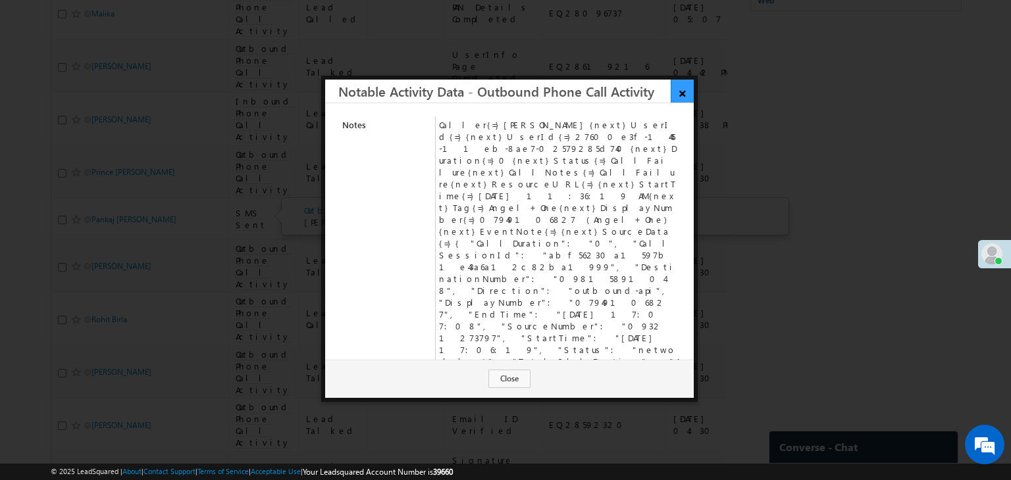
click at [671, 90] on link "×" at bounding box center [682, 91] width 23 height 23
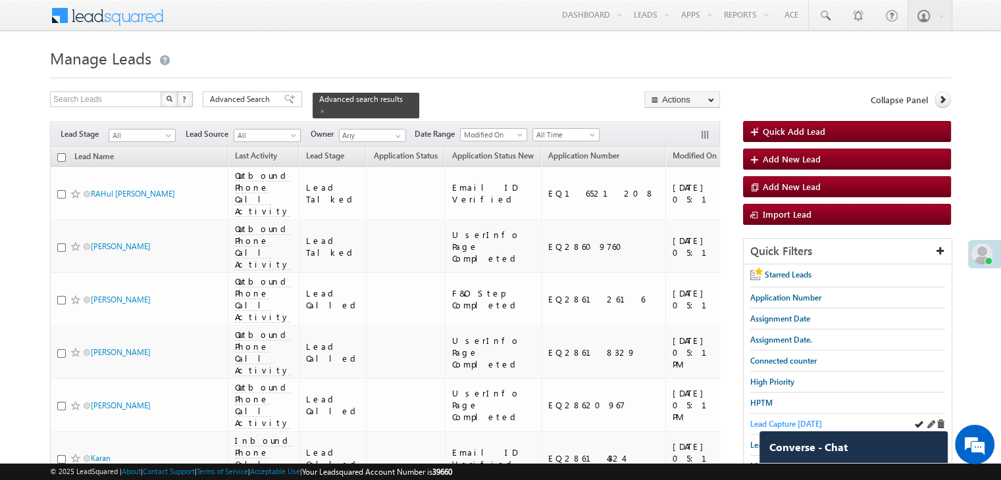
click at [795, 422] on span "Lead Capture [DATE]" at bounding box center [786, 424] width 72 height 10
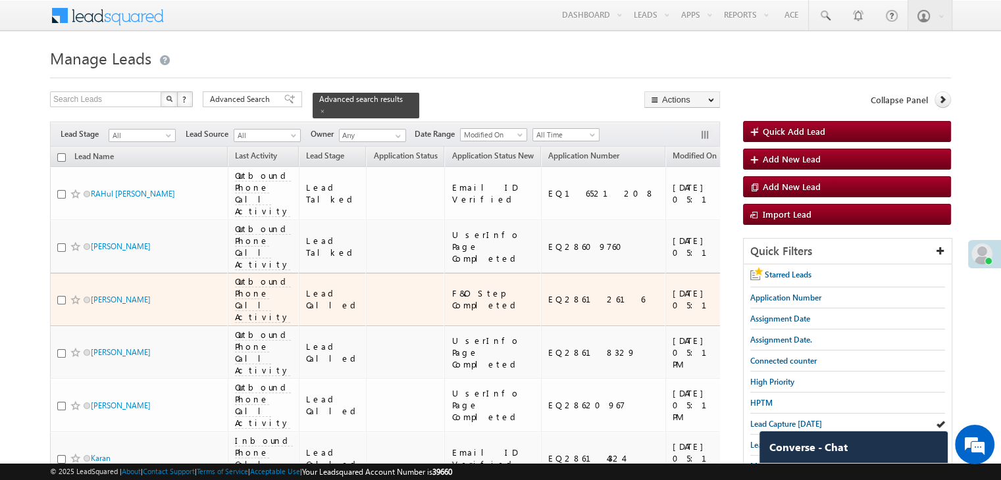
scroll to position [132, 0]
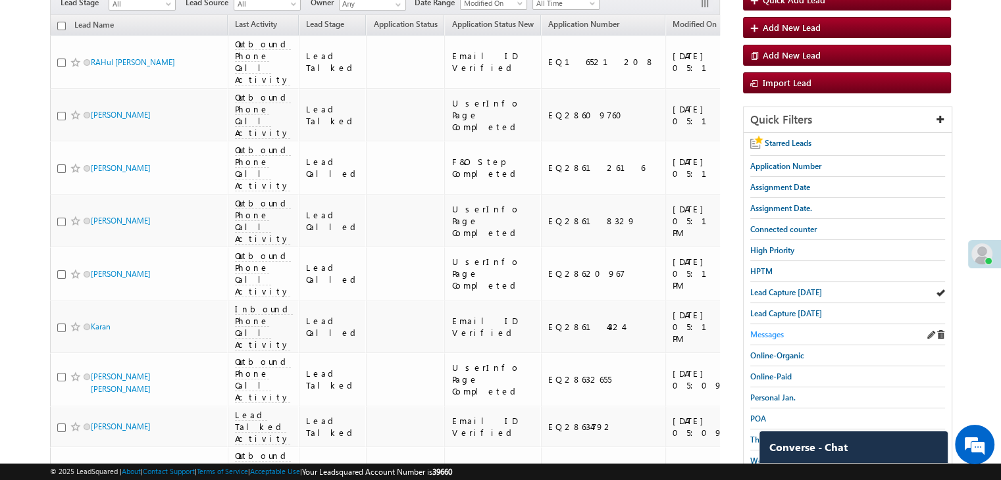
click at [761, 330] on span "Messages" at bounding box center [767, 335] width 34 height 10
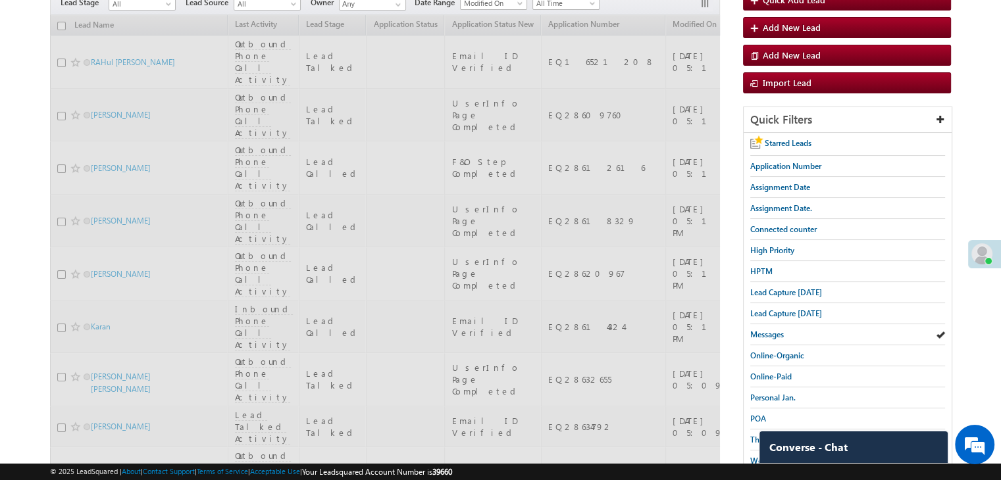
scroll to position [0, 0]
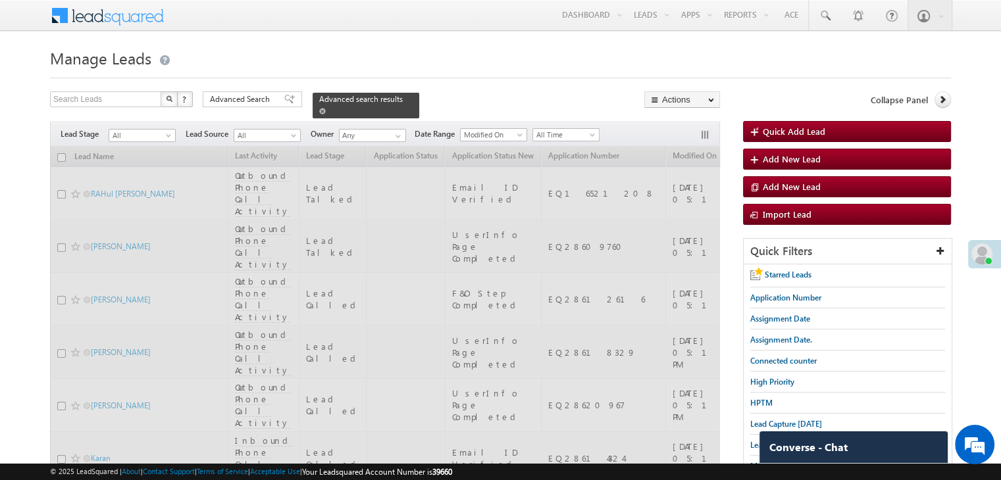
click at [326, 108] on span at bounding box center [322, 111] width 7 height 7
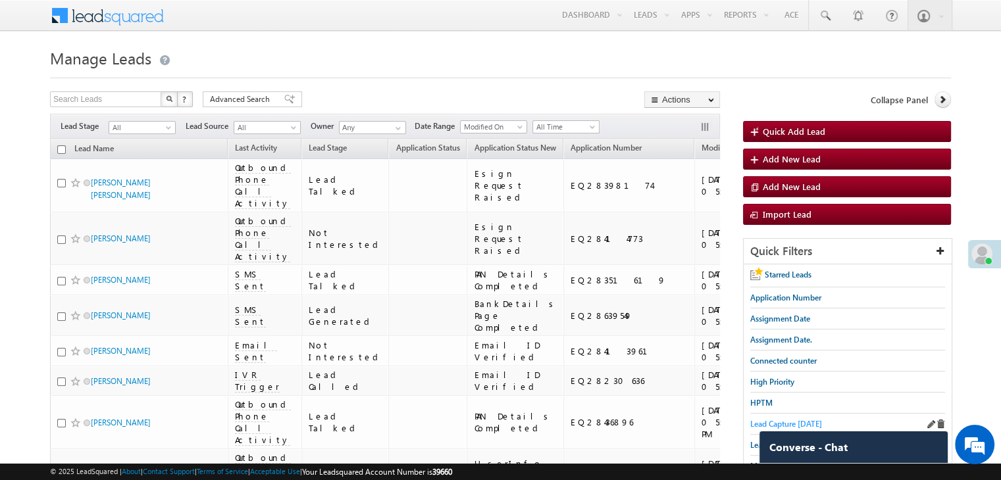
click at [795, 421] on span "Lead Capture [DATE]" at bounding box center [786, 424] width 72 height 10
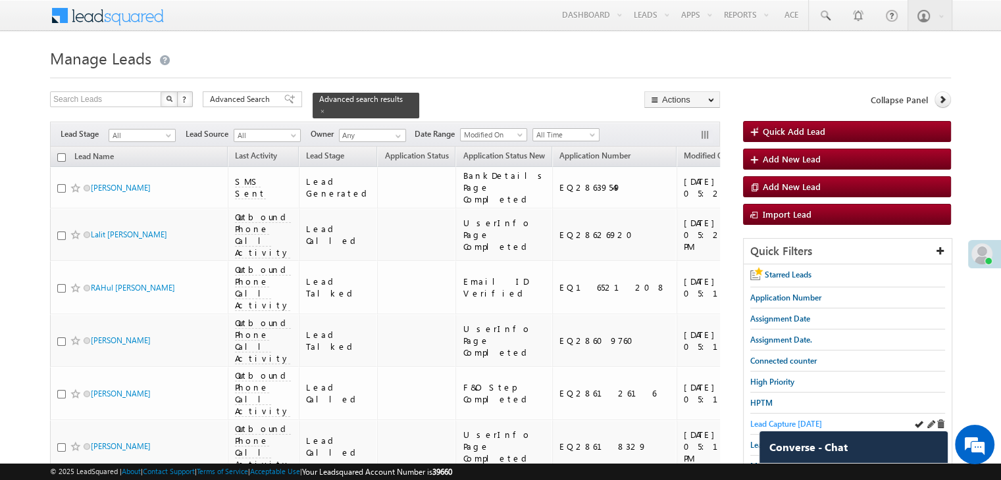
click at [811, 422] on span "Lead Capture [DATE]" at bounding box center [786, 424] width 72 height 10
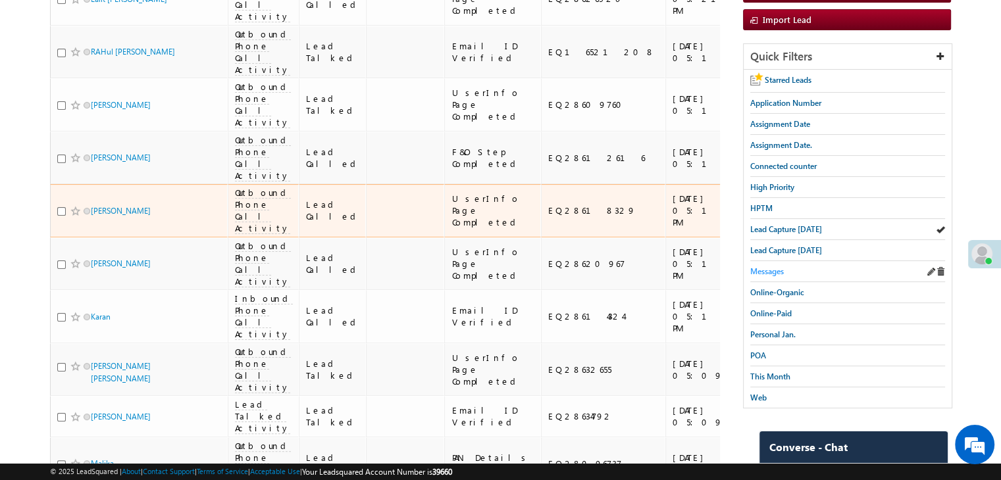
scroll to position [197, 0]
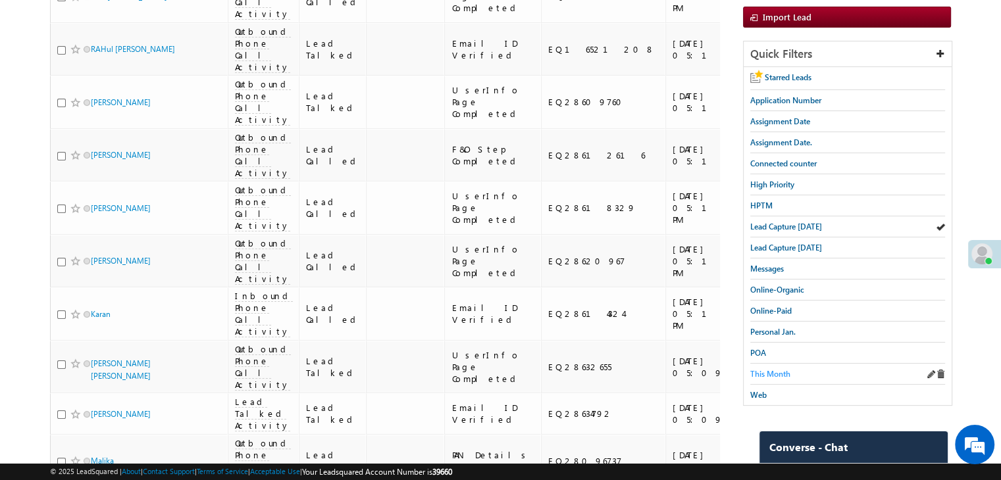
click at [784, 369] on span "This Month" at bounding box center [770, 374] width 40 height 10
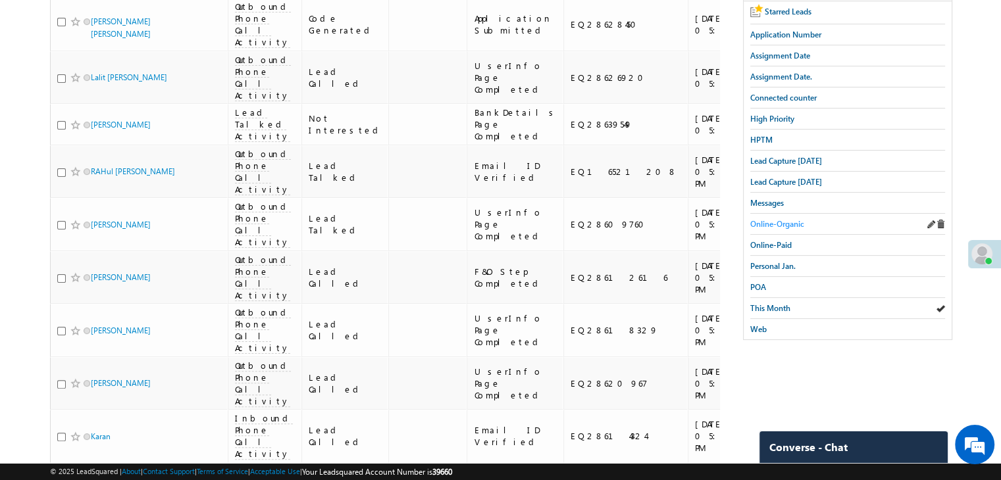
scroll to position [0, 0]
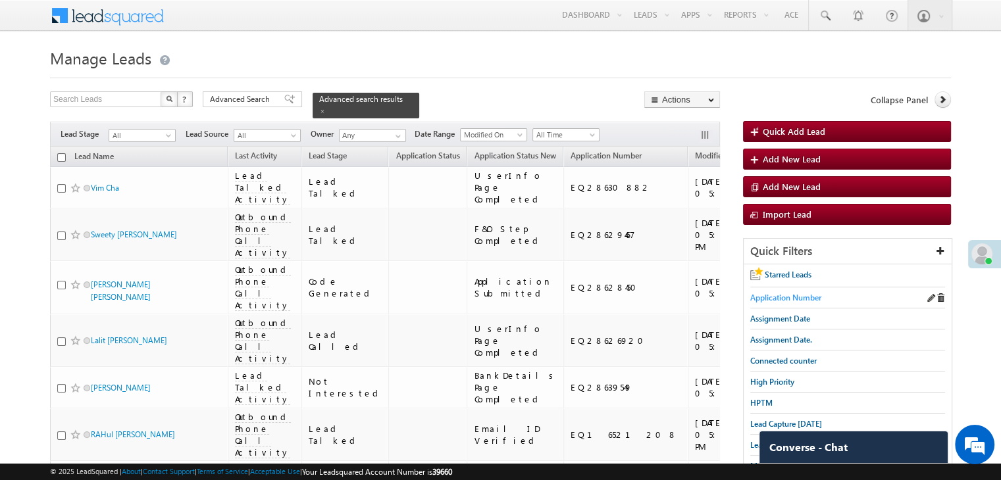
click at [802, 297] on span "Application Number" at bounding box center [785, 298] width 71 height 10
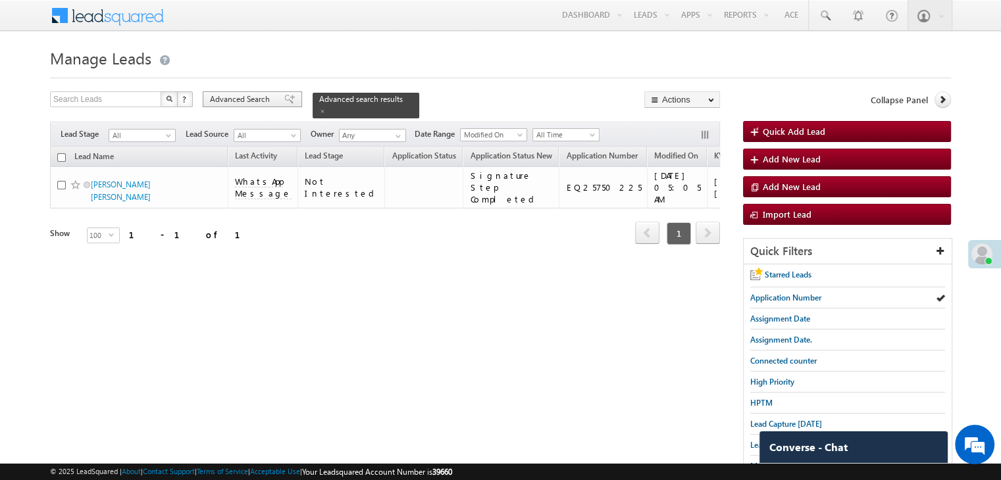
click at [222, 103] on span "Advanced Search" at bounding box center [242, 99] width 64 height 12
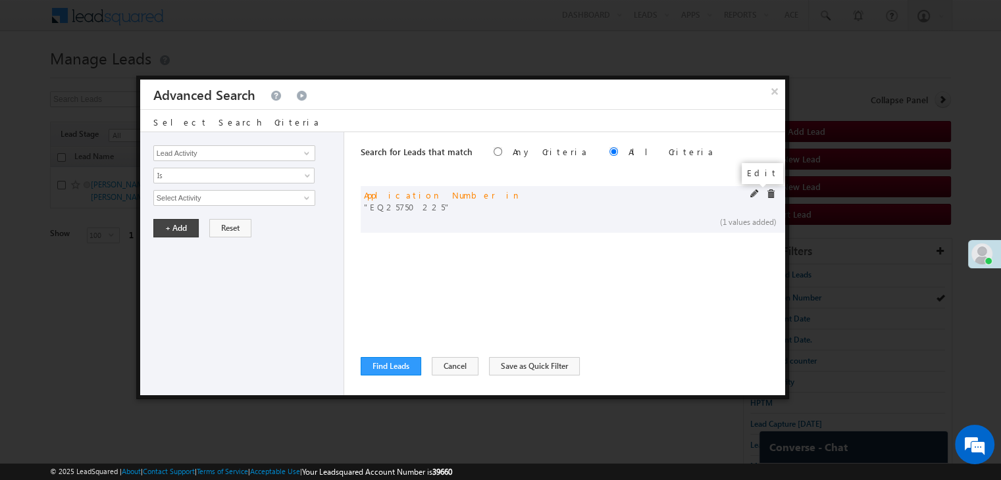
click at [754, 192] on span at bounding box center [754, 194] width 9 height 9
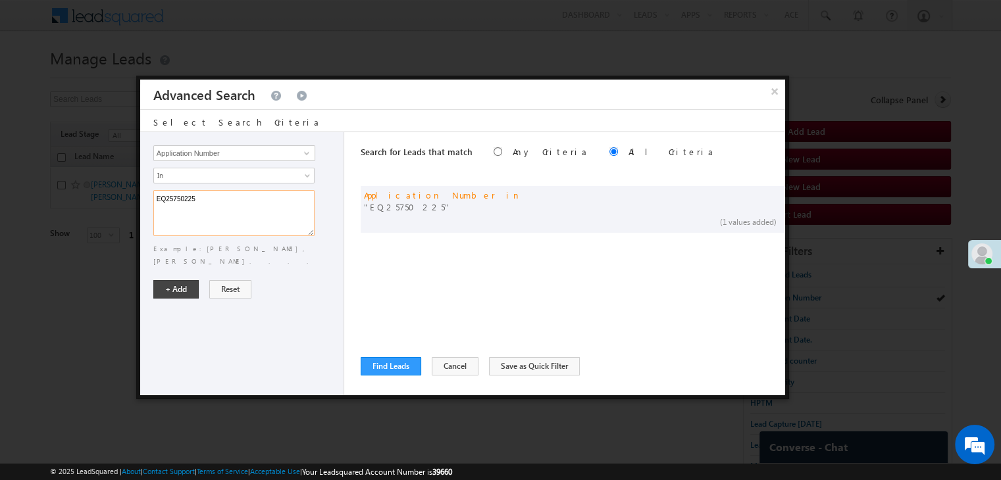
click at [210, 203] on textarea "EQ25750225" at bounding box center [233, 213] width 161 height 46
paste textarea "8211468 EQ15170384 EQ27997189 EQ25687081 EQ28313527 EQ28280263 EQ19307194 EQ285…"
type textarea "EQ28211468 EQ15170384 EQ27997189 EQ25687081 EQ28313527 EQ28280263 EQ19307194 EQ…"
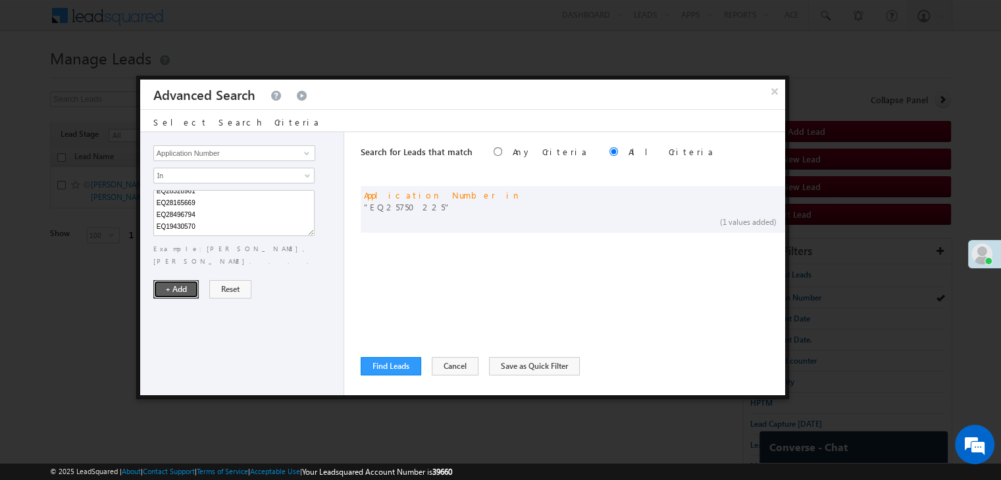
click at [176, 280] on button "+ Add" at bounding box center [175, 289] width 45 height 18
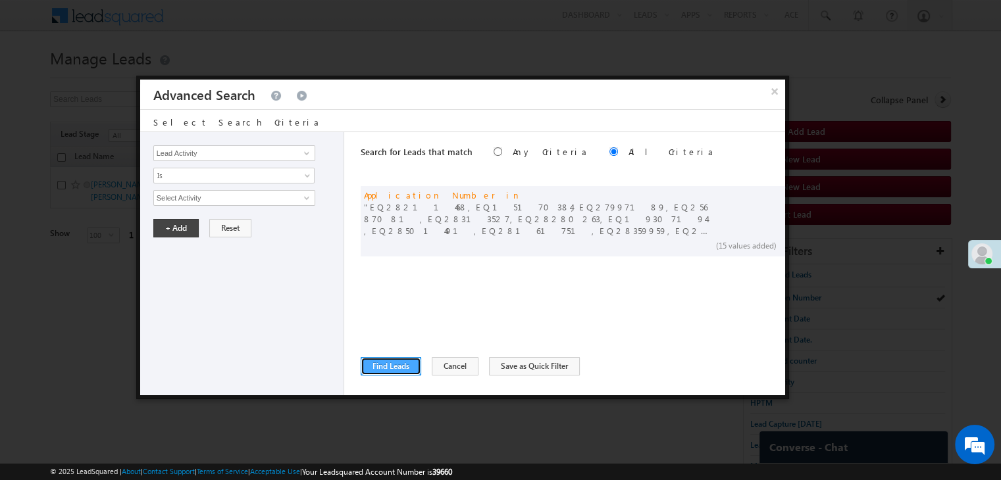
click at [396, 367] on button "Find Leads" at bounding box center [391, 366] width 61 height 18
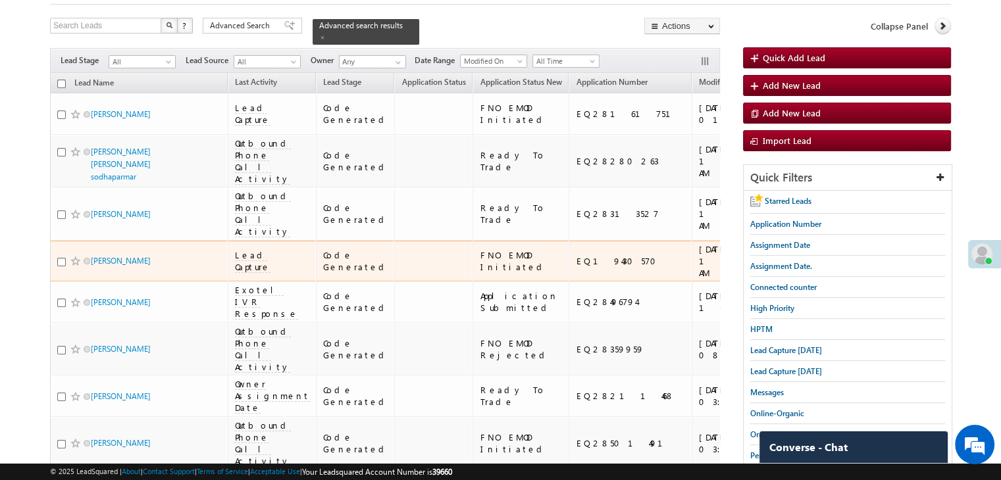
scroll to position [0, 0]
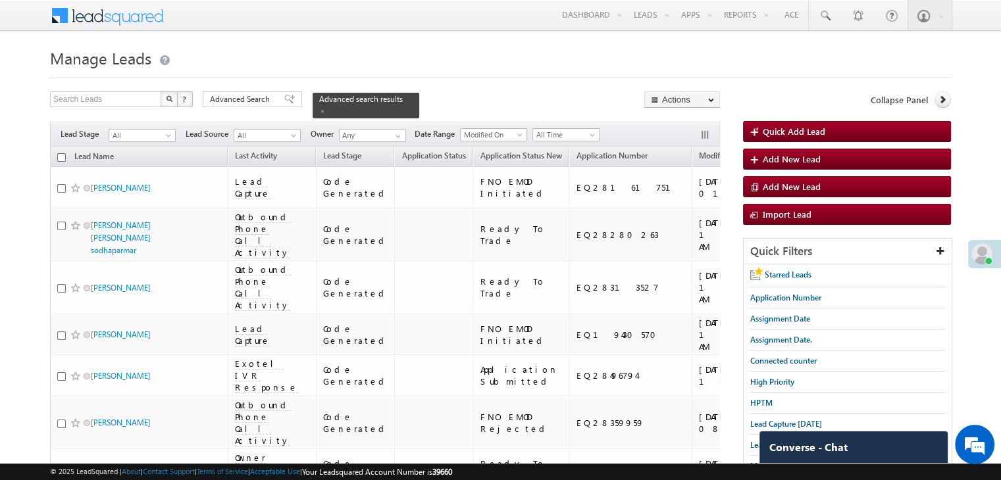
click at [63, 153] on input "checkbox" at bounding box center [61, 157] width 9 height 9
checkbox input "true"
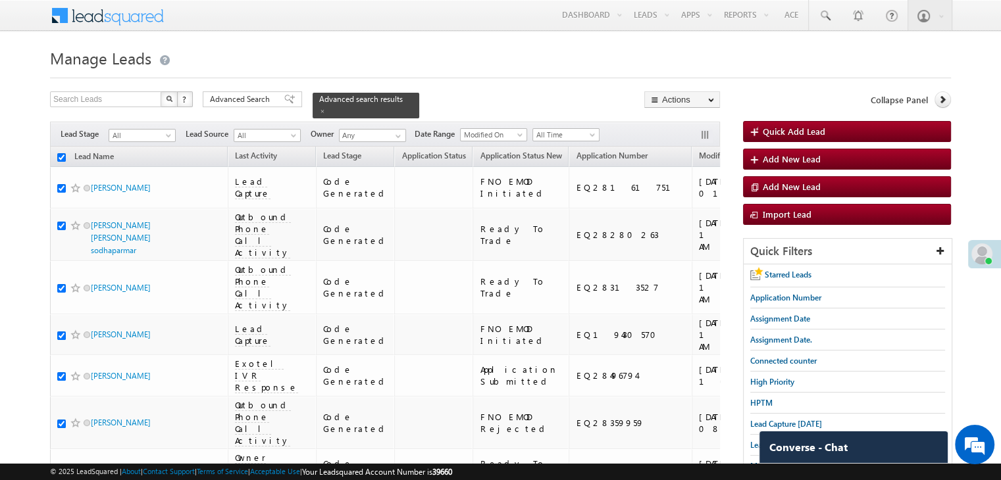
checkbox input "true"
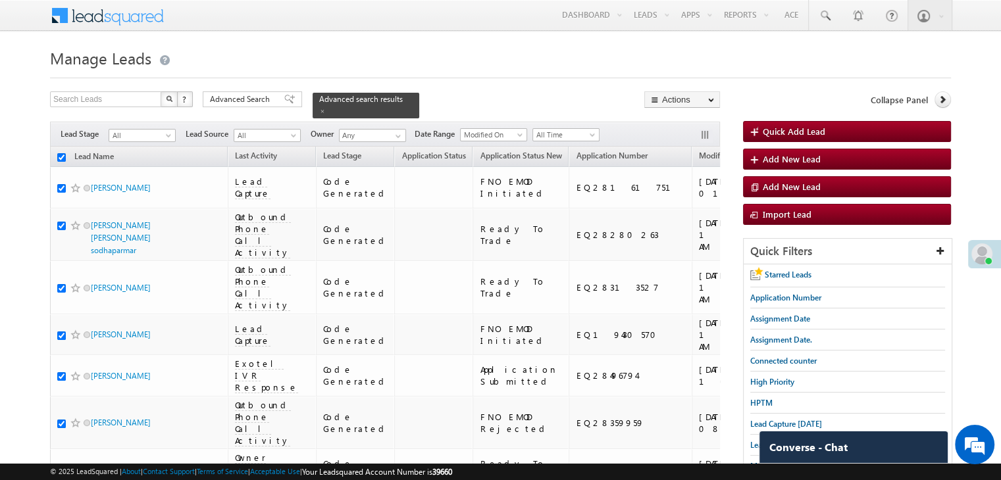
checkbox input "true"
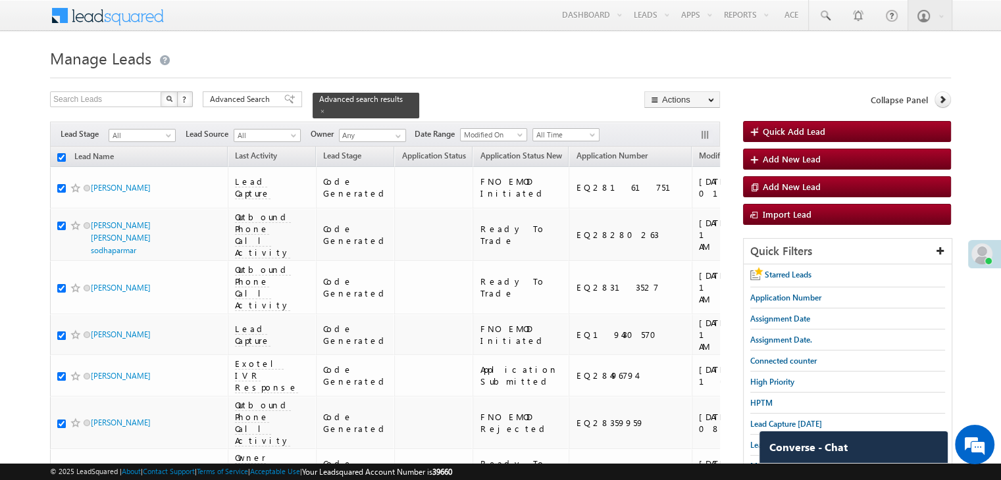
checkbox input "true"
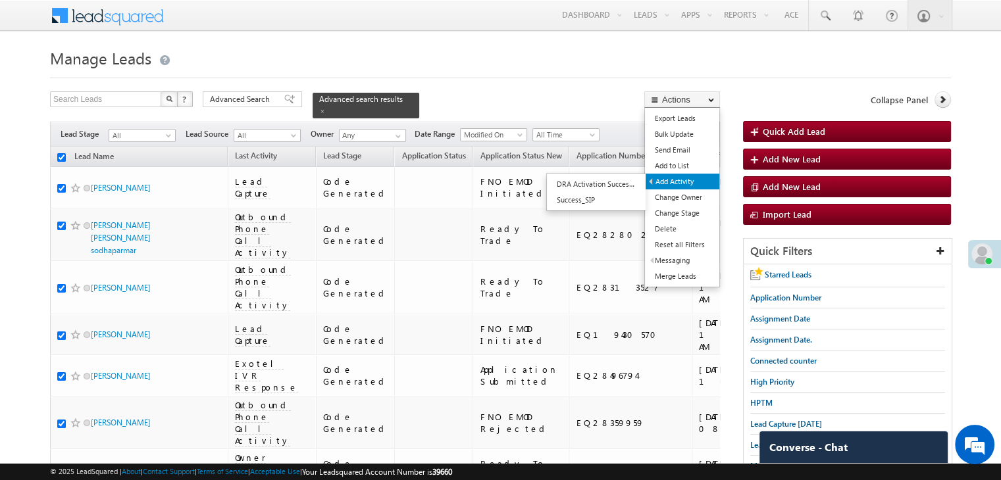
click at [679, 182] on link "Add Activity" at bounding box center [683, 182] width 74 height 16
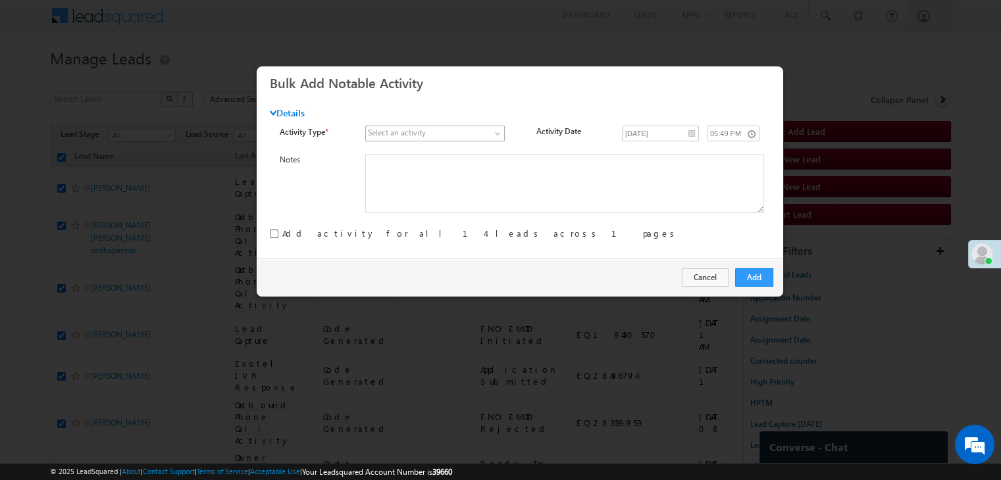
click at [474, 136] on span at bounding box center [428, 134] width 124 height 12
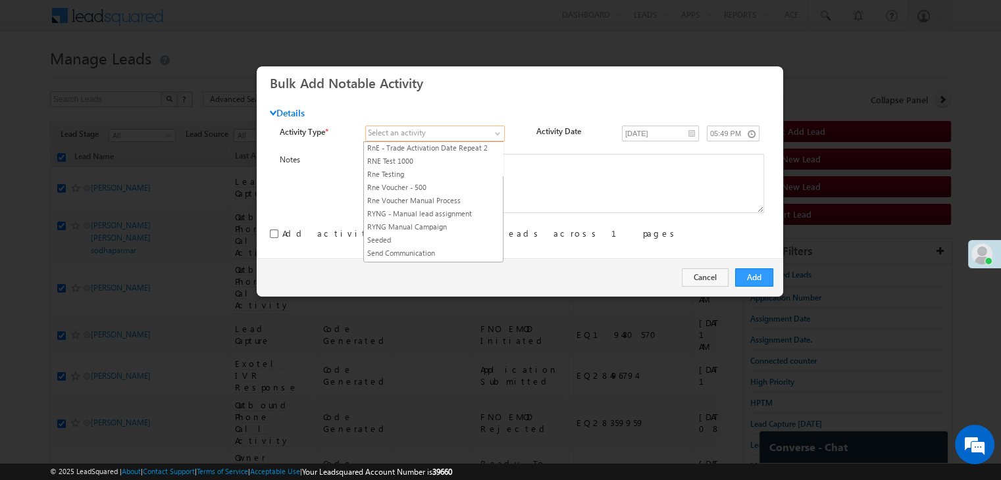
scroll to position [1645, 0]
click at [428, 207] on link "RYNG - Manual lead assignment" at bounding box center [433, 213] width 139 height 12
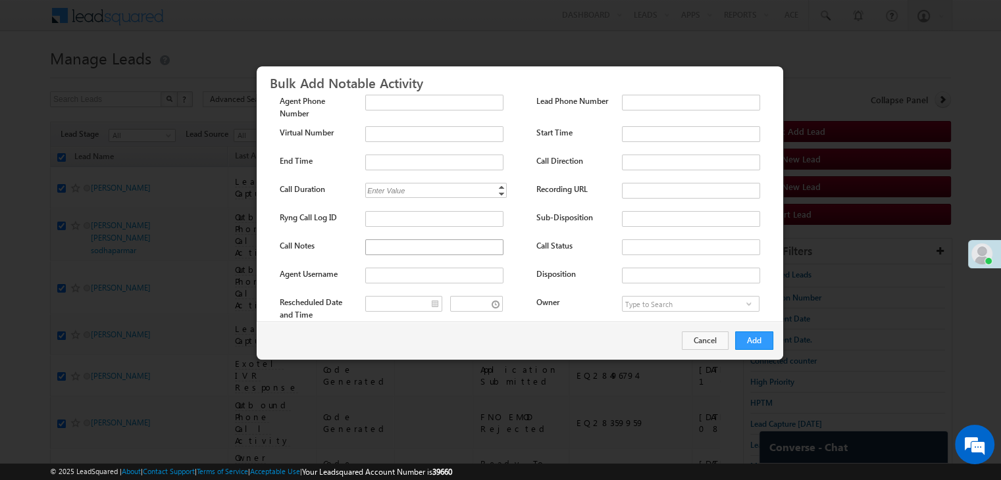
scroll to position [175, 0]
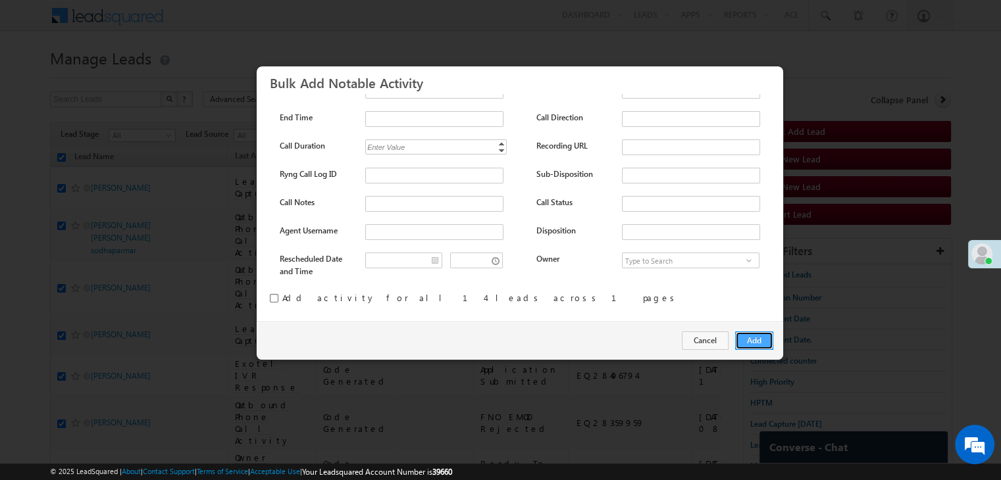
click at [763, 339] on button "Add" at bounding box center [754, 341] width 38 height 18
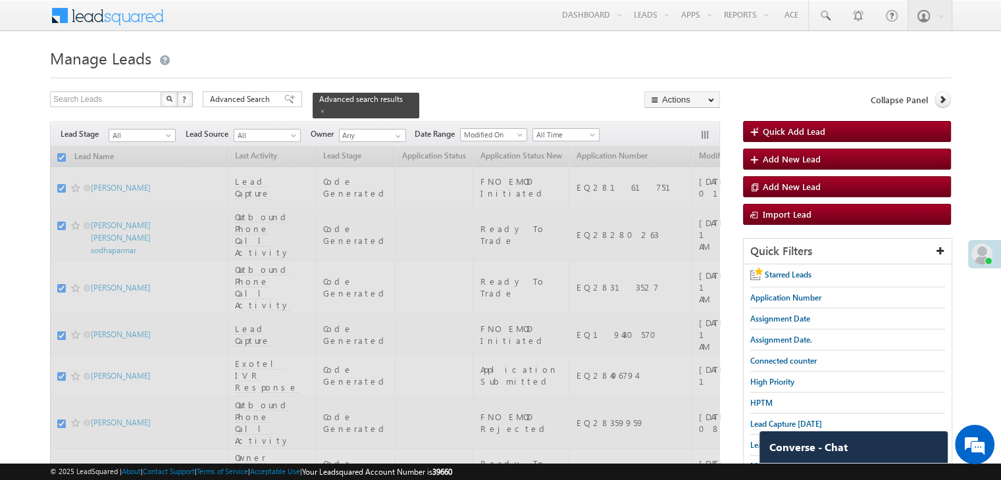
checkbox input "false"
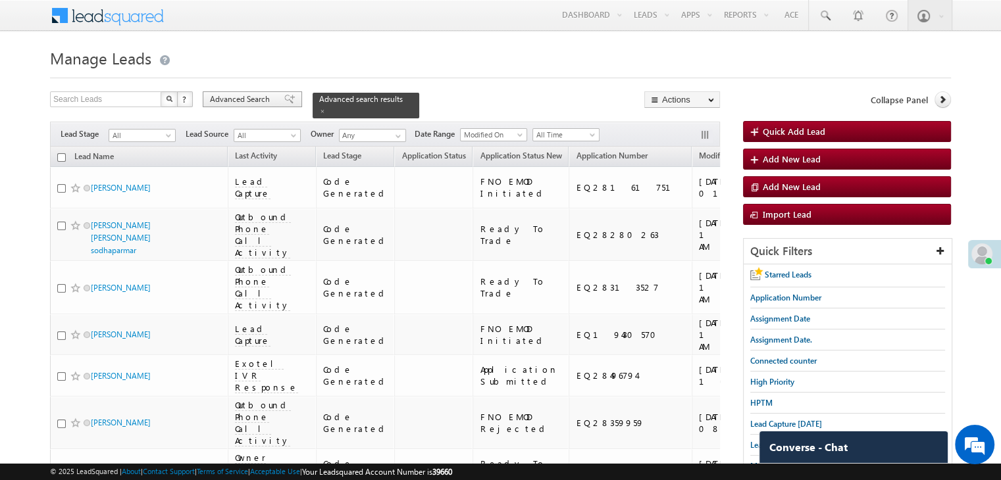
click at [247, 99] on span "Advanced Search" at bounding box center [242, 99] width 64 height 12
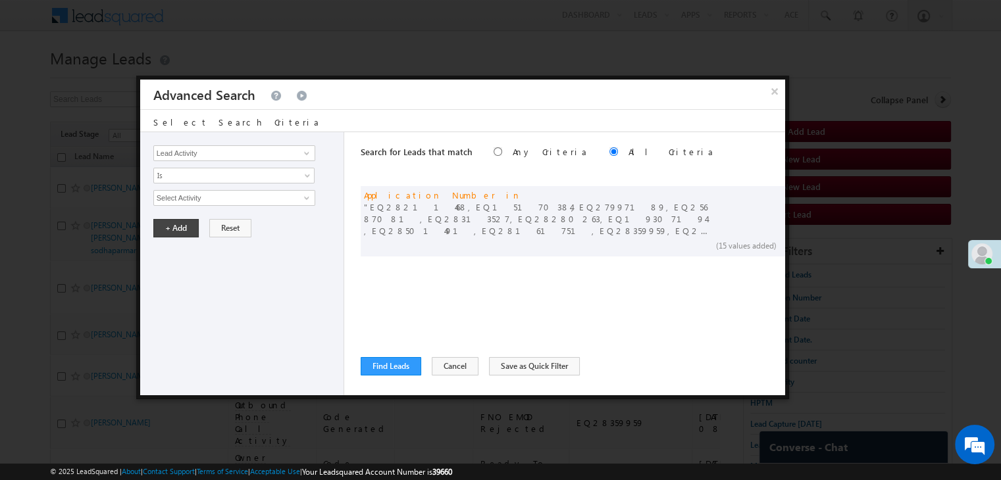
click at [389, 375] on div "Search for Leads that match Any Criteria All Criteria Note that the current tri…" at bounding box center [573, 263] width 424 height 263
click at [391, 363] on button "Find Leads" at bounding box center [391, 366] width 61 height 18
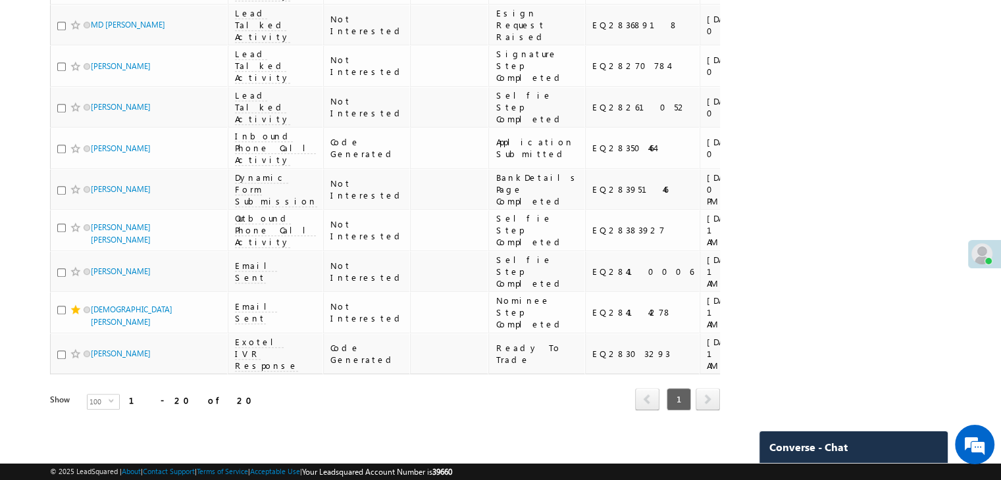
scroll to position [921, 0]
